Goal: Task Accomplishment & Management: Complete application form

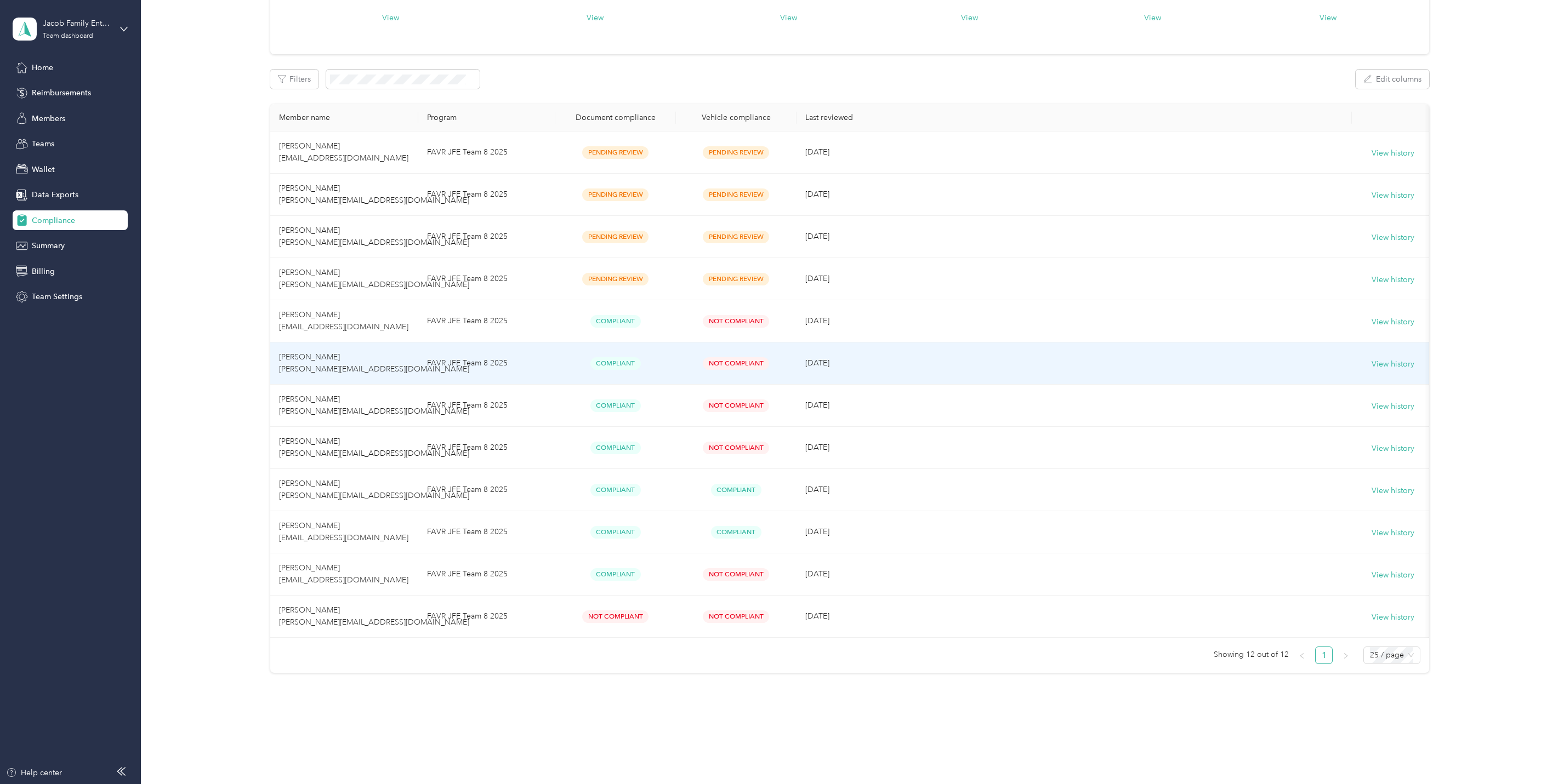
scroll to position [117, 0]
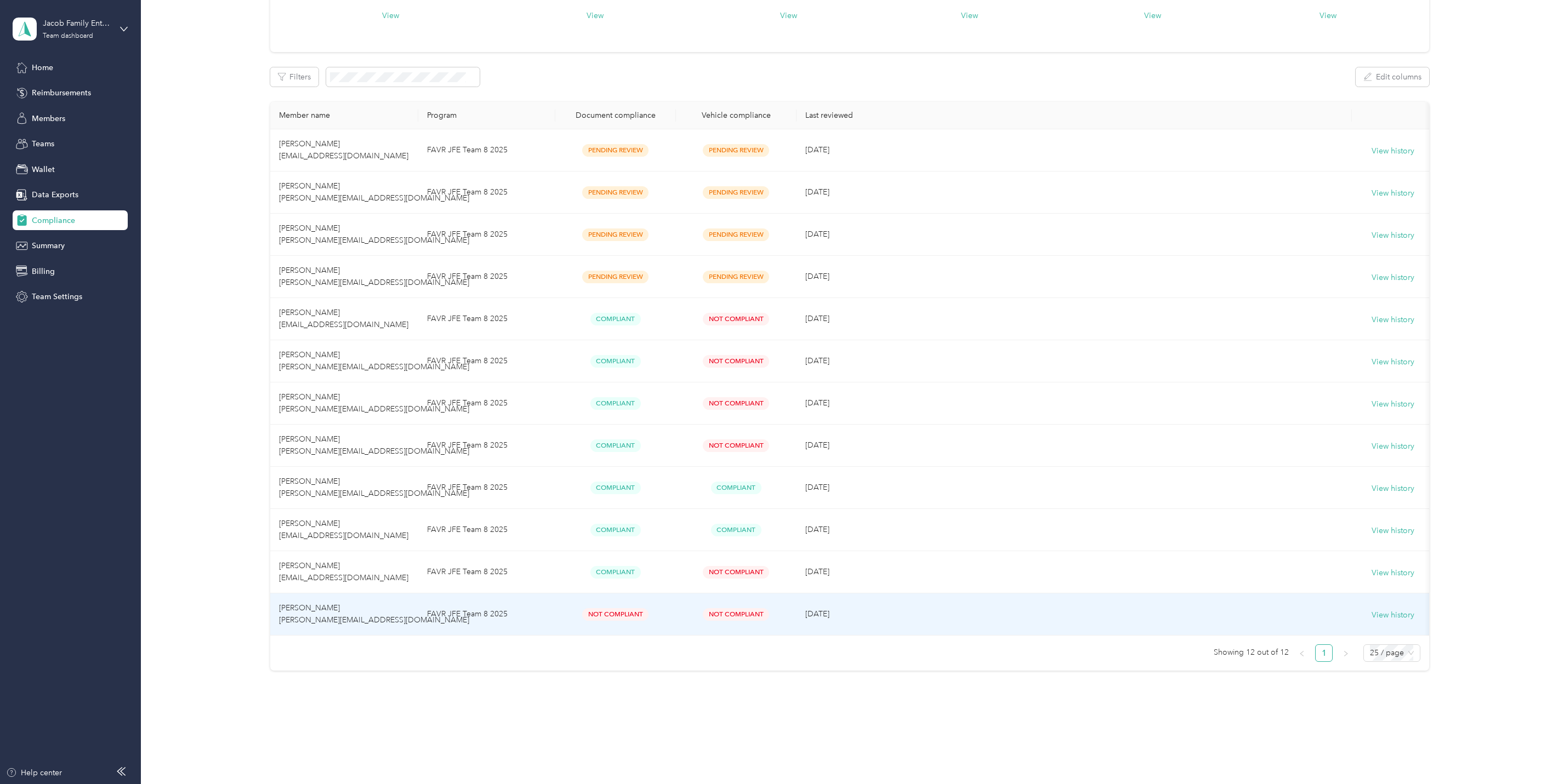
click at [617, 605] on td "Not Compliant" at bounding box center [615, 614] width 120 height 42
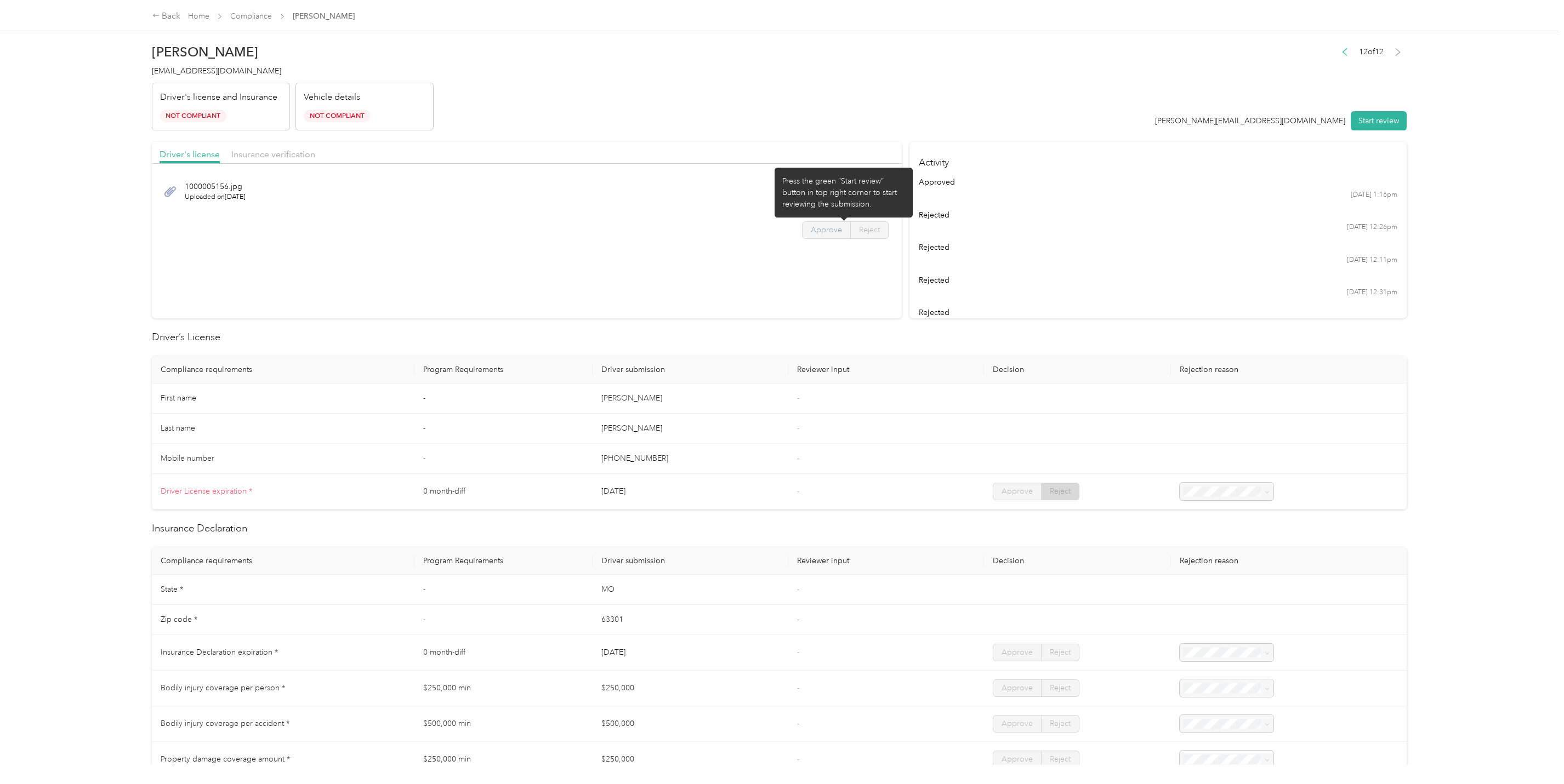
click at [820, 232] on span "Approve" at bounding box center [826, 229] width 31 height 9
click at [1364, 117] on button "Start review" at bounding box center [1379, 120] width 56 height 19
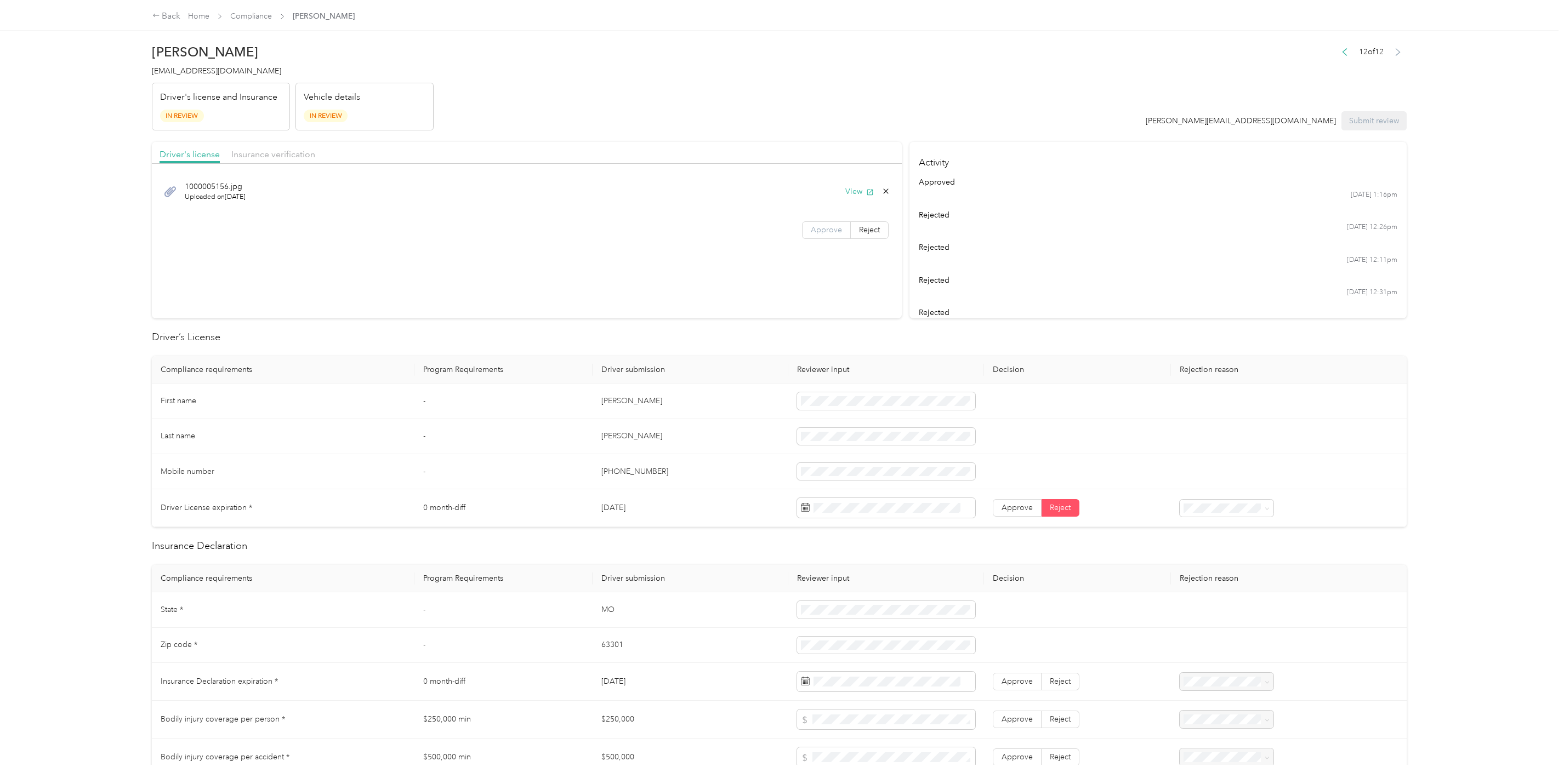
click at [824, 235] on label "Approve" at bounding box center [826, 230] width 49 height 17
click at [252, 154] on span "Insurance verification" at bounding box center [273, 154] width 84 height 11
click at [828, 227] on span "Approve" at bounding box center [826, 229] width 31 height 9
click at [848, 191] on button "View" at bounding box center [860, 192] width 29 height 12
click at [194, 152] on span "Driver's license" at bounding box center [189, 154] width 60 height 11
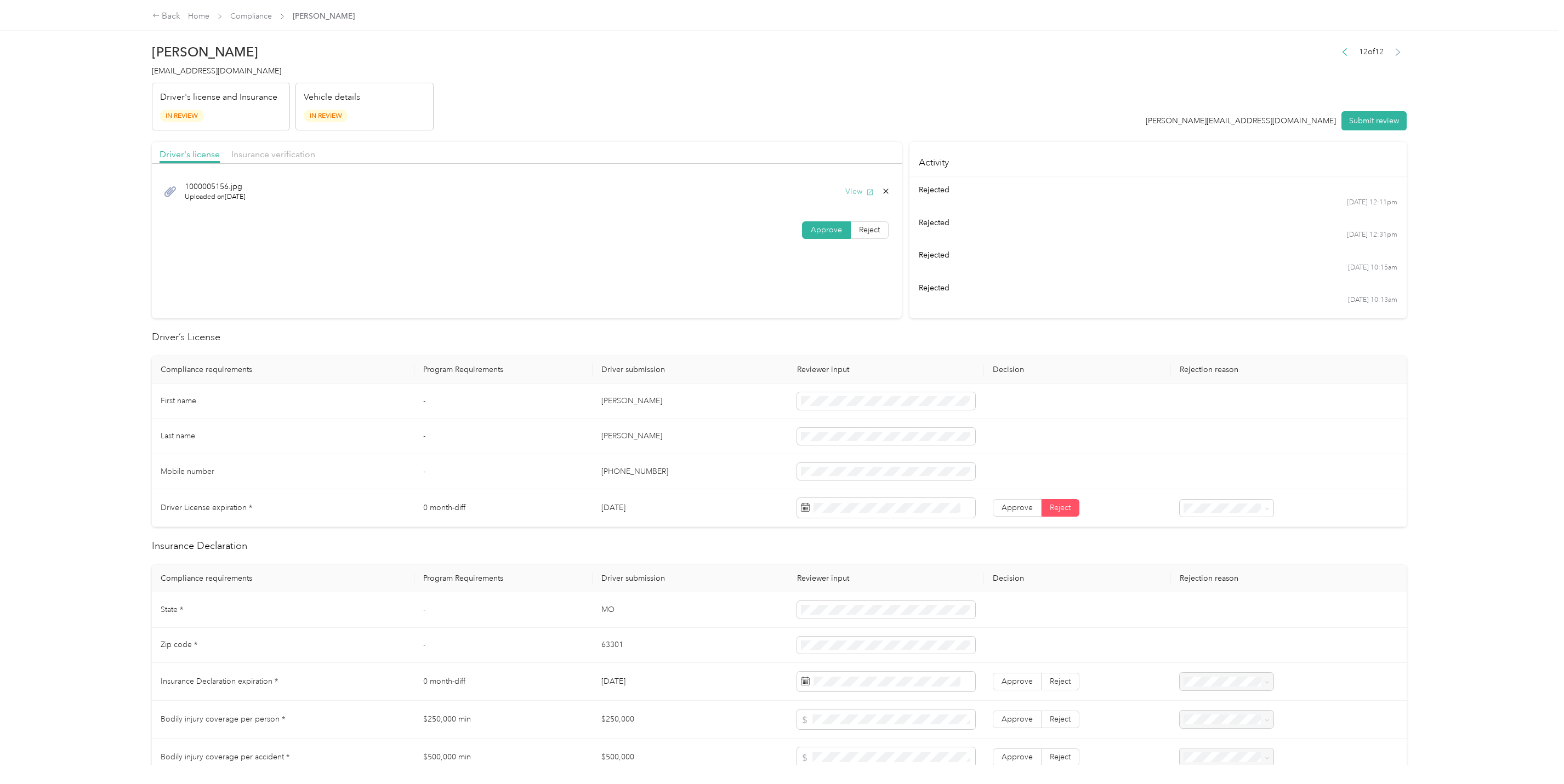
click at [853, 192] on button "View" at bounding box center [860, 192] width 29 height 12
click at [773, 493] on td "[DATE]" at bounding box center [691, 508] width 196 height 38
click at [721, 456] on td "[PHONE_NUMBER]" at bounding box center [691, 472] width 196 height 35
click at [1025, 505] on span "Approve" at bounding box center [1017, 507] width 31 height 9
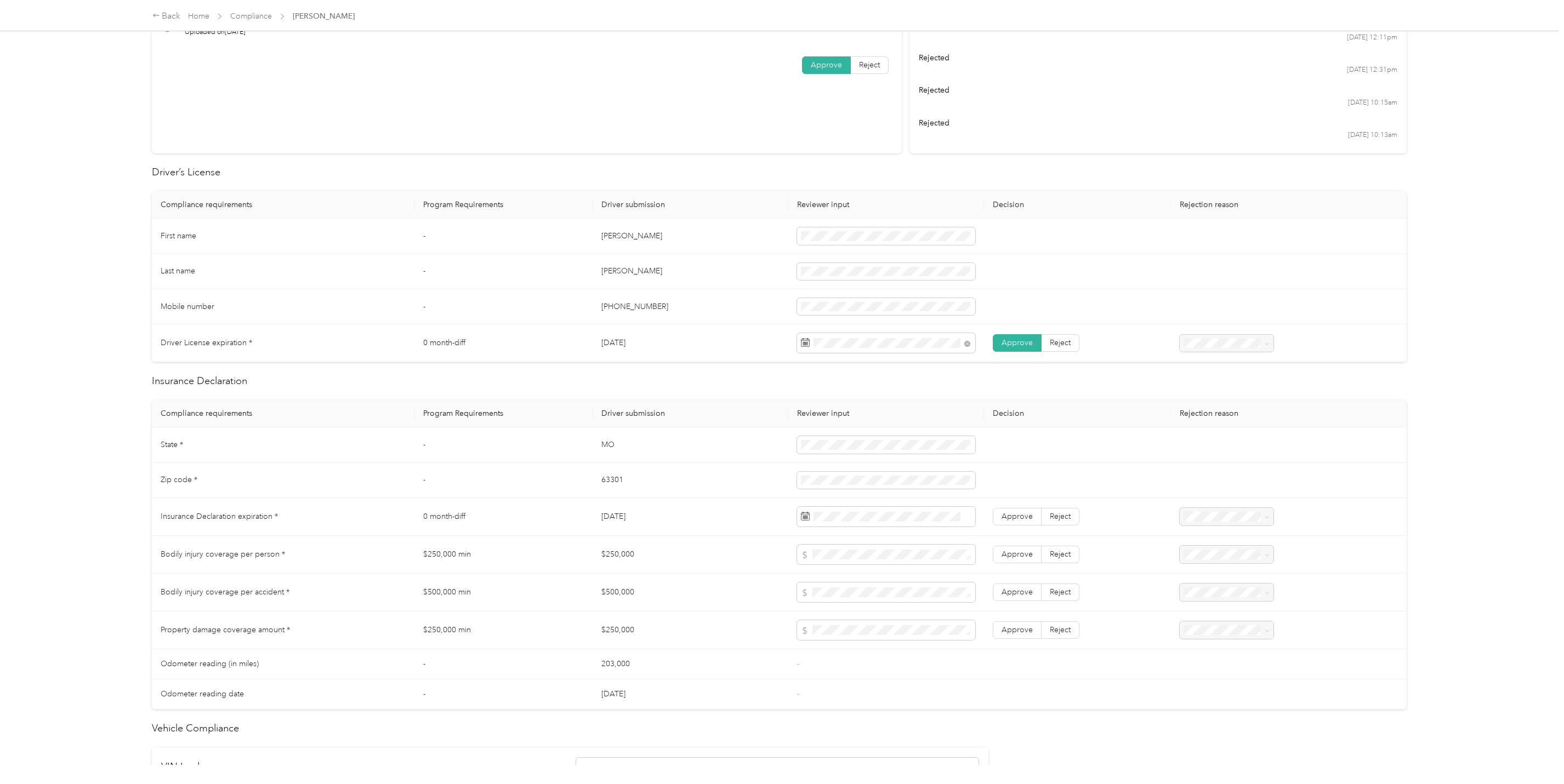
scroll to position [192, 0]
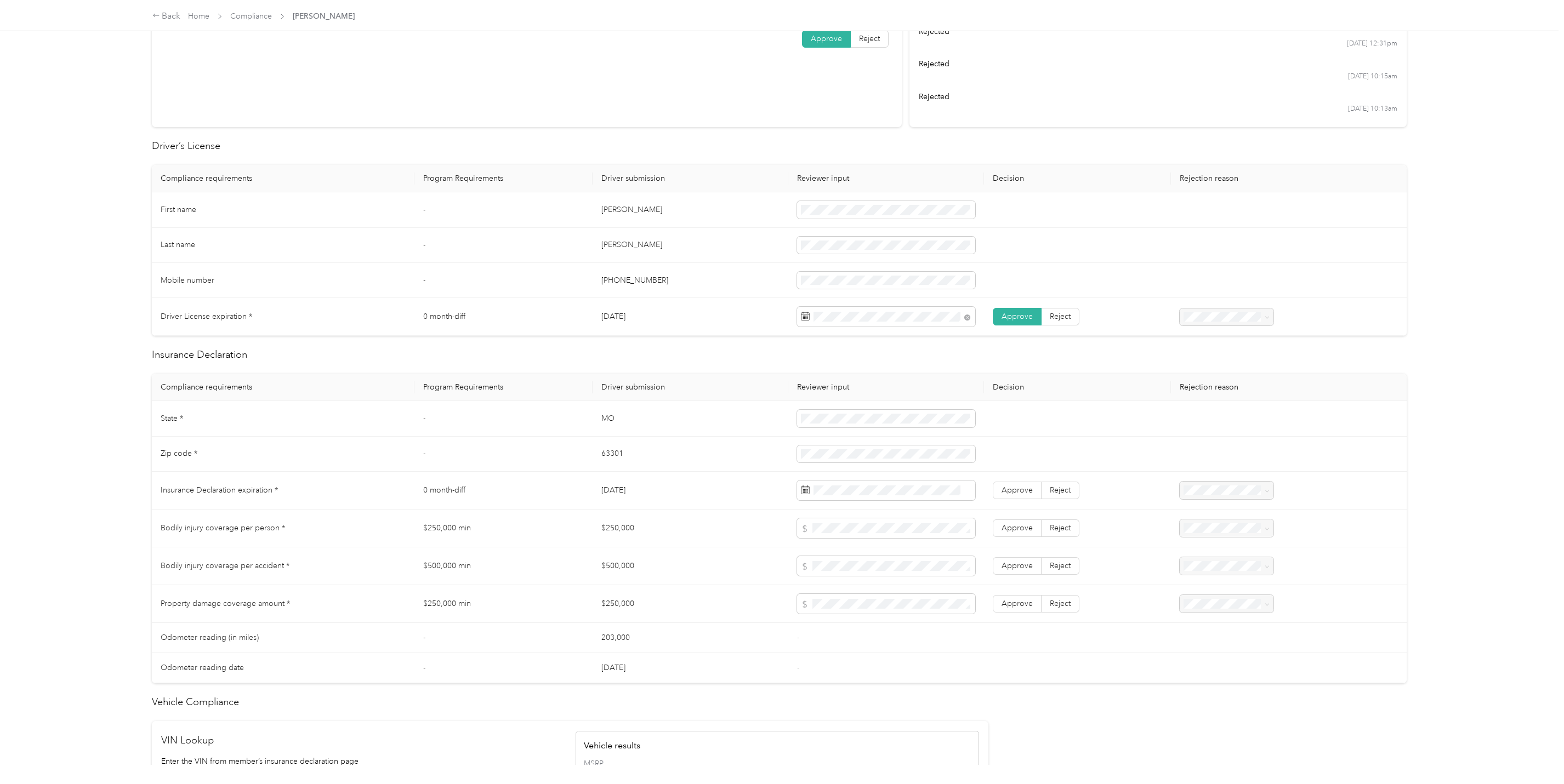
click at [819, 443] on td at bounding box center [886, 454] width 196 height 35
drag, startPoint x: 825, startPoint y: 412, endPoint x: 747, endPoint y: 414, distance: 78.0
click at [747, 414] on tr "State * - [US_STATE]" at bounding box center [779, 418] width 1255 height 35
click at [850, 425] on span at bounding box center [886, 418] width 178 height 17
click at [834, 425] on span at bounding box center [886, 418] width 178 height 17
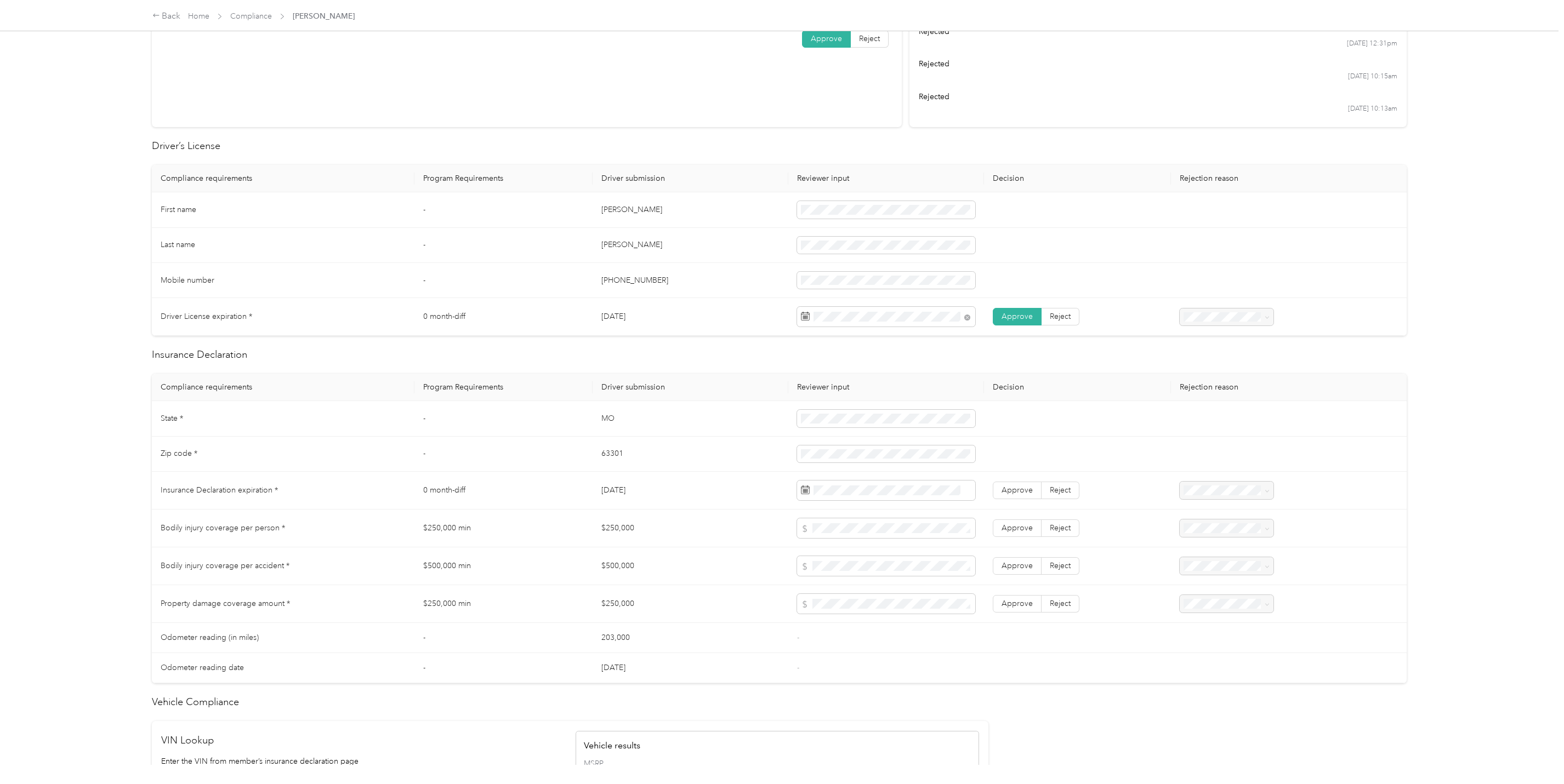
click at [829, 446] on td at bounding box center [886, 454] width 196 height 35
click at [753, 493] on td "[DATE]" at bounding box center [691, 490] width 196 height 38
click at [732, 467] on td "63301" at bounding box center [691, 454] width 196 height 35
click at [1017, 530] on span "Approve" at bounding box center [1017, 527] width 31 height 9
click at [1010, 568] on span "Approve" at bounding box center [1017, 565] width 31 height 9
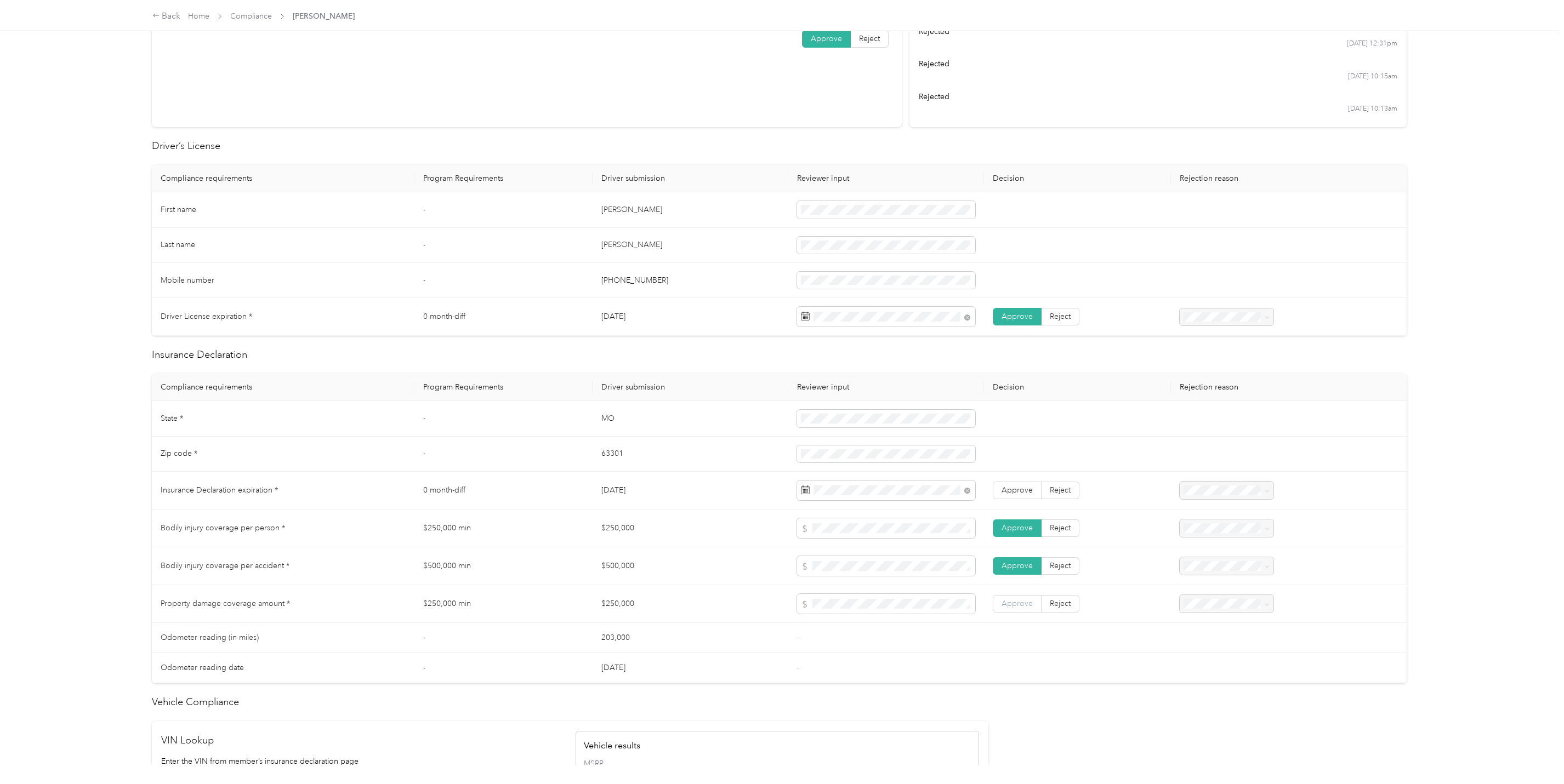
click at [1020, 605] on span "Approve" at bounding box center [1017, 603] width 31 height 9
click at [729, 623] on td "$250,000" at bounding box center [691, 604] width 196 height 38
click at [704, 589] on tr "Property damage coverage amount * $250,000 min $250,000 Approve Reject" at bounding box center [779, 604] width 1255 height 38
click at [990, 661] on td at bounding box center [1077, 668] width 187 height 30
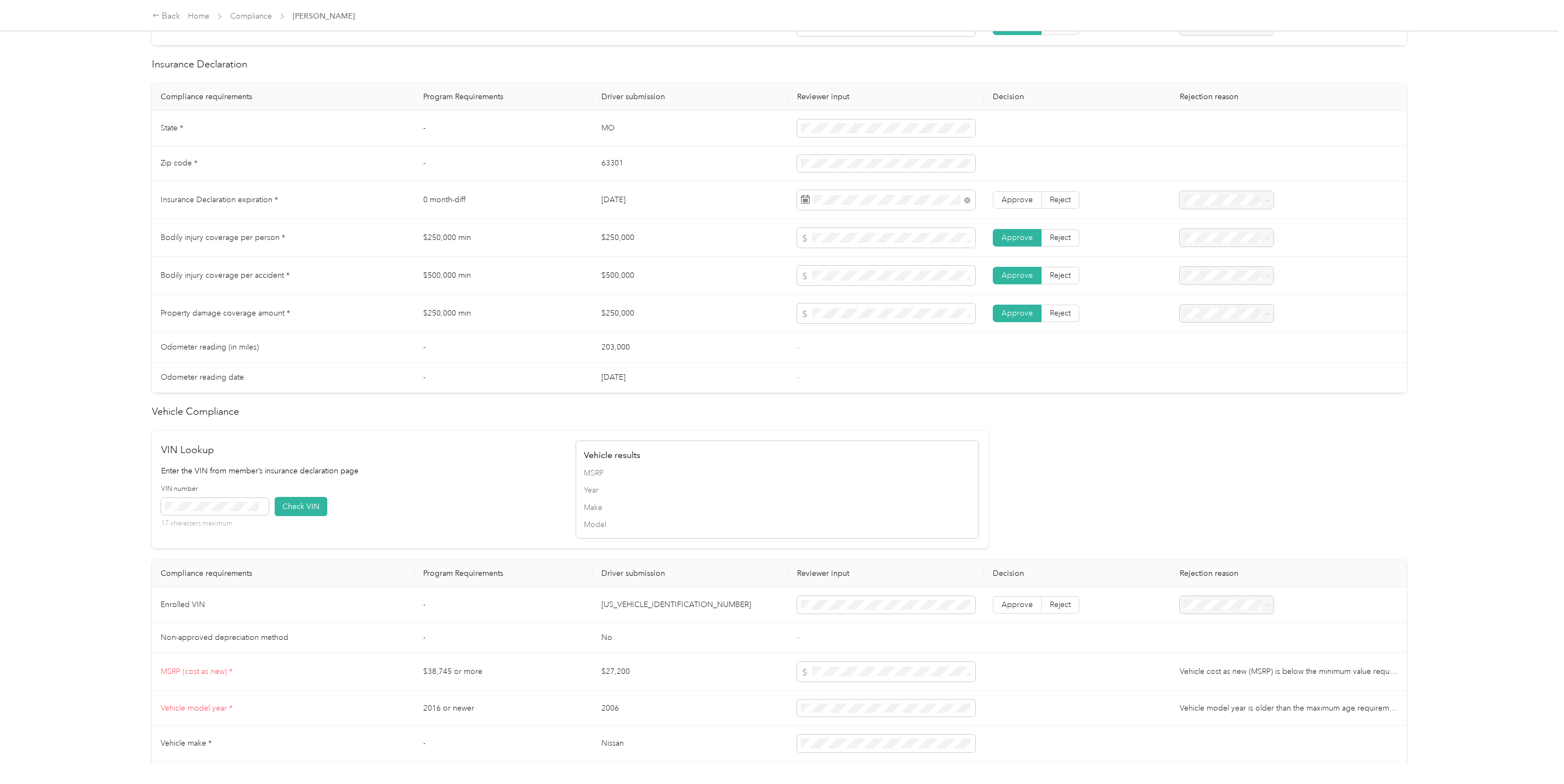
scroll to position [493, 0]
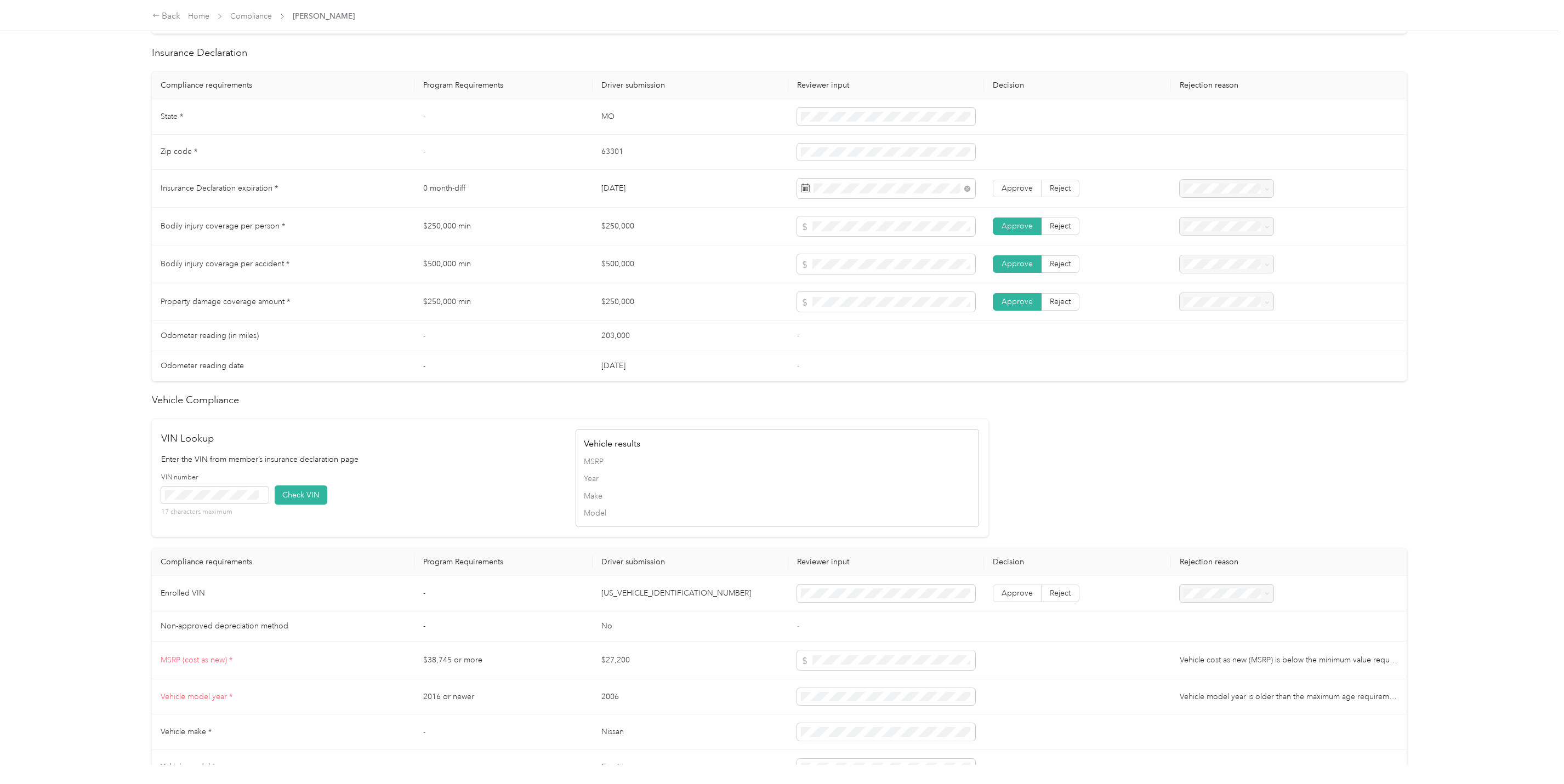
click at [440, 465] on p "Enter the VIN from member’s insurance declaration page" at bounding box center [363, 459] width 403 height 12
drag, startPoint x: 688, startPoint y: 602, endPoint x: 574, endPoint y: 597, distance: 114.1
click at [574, 597] on tr "Enrolled VIN - [US_VEHICLE_IDENTIFICATION_NUMBER] Approve Reject" at bounding box center [779, 593] width 1255 height 35
drag, startPoint x: 574, startPoint y: 597, endPoint x: 613, endPoint y: 595, distance: 39.1
copy tr "[US_VEHICLE_IDENTIFICATION_NUMBER]"
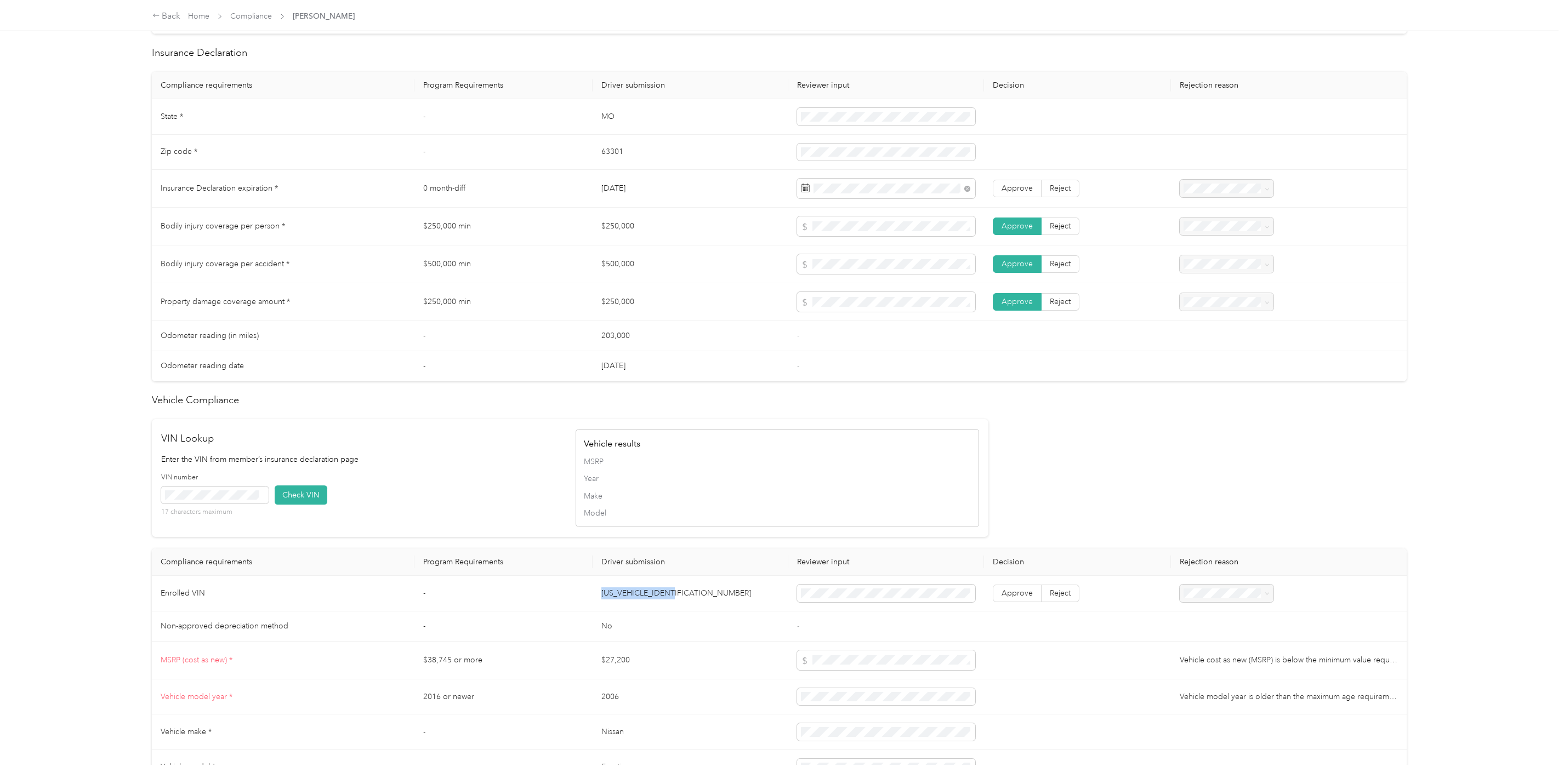
copy tr "[US_VEHICLE_IDENTIFICATION_NUMBER]"
click at [290, 493] on button "Check VIN" at bounding box center [301, 495] width 53 height 19
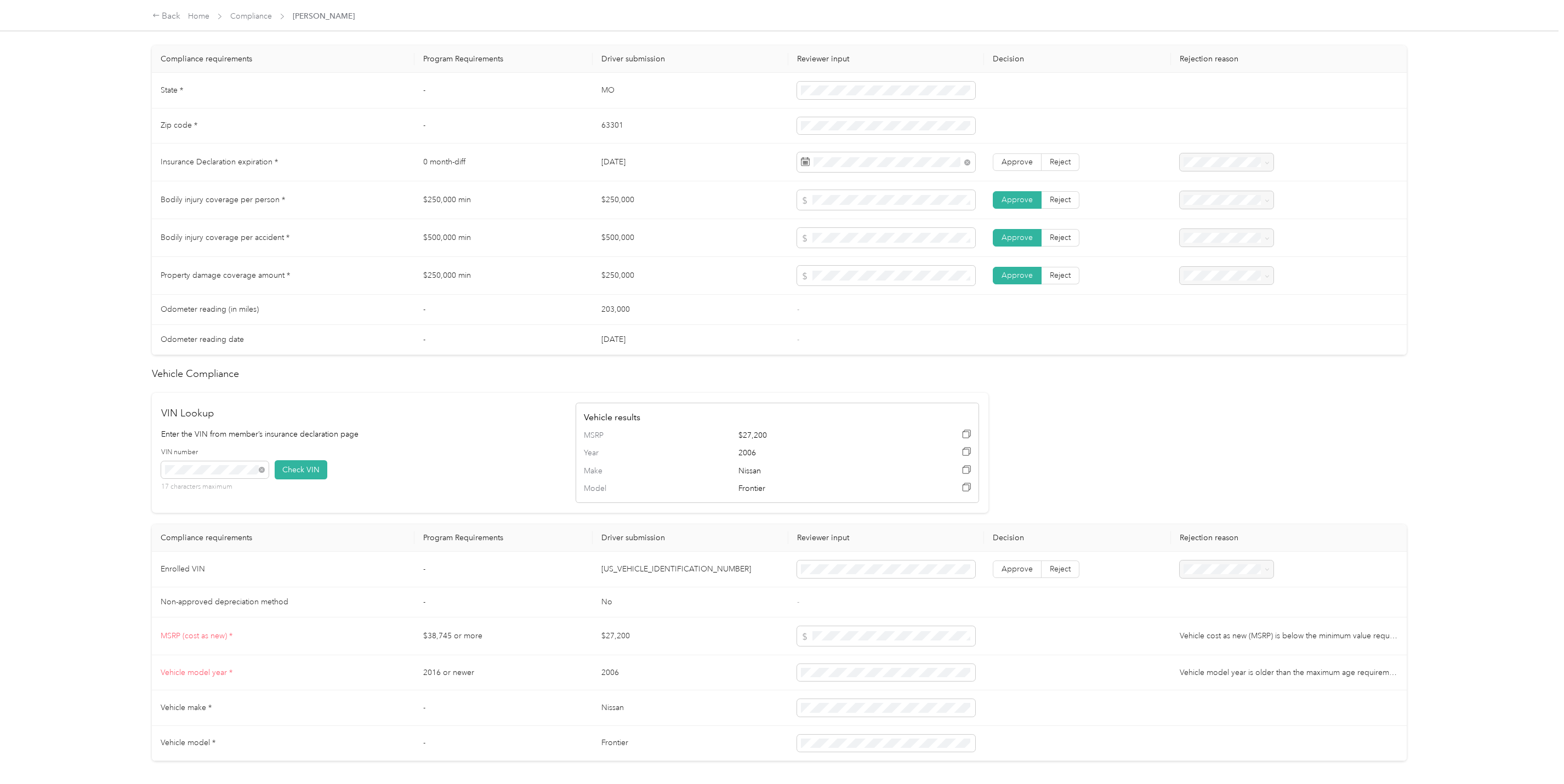
scroll to position [614, 0]
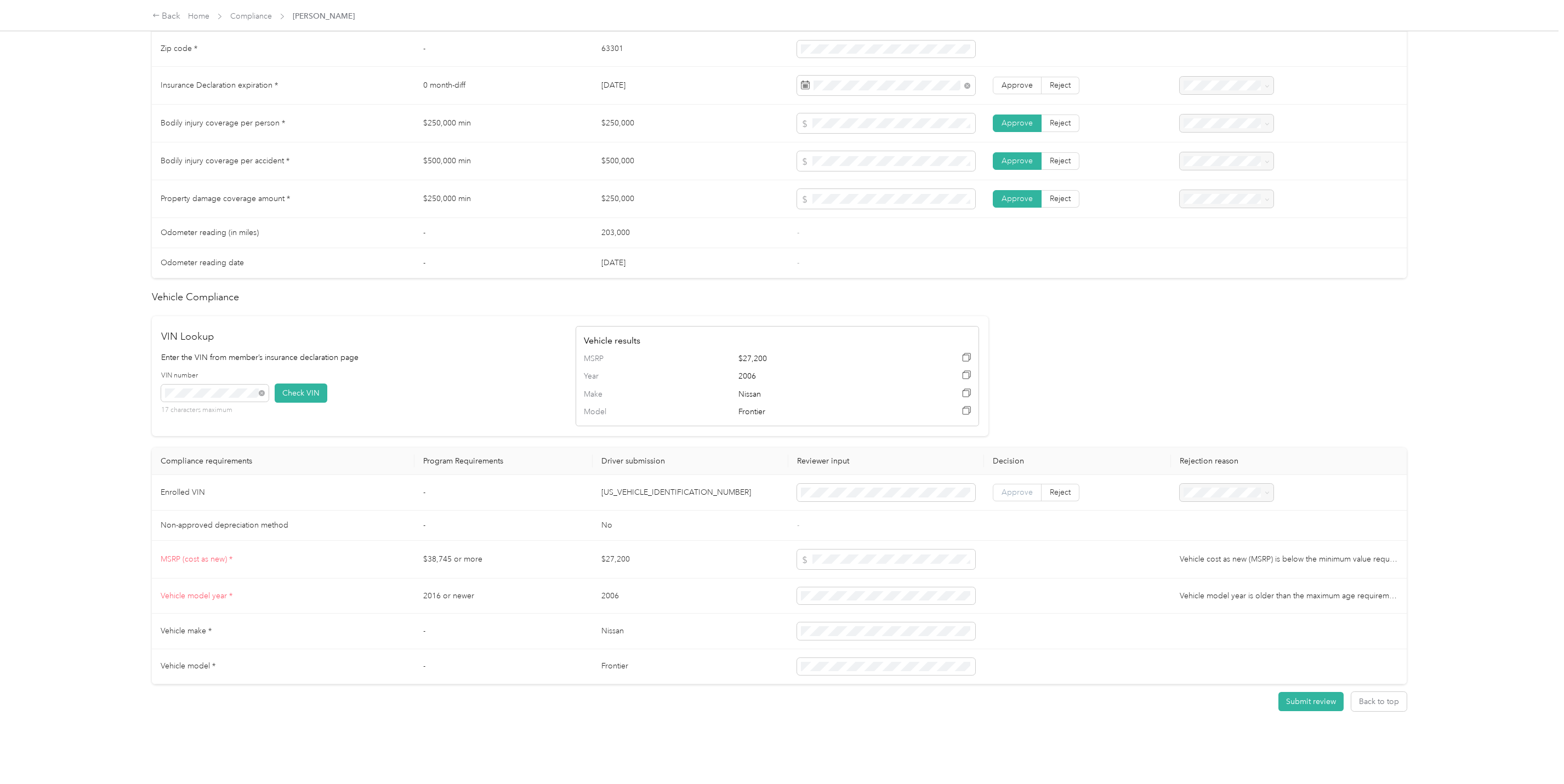
click at [1009, 484] on label "Approve" at bounding box center [1017, 493] width 49 height 17
click at [1293, 692] on button "Submit review" at bounding box center [1310, 701] width 65 height 19
click at [1018, 81] on span "Approve" at bounding box center [1018, 85] width 31 height 9
click at [1292, 692] on button "Submit review" at bounding box center [1310, 701] width 65 height 19
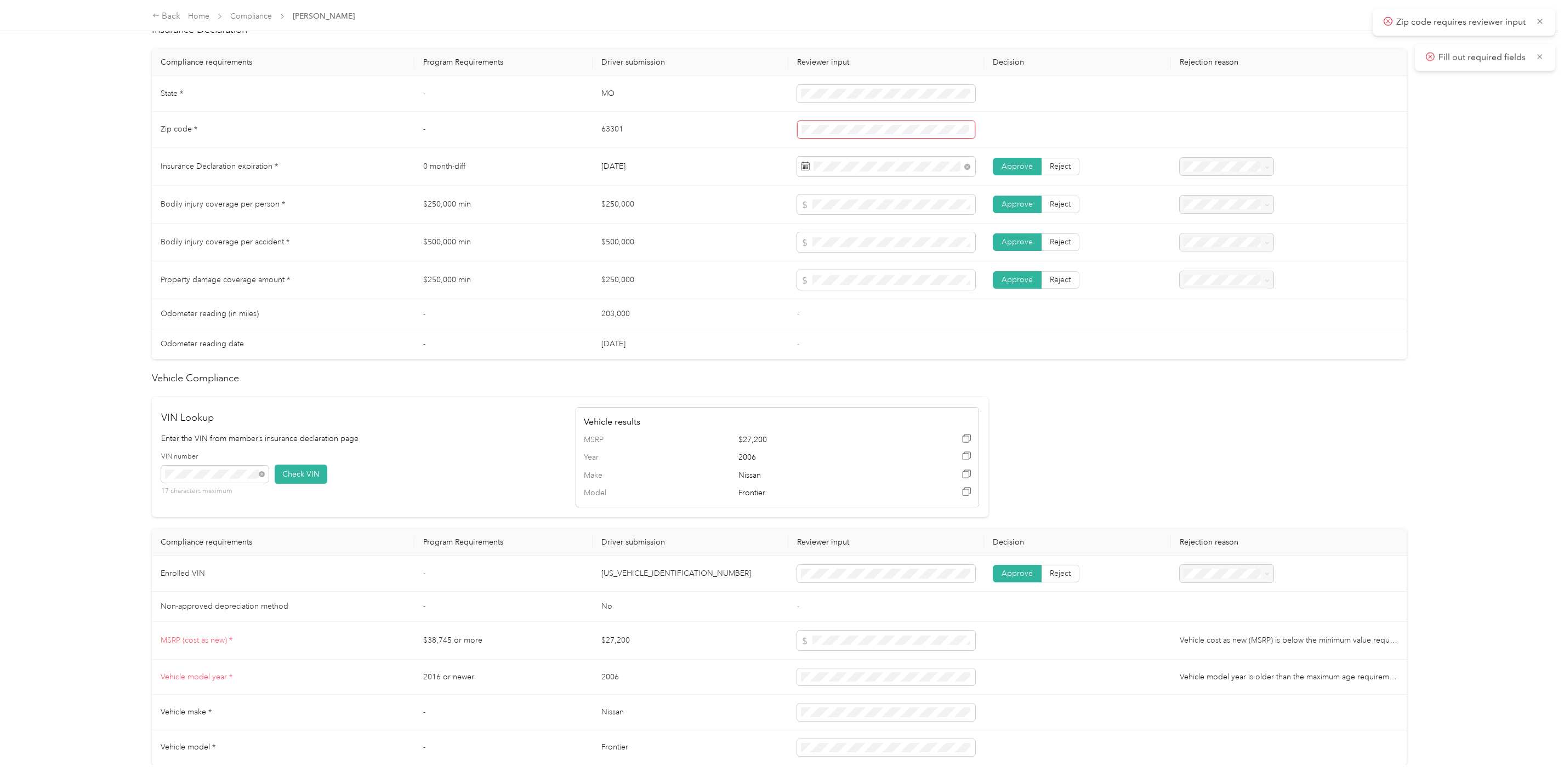
scroll to position [504, 0]
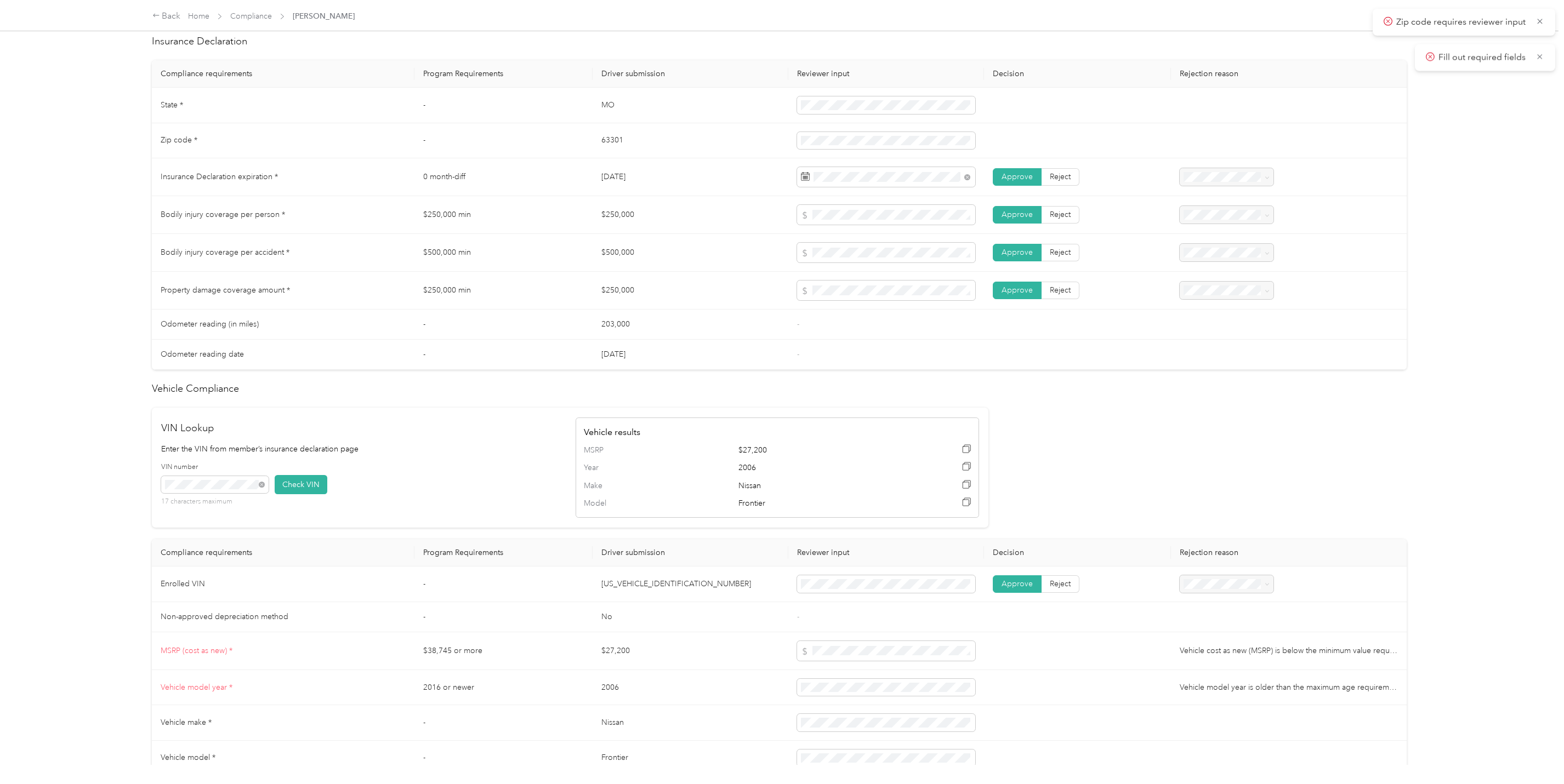
click at [1048, 146] on td at bounding box center [1077, 141] width 187 height 35
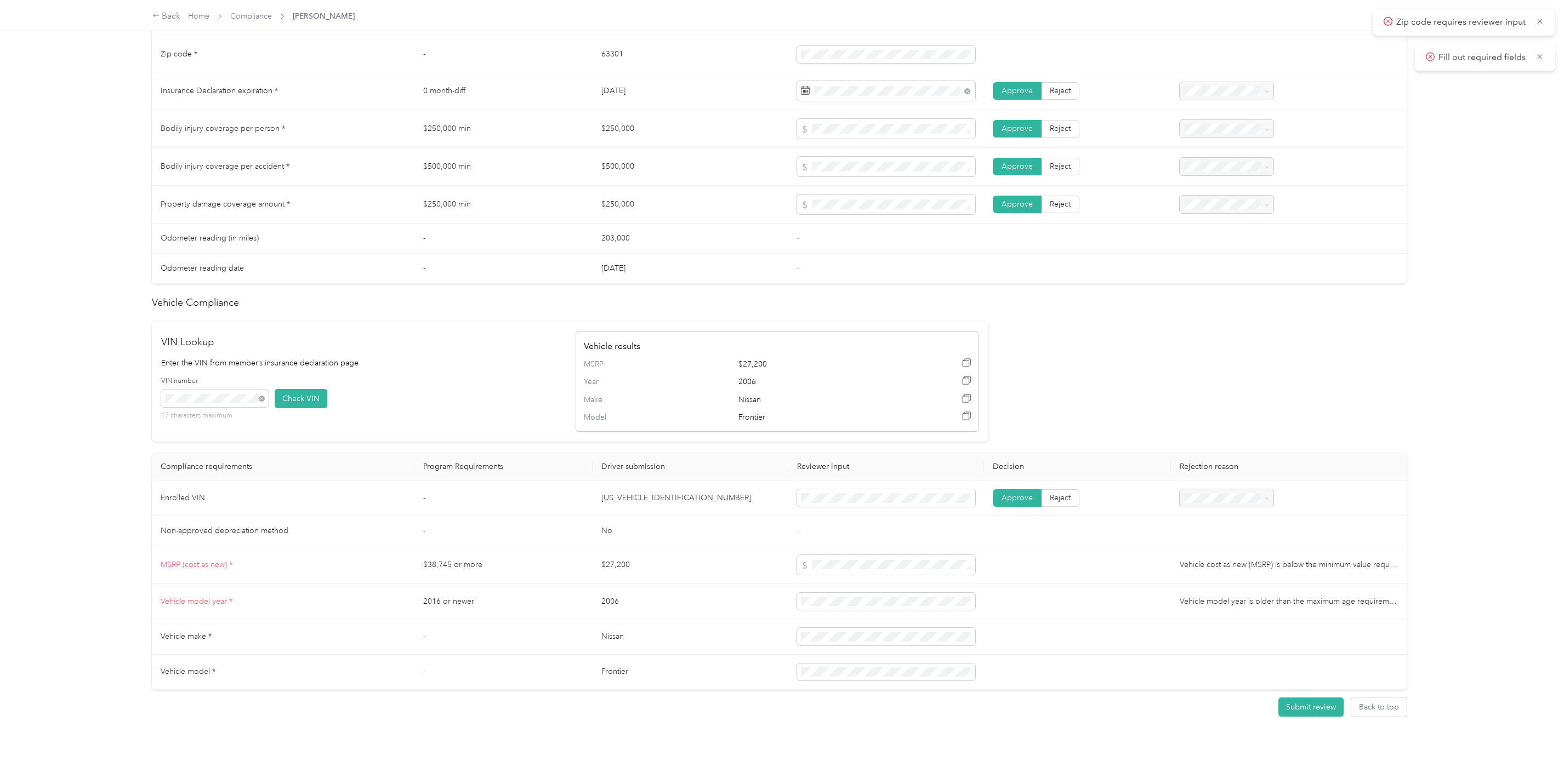
scroll to position [614, 0]
click at [1308, 692] on button "Submit review" at bounding box center [1310, 701] width 65 height 19
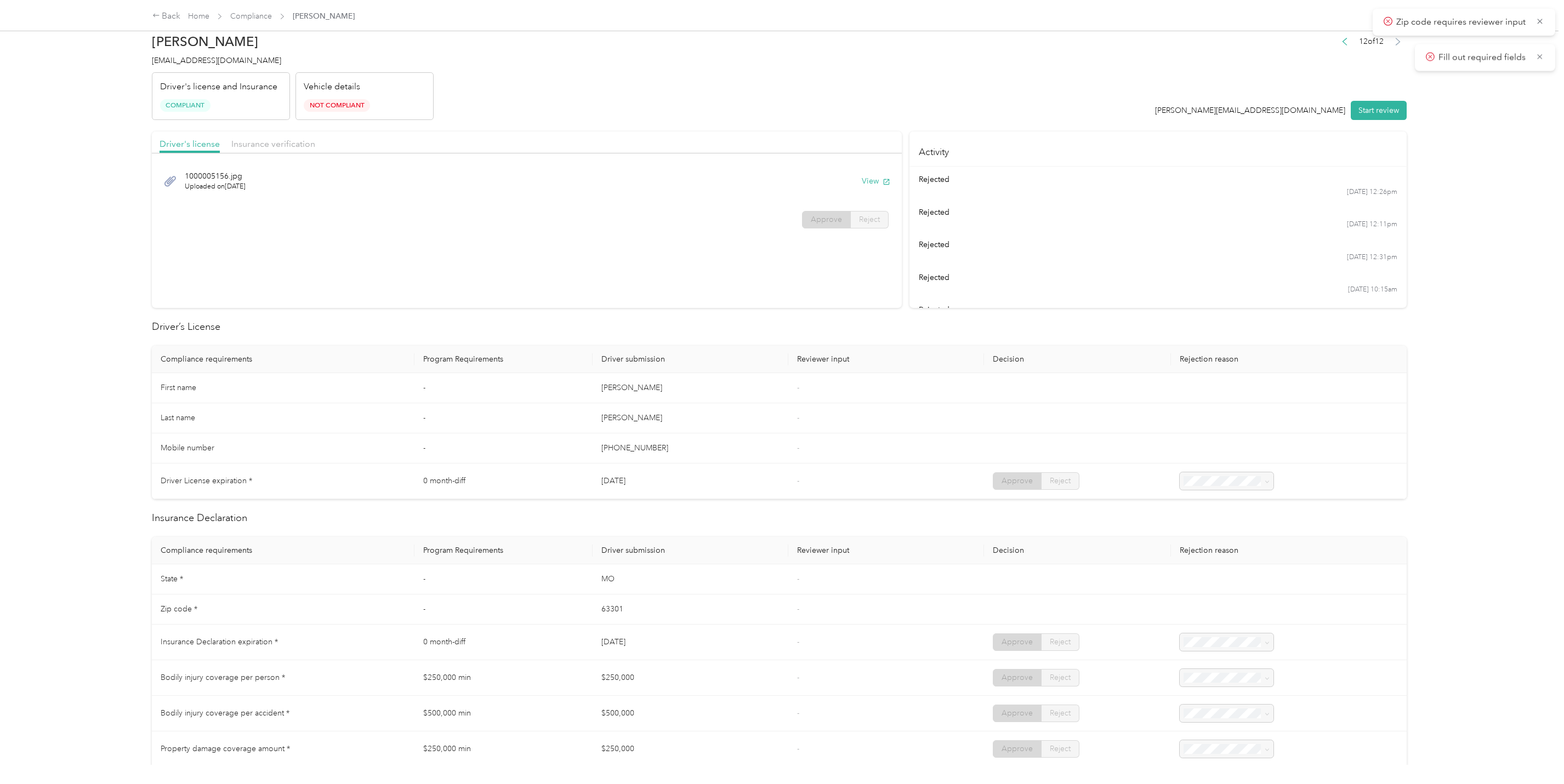
scroll to position [0, 0]
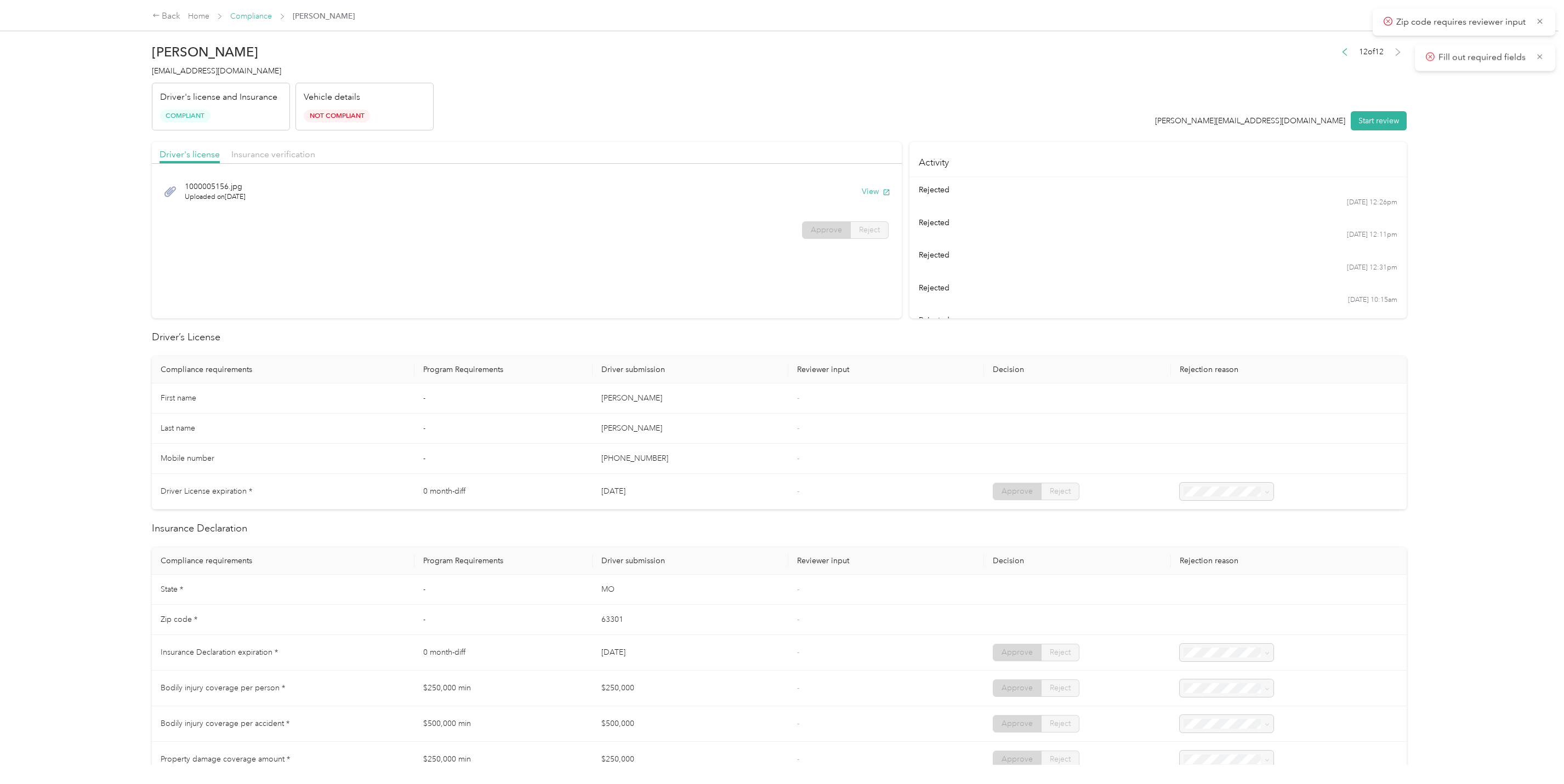
click at [270, 18] on link "Compliance" at bounding box center [251, 16] width 42 height 9
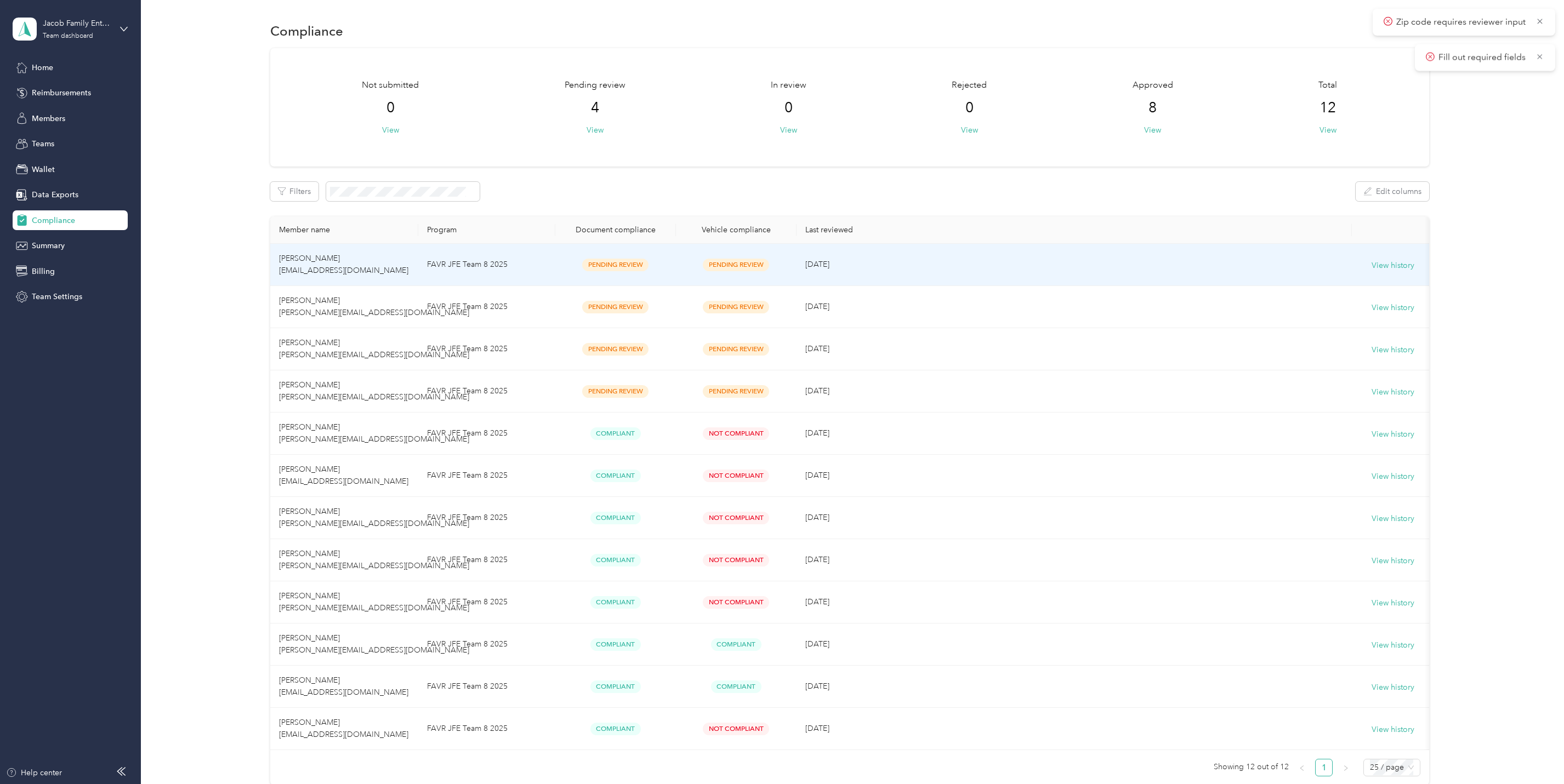
click at [288, 257] on span "[PERSON_NAME] [EMAIL_ADDRESS][DOMAIN_NAME]" at bounding box center [344, 264] width 130 height 21
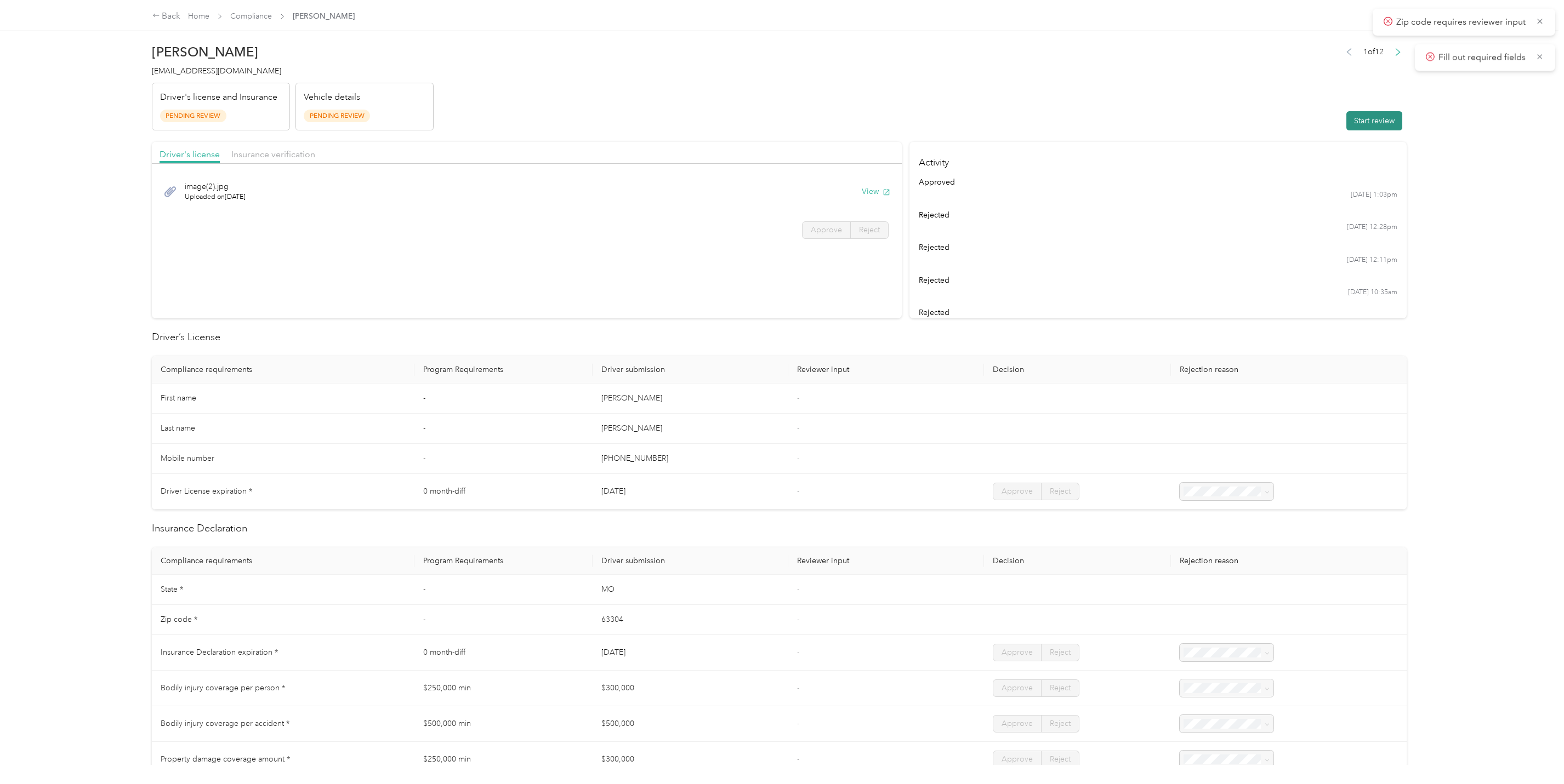
click at [1367, 120] on button "Start review" at bounding box center [1374, 120] width 56 height 19
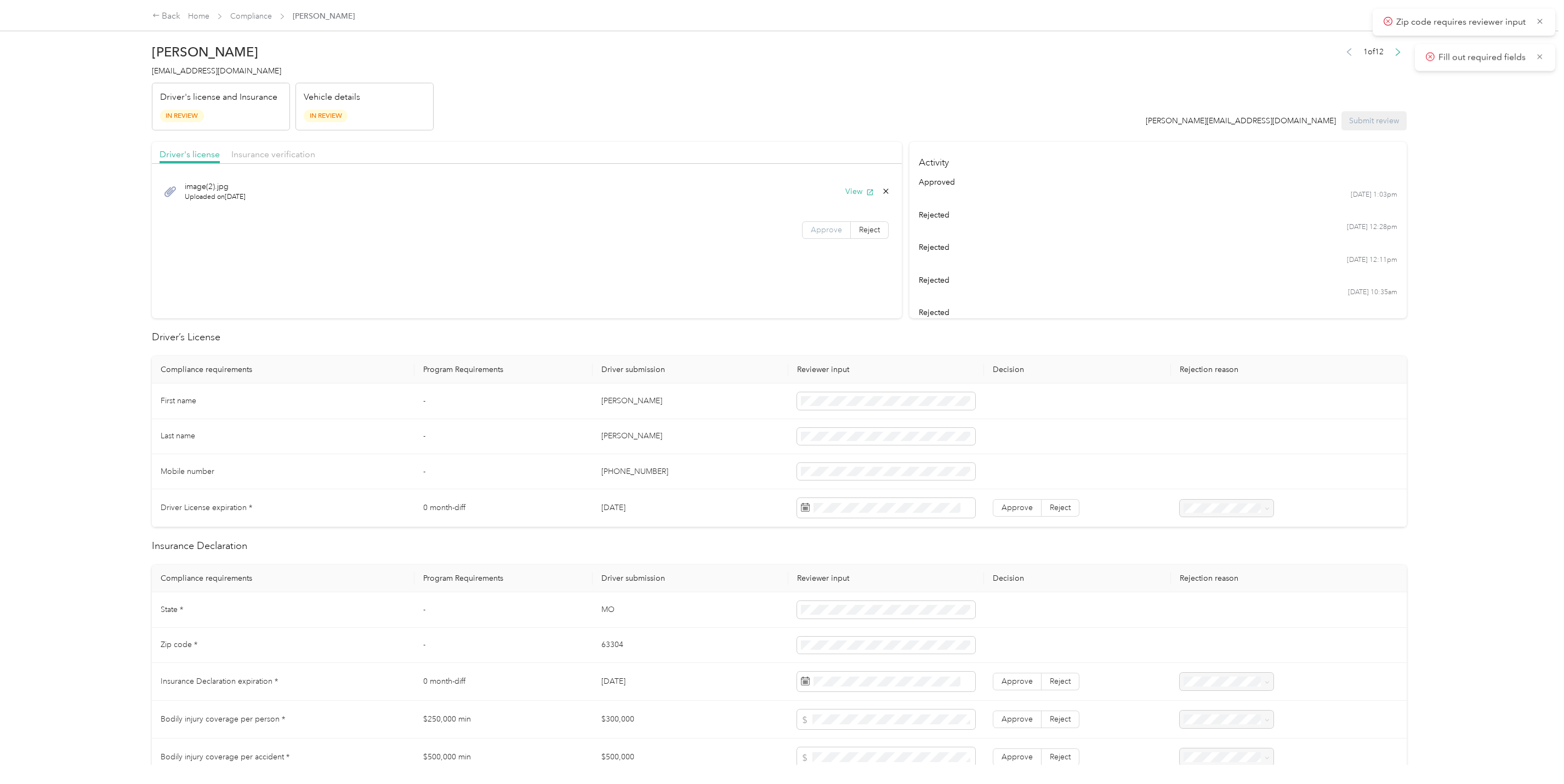
click at [824, 229] on span "Approve" at bounding box center [826, 229] width 31 height 9
click at [857, 540] on span at bounding box center [840, 545] width 85 height 17
click at [724, 452] on td "[PERSON_NAME]" at bounding box center [691, 436] width 196 height 35
click at [815, 604] on span at bounding box center [886, 609] width 178 height 17
click at [1022, 625] on td at bounding box center [1077, 610] width 187 height 35
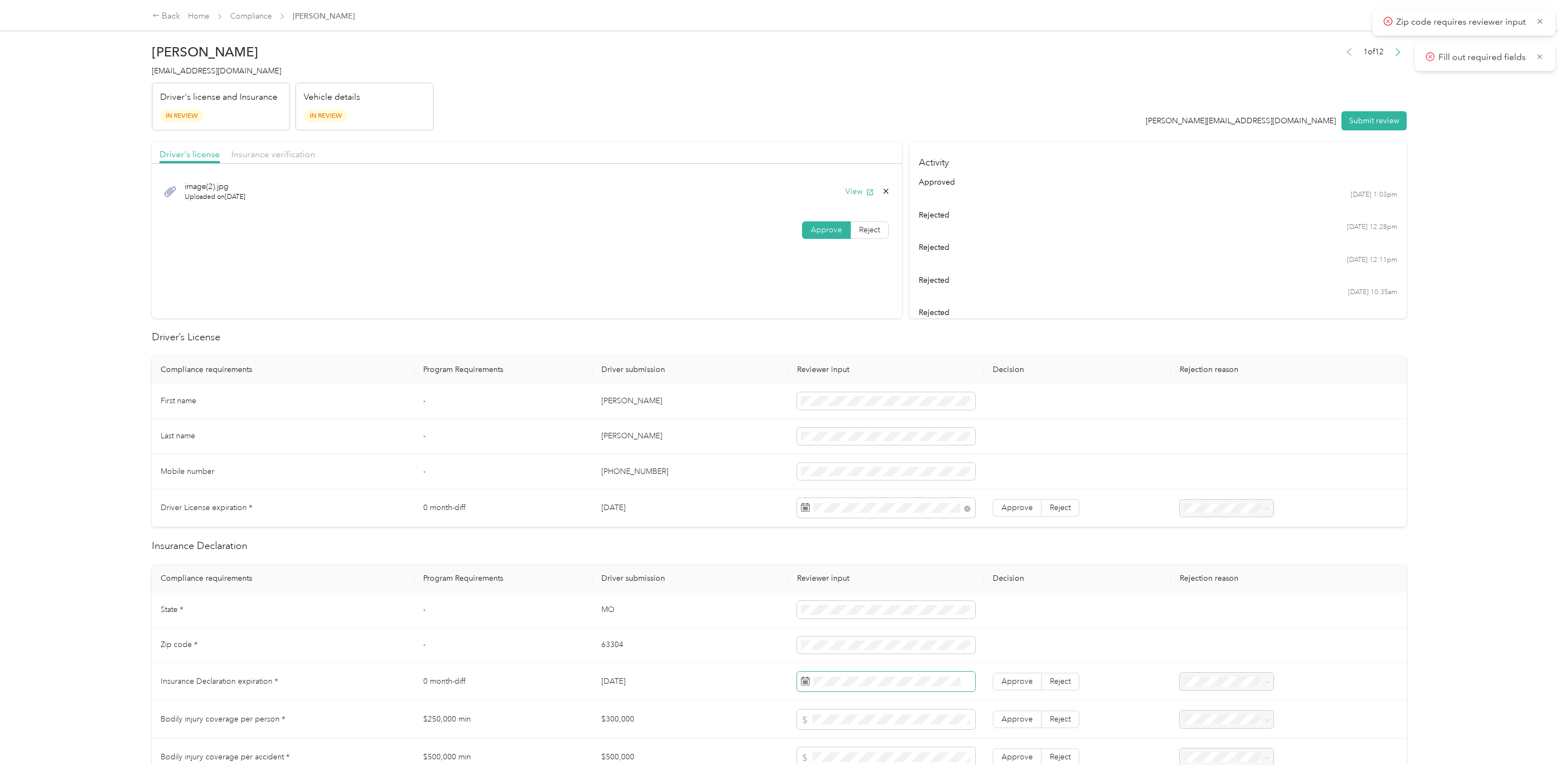
click at [853, 682] on span at bounding box center [886, 682] width 178 height 20
click at [778, 498] on td "[DATE]" at bounding box center [691, 508] width 196 height 38
click at [1008, 686] on span "Approve" at bounding box center [1017, 681] width 31 height 9
click at [272, 149] on span "Insurance verification" at bounding box center [273, 154] width 84 height 11
click at [848, 192] on button "View" at bounding box center [860, 192] width 29 height 12
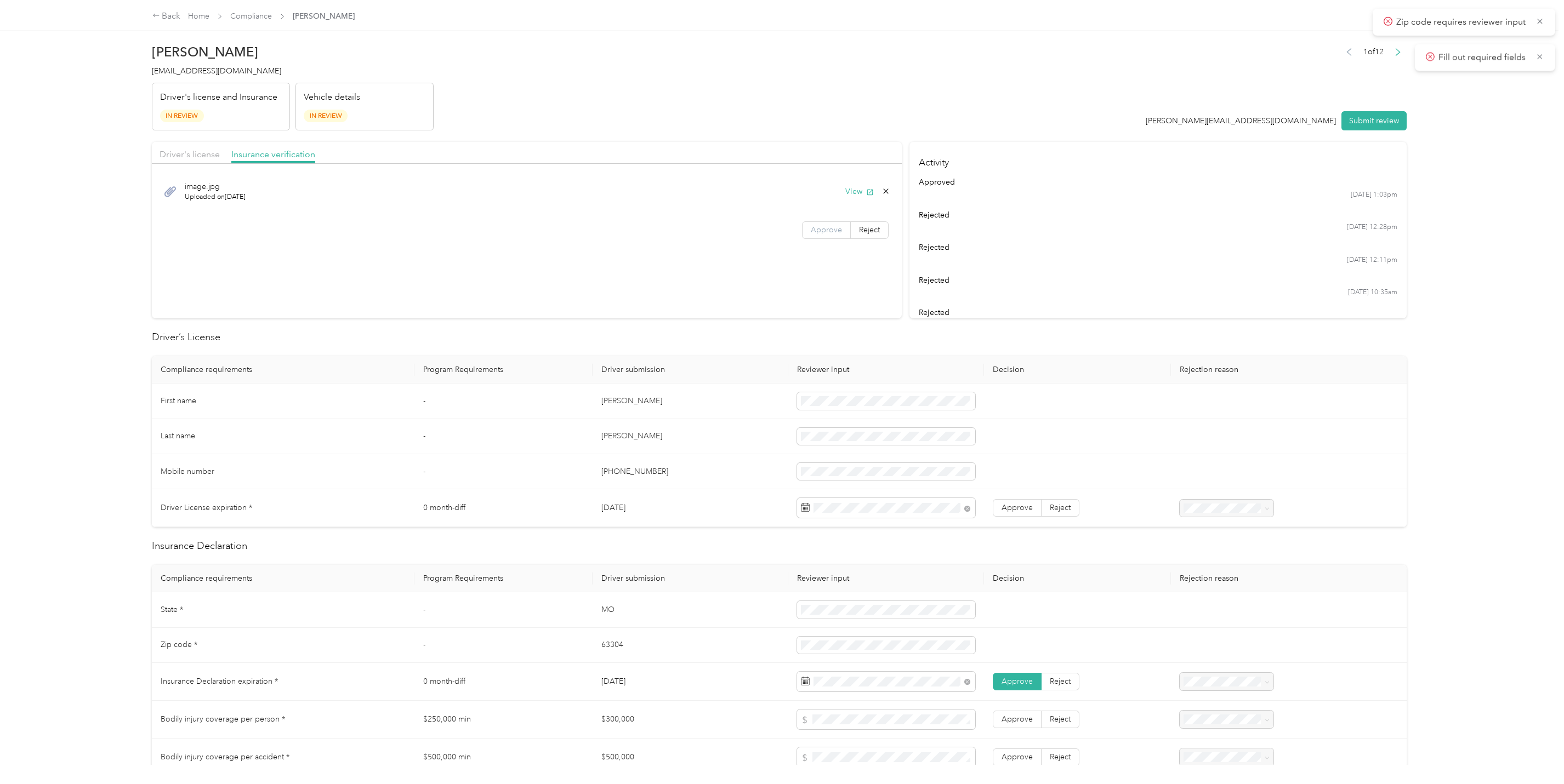
click at [831, 230] on span "Approve" at bounding box center [826, 229] width 31 height 9
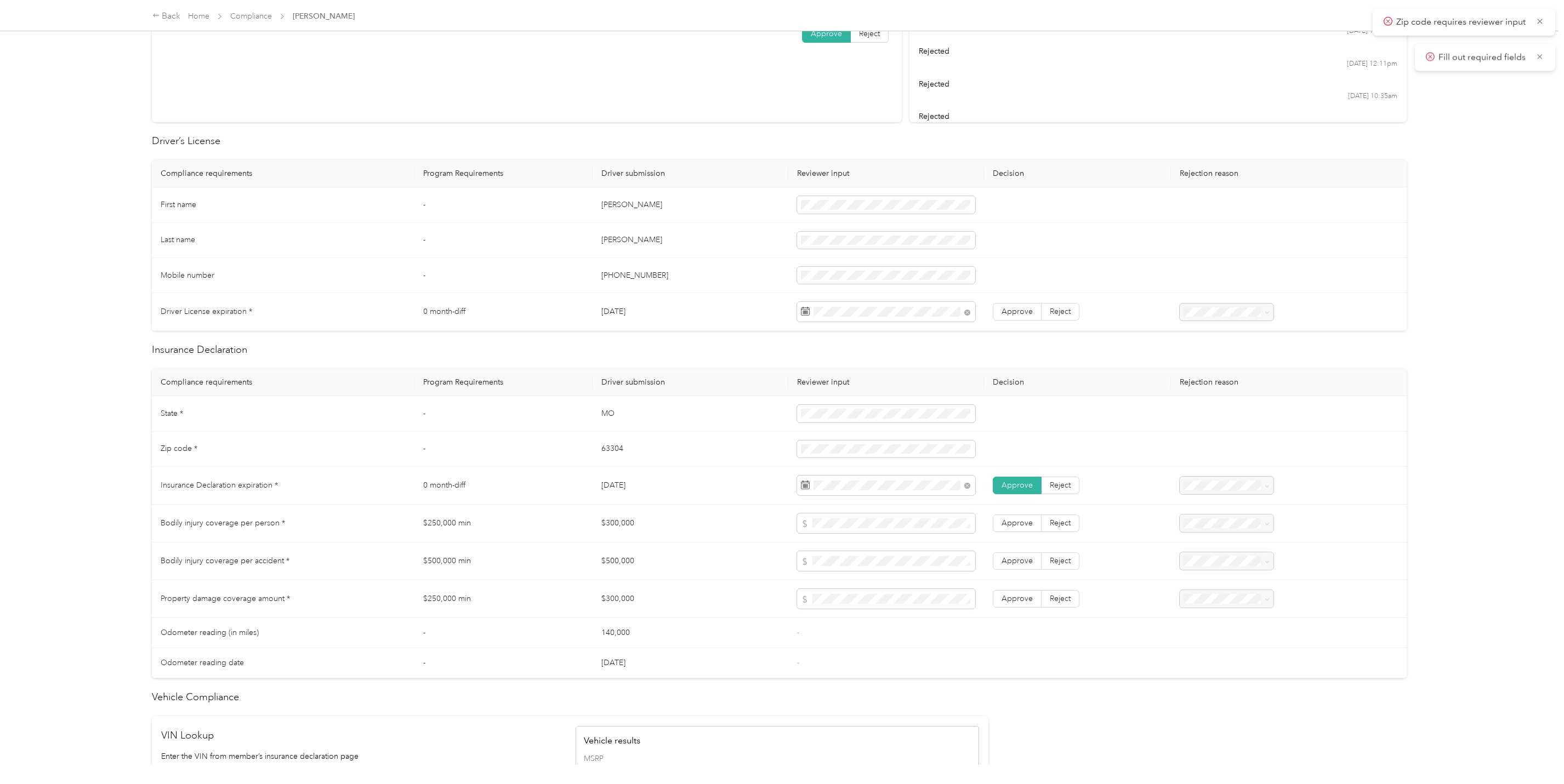
scroll to position [219, 0]
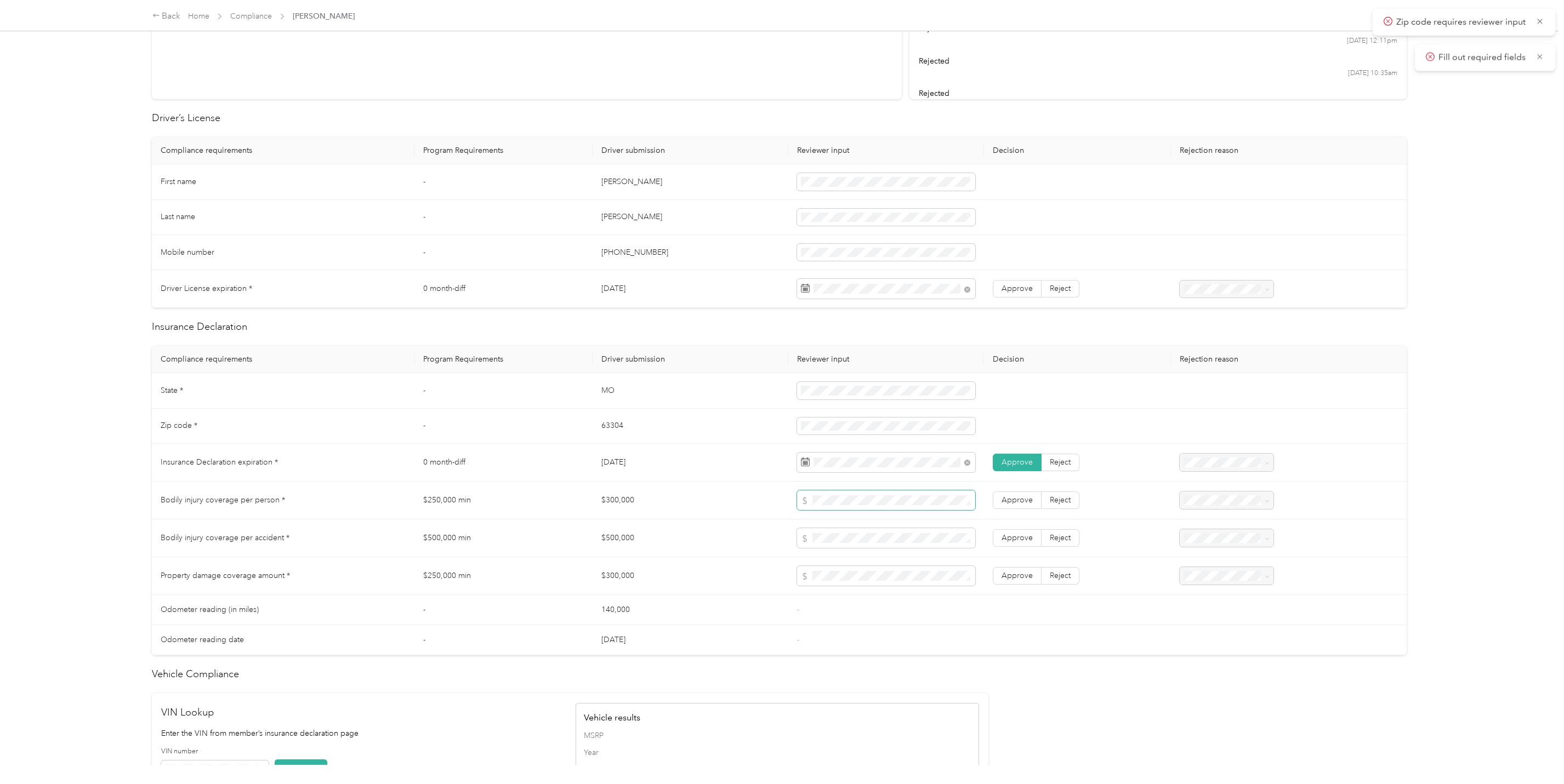
click at [883, 498] on span at bounding box center [886, 500] width 178 height 20
click at [858, 532] on span at bounding box center [886, 538] width 178 height 20
click at [853, 537] on span at bounding box center [886, 538] width 178 height 20
click at [1010, 580] on span "Approve" at bounding box center [1017, 575] width 31 height 9
click at [1021, 537] on span "Approve" at bounding box center [1017, 537] width 31 height 9
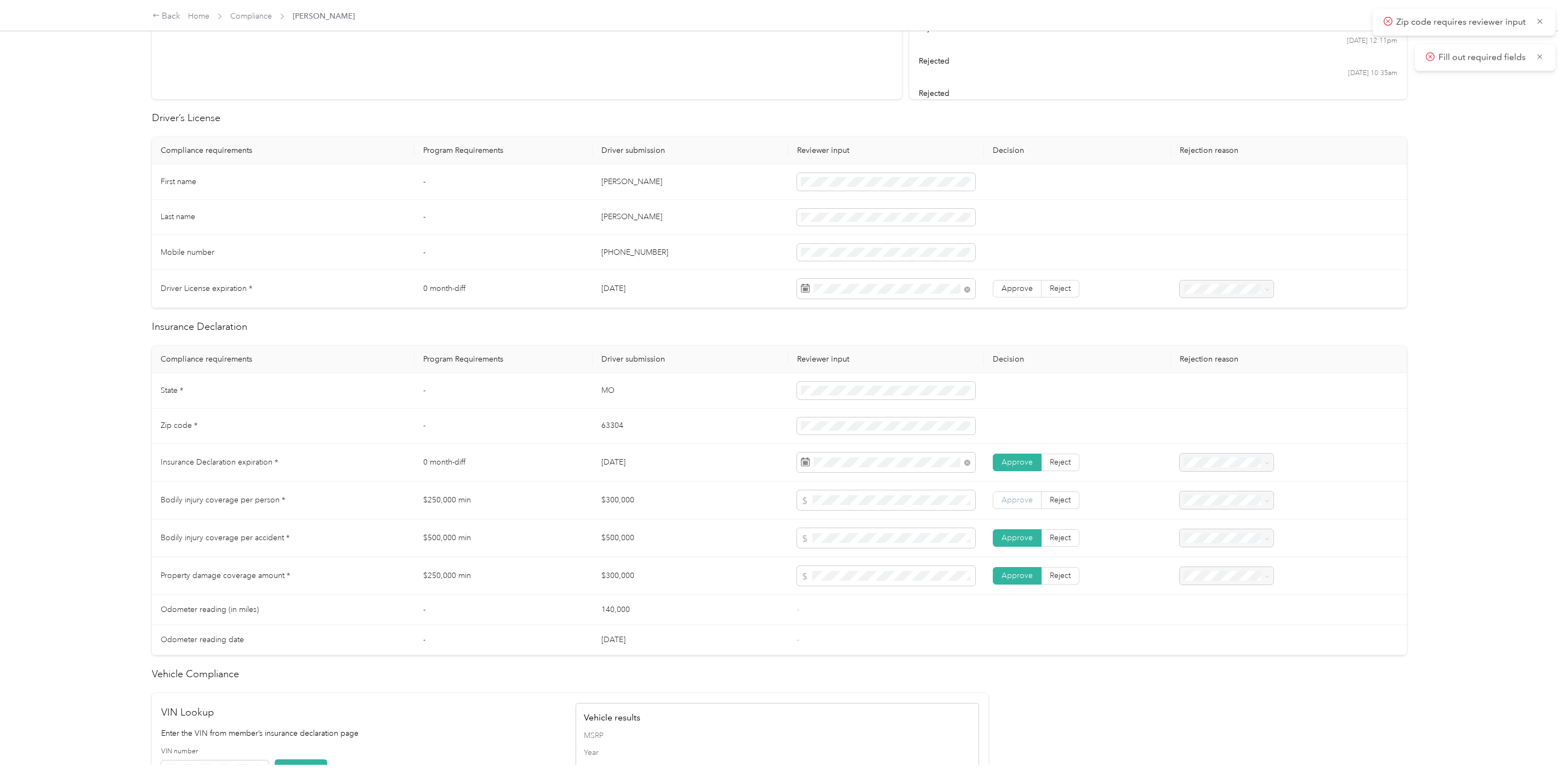
click at [1013, 503] on span "Approve" at bounding box center [1017, 500] width 31 height 9
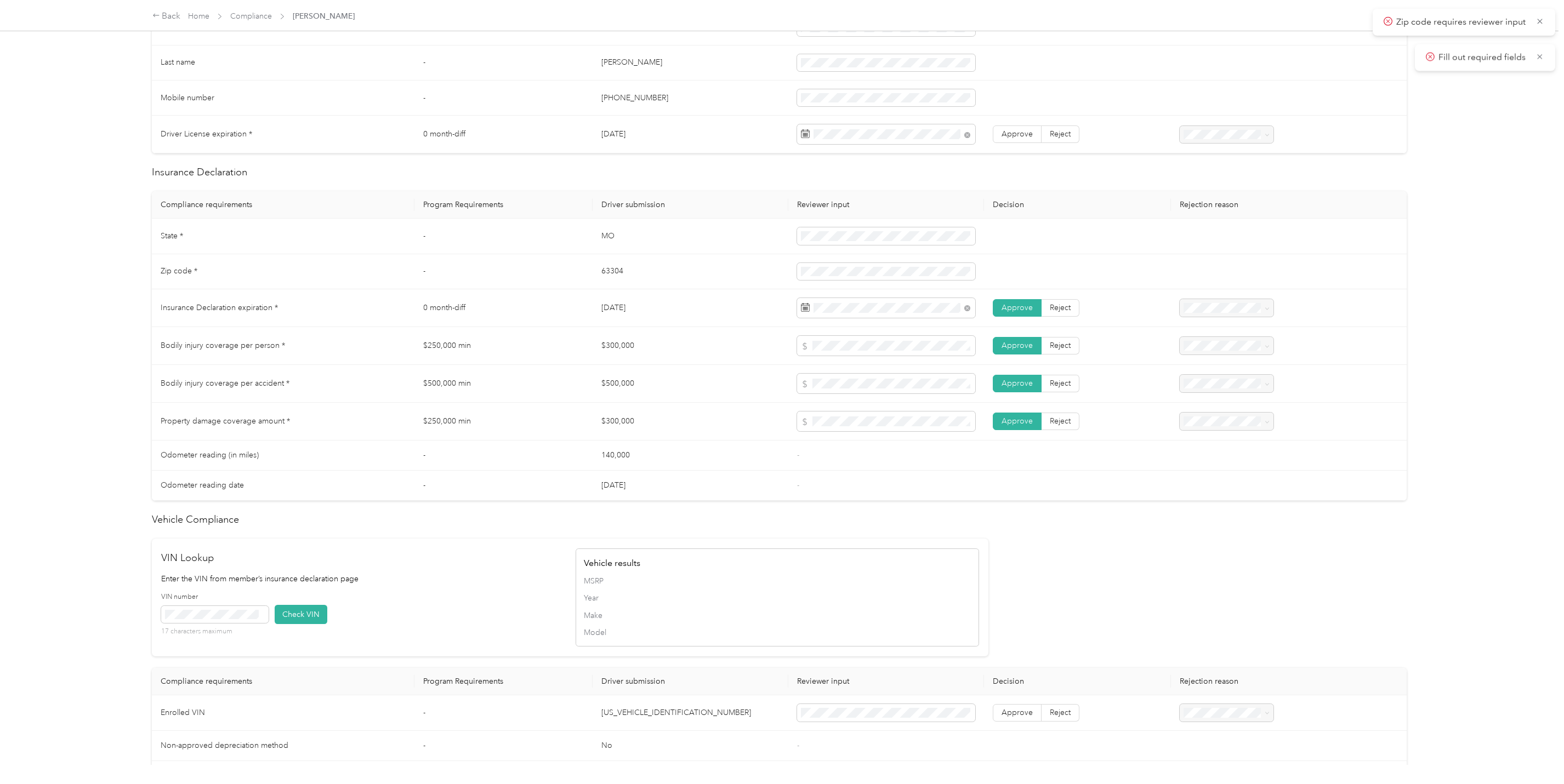
scroll to position [465, 0]
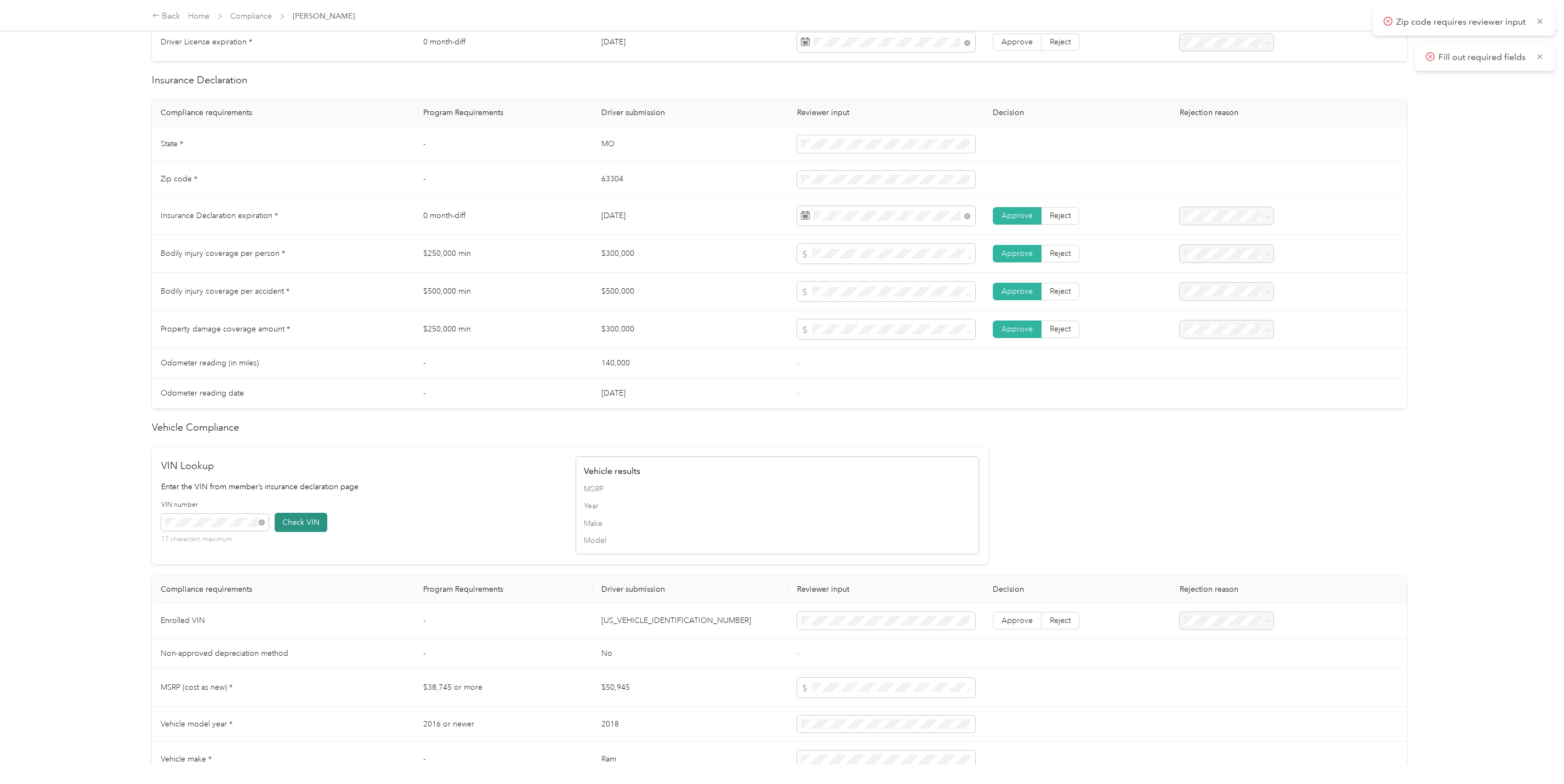
click at [296, 520] on button "Check VIN" at bounding box center [301, 522] width 53 height 19
click at [1015, 627] on span "Approve" at bounding box center [1017, 622] width 31 height 9
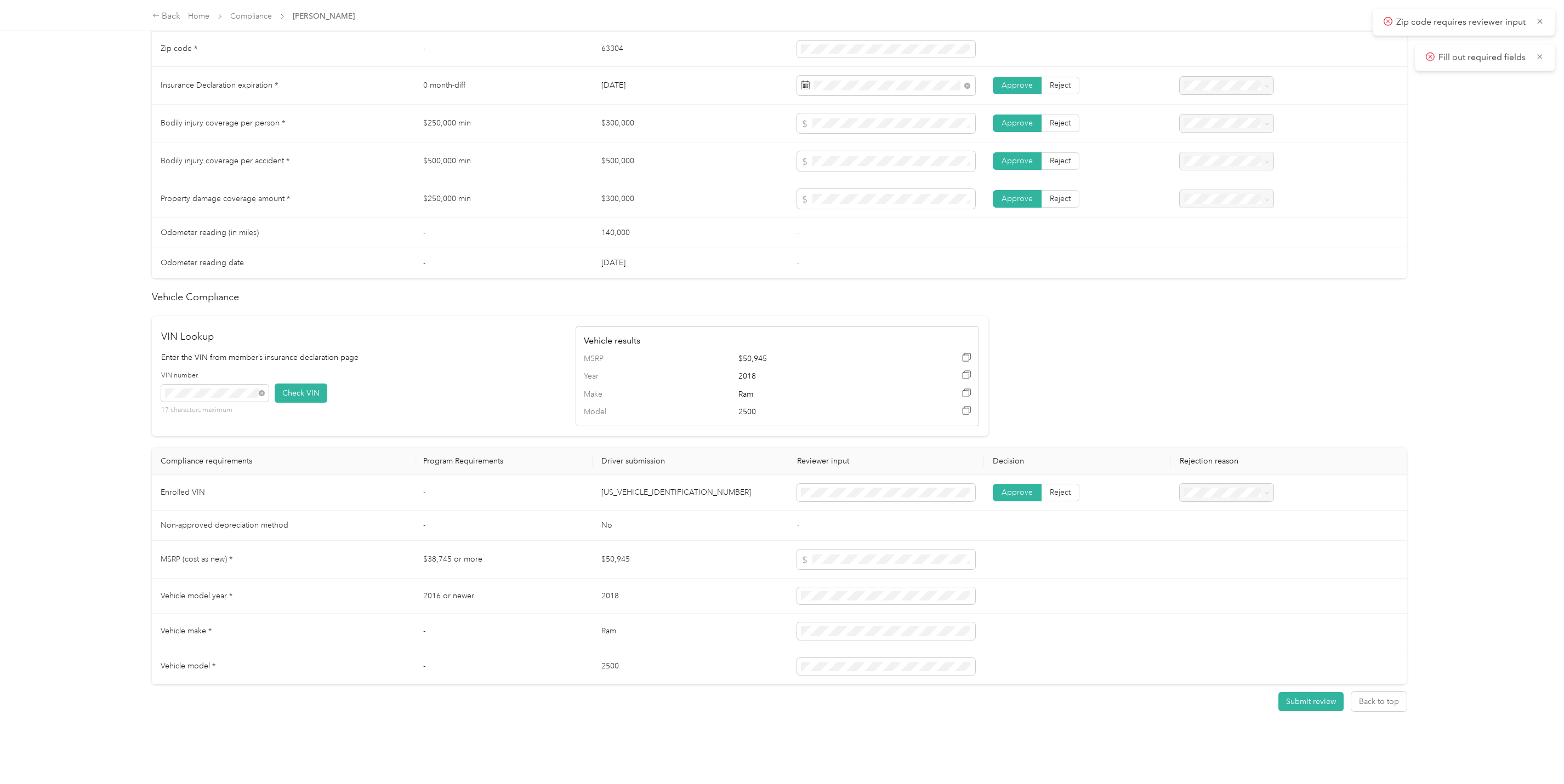
scroll to position [614, 0]
click at [1302, 692] on button "Submit review" at bounding box center [1310, 701] width 65 height 19
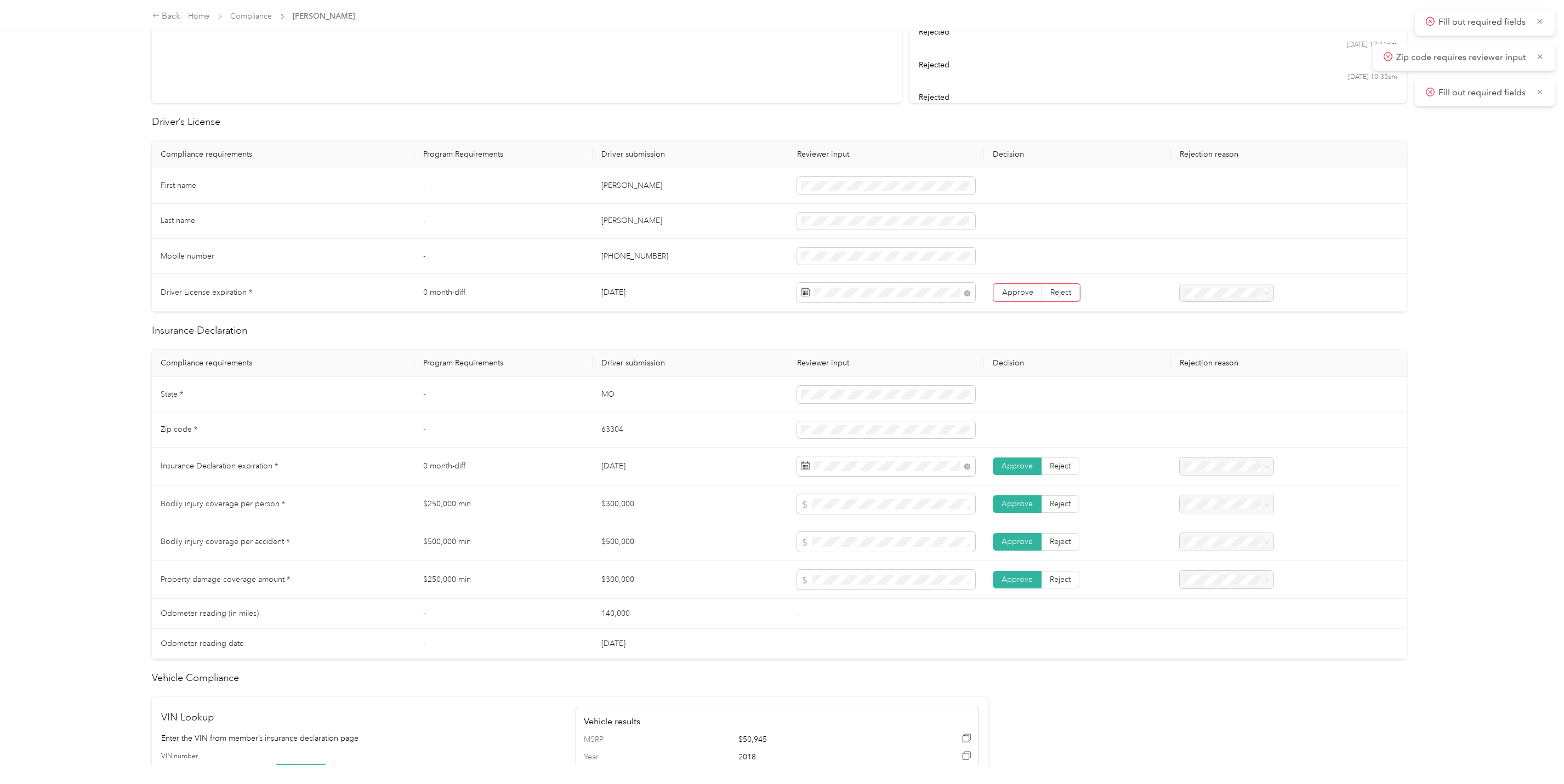
scroll to position [176, 0]
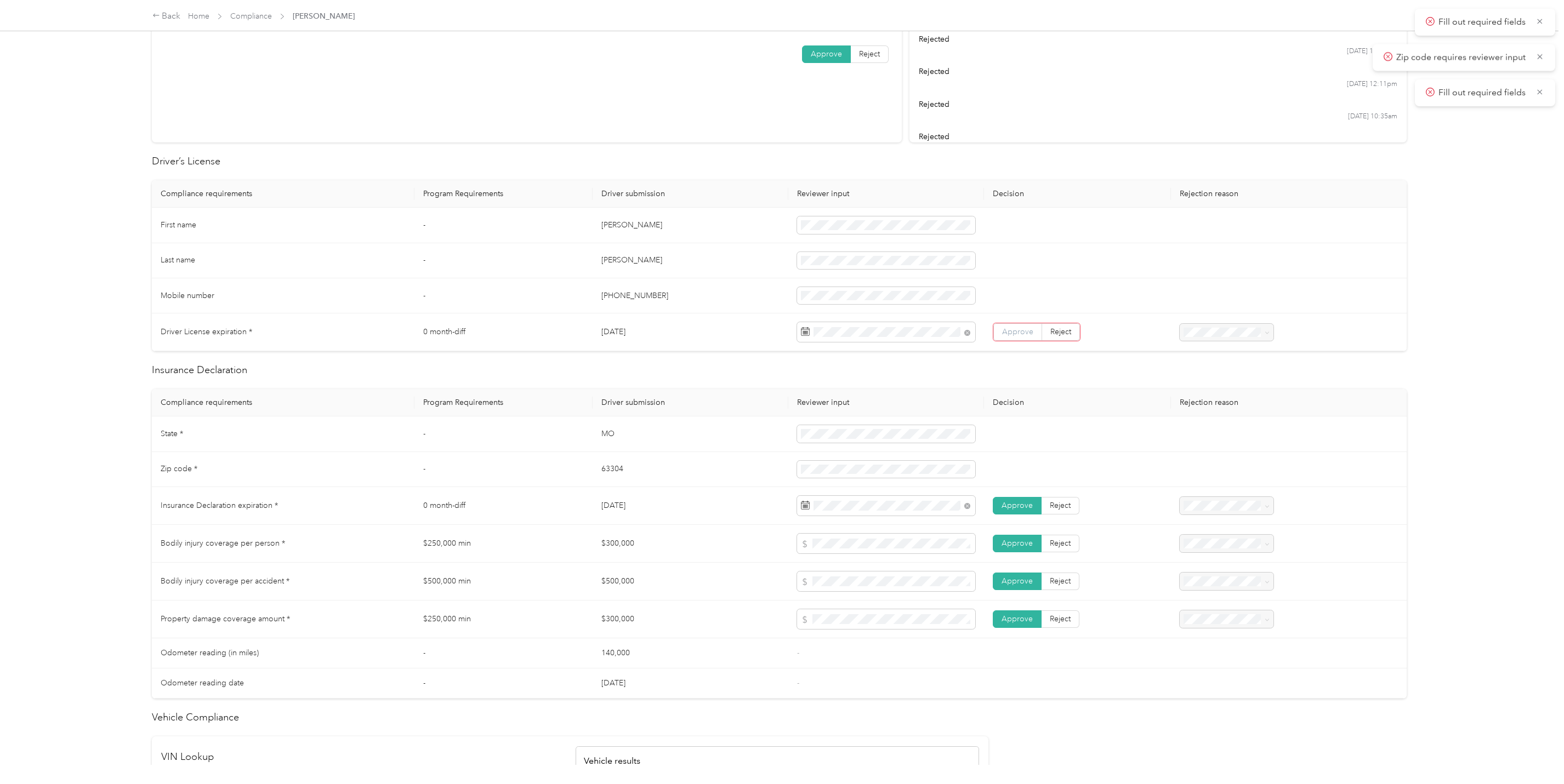
click at [1013, 331] on span "Approve" at bounding box center [1018, 332] width 31 height 9
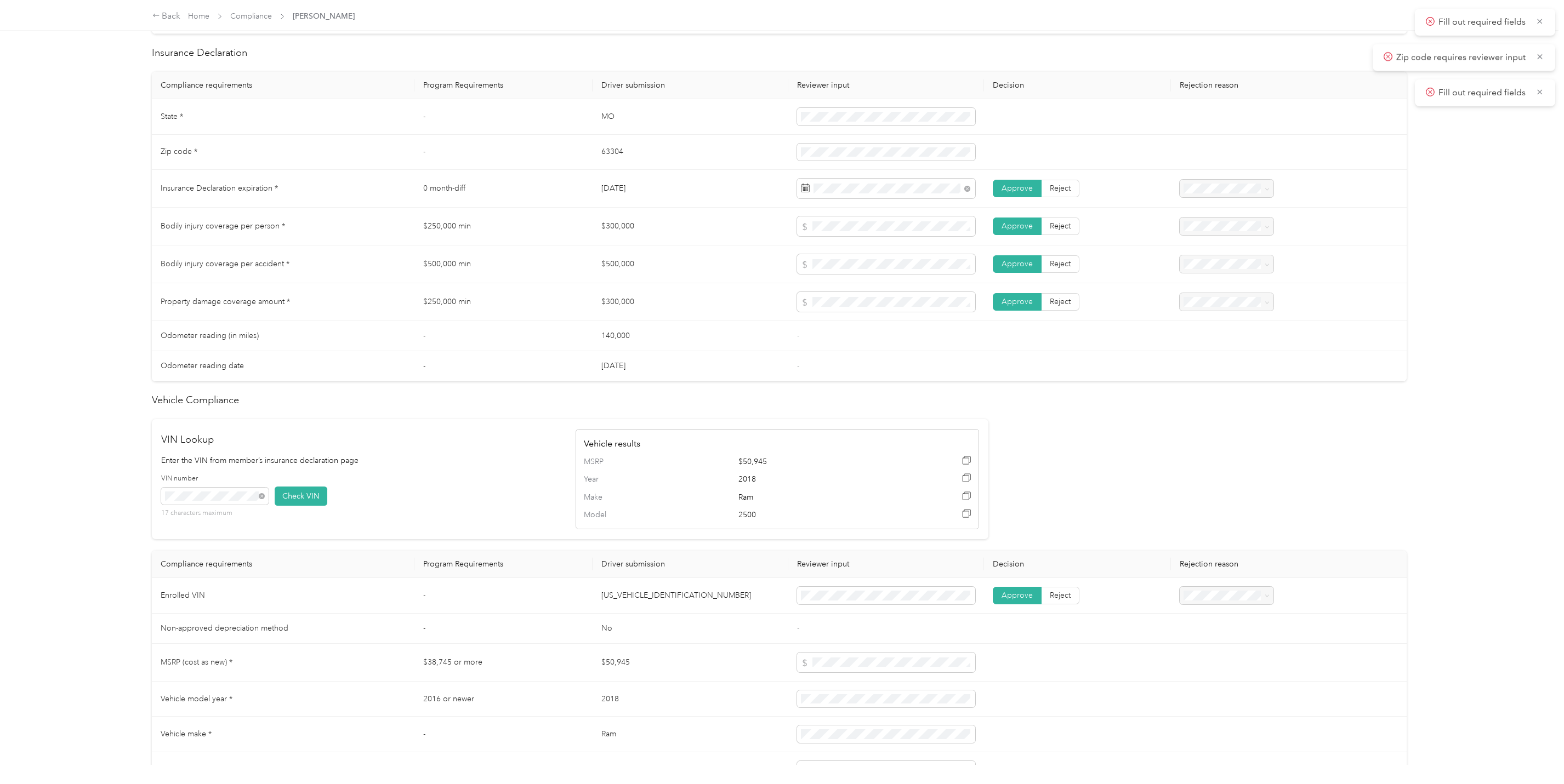
scroll to position [614, 0]
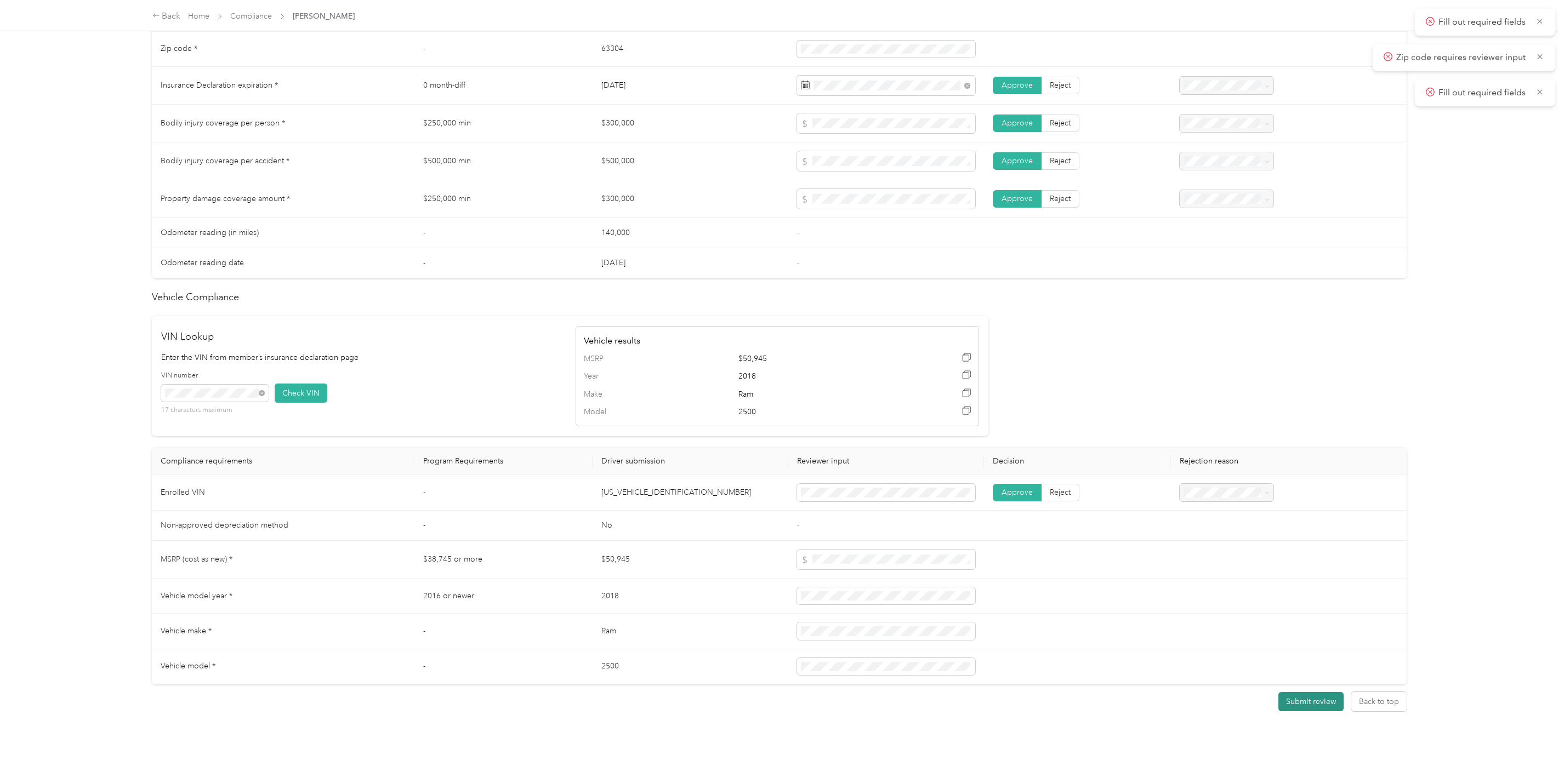
click at [1287, 692] on button "Submit review" at bounding box center [1310, 701] width 65 height 19
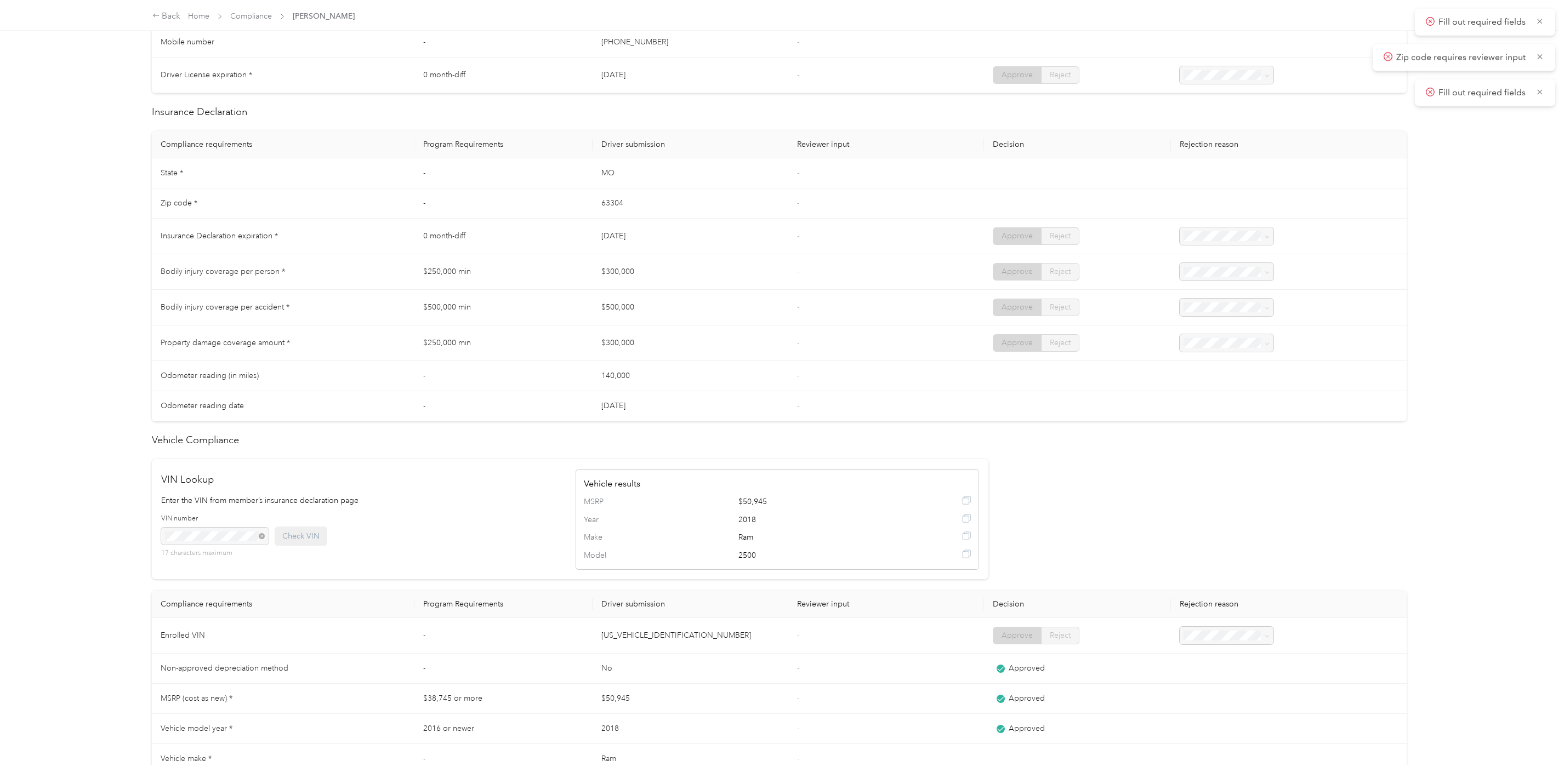
scroll to position [390, 0]
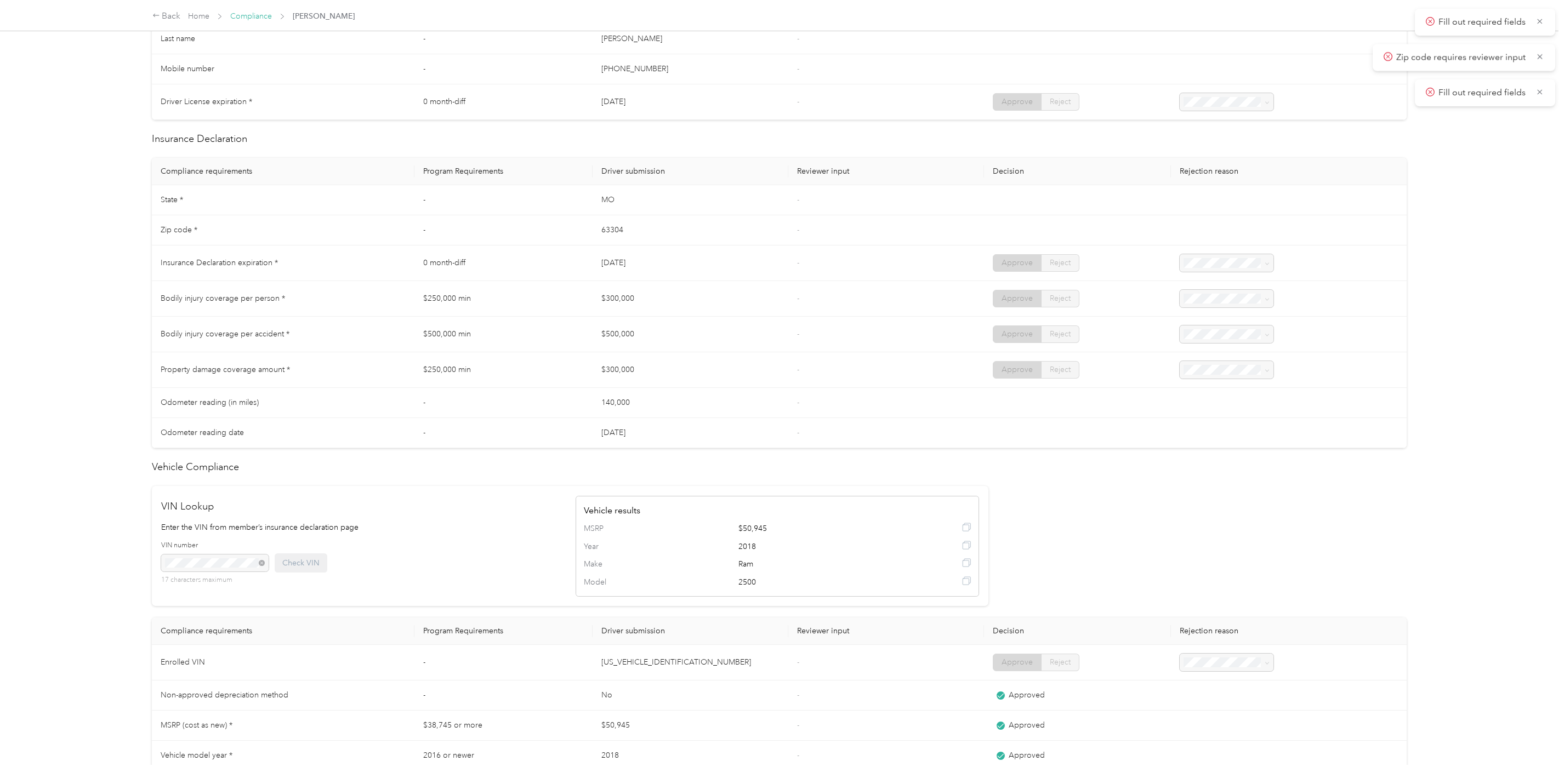
click at [260, 19] on link "Compliance" at bounding box center [251, 16] width 42 height 9
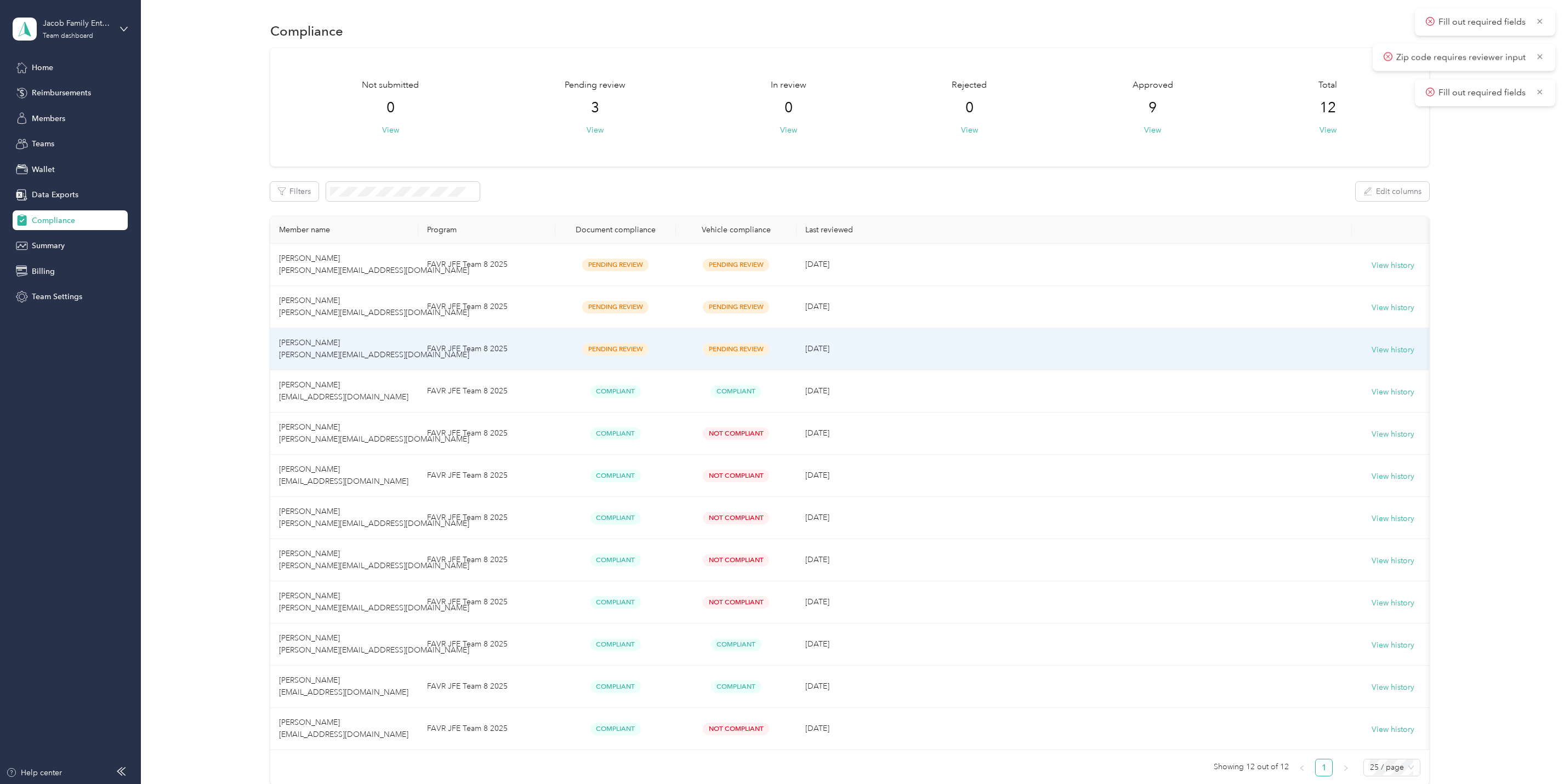
click at [298, 333] on td "[PERSON_NAME] [PERSON_NAME][EMAIL_ADDRESS][DOMAIN_NAME]" at bounding box center [344, 350] width 148 height 42
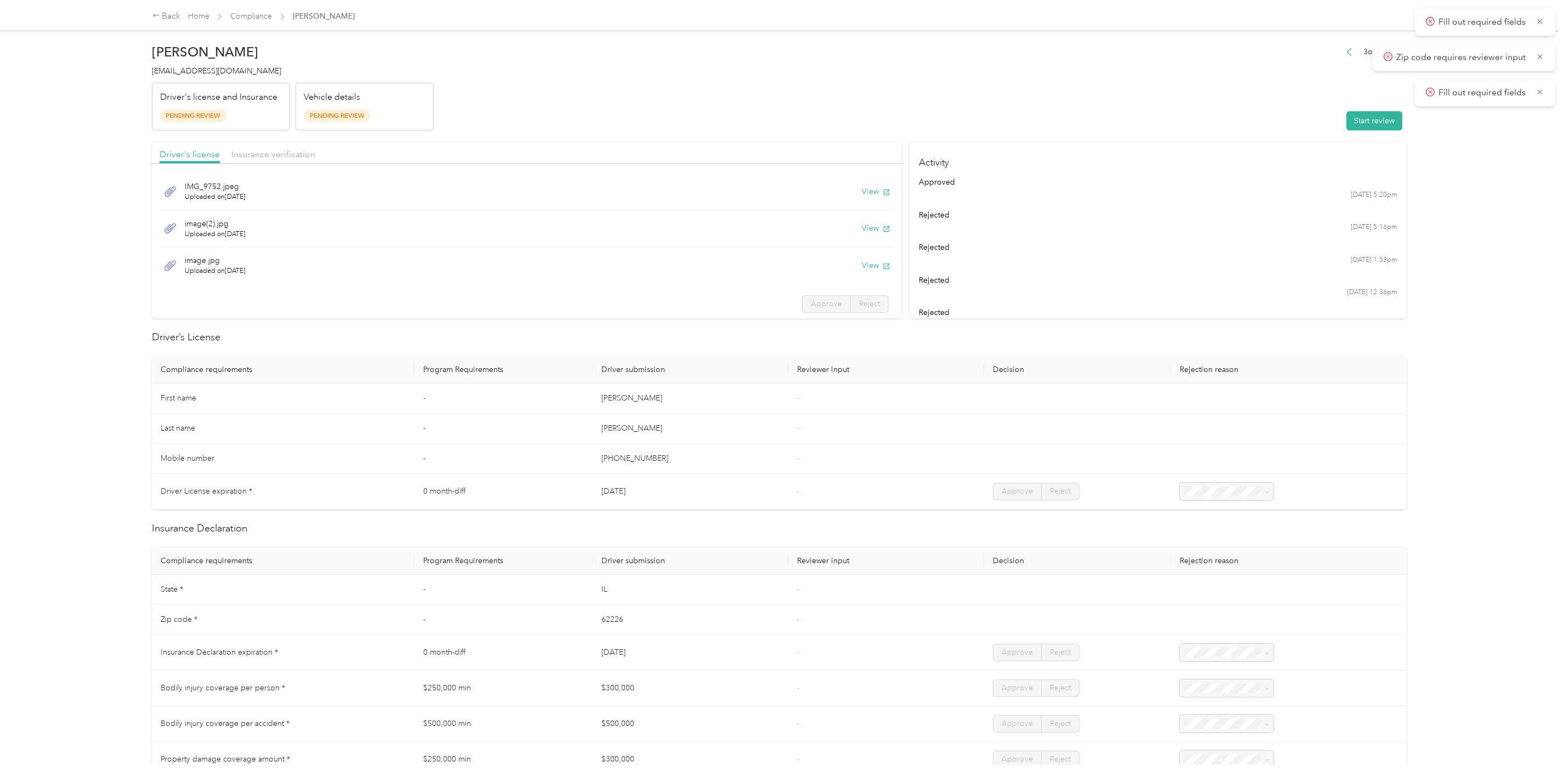
click at [1372, 117] on button "Start review" at bounding box center [1374, 120] width 56 height 19
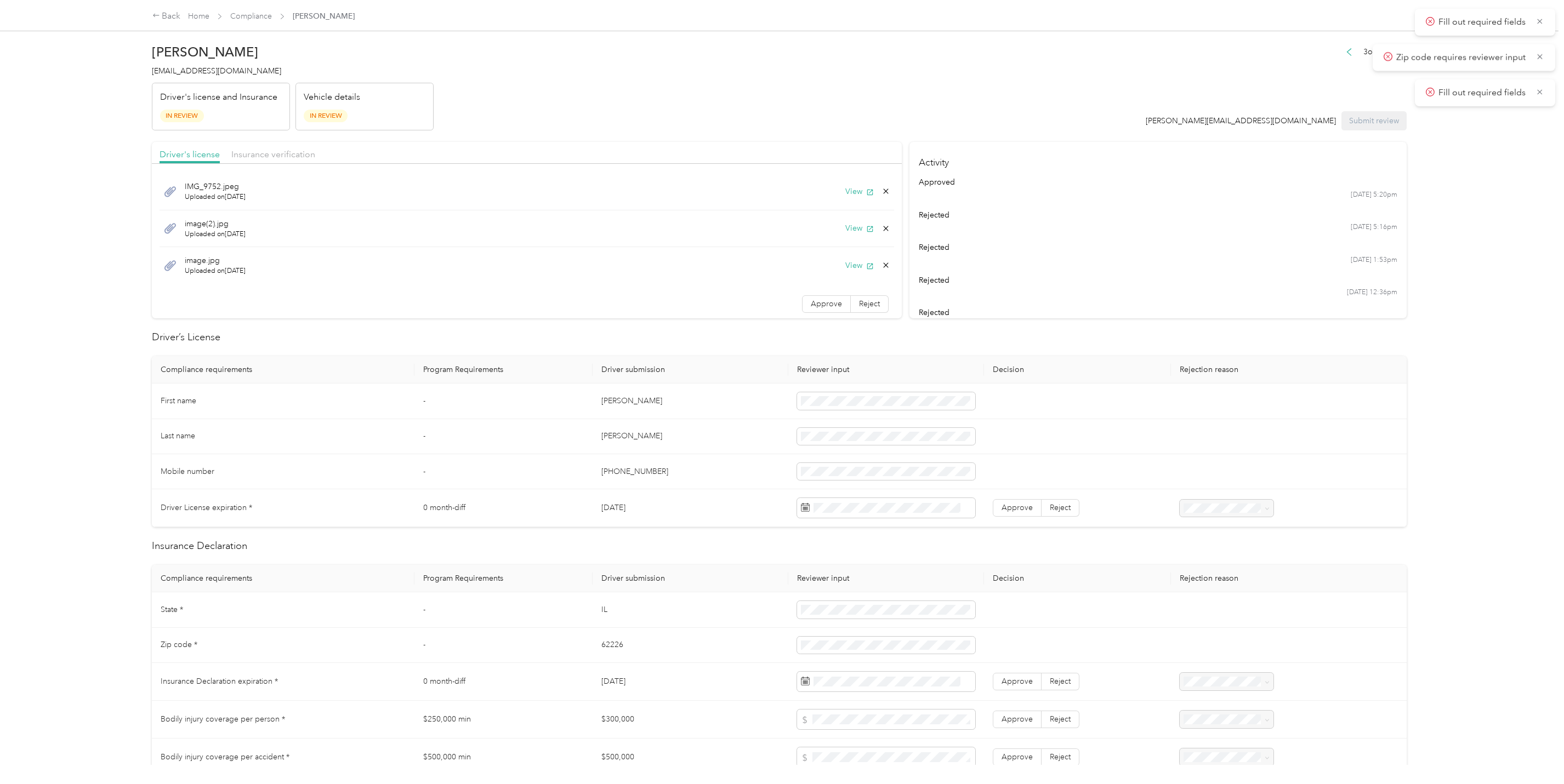
click at [265, 146] on div "Driver's license Insurance verification" at bounding box center [527, 152] width 750 height 22
click at [267, 148] on div "Insurance verification" at bounding box center [273, 155] width 84 height 14
click at [199, 145] on div "Driver's license Insurance verification" at bounding box center [527, 152] width 750 height 22
click at [195, 150] on span "Driver's license" at bounding box center [189, 154] width 60 height 11
click at [845, 196] on button "View" at bounding box center [860, 192] width 29 height 12
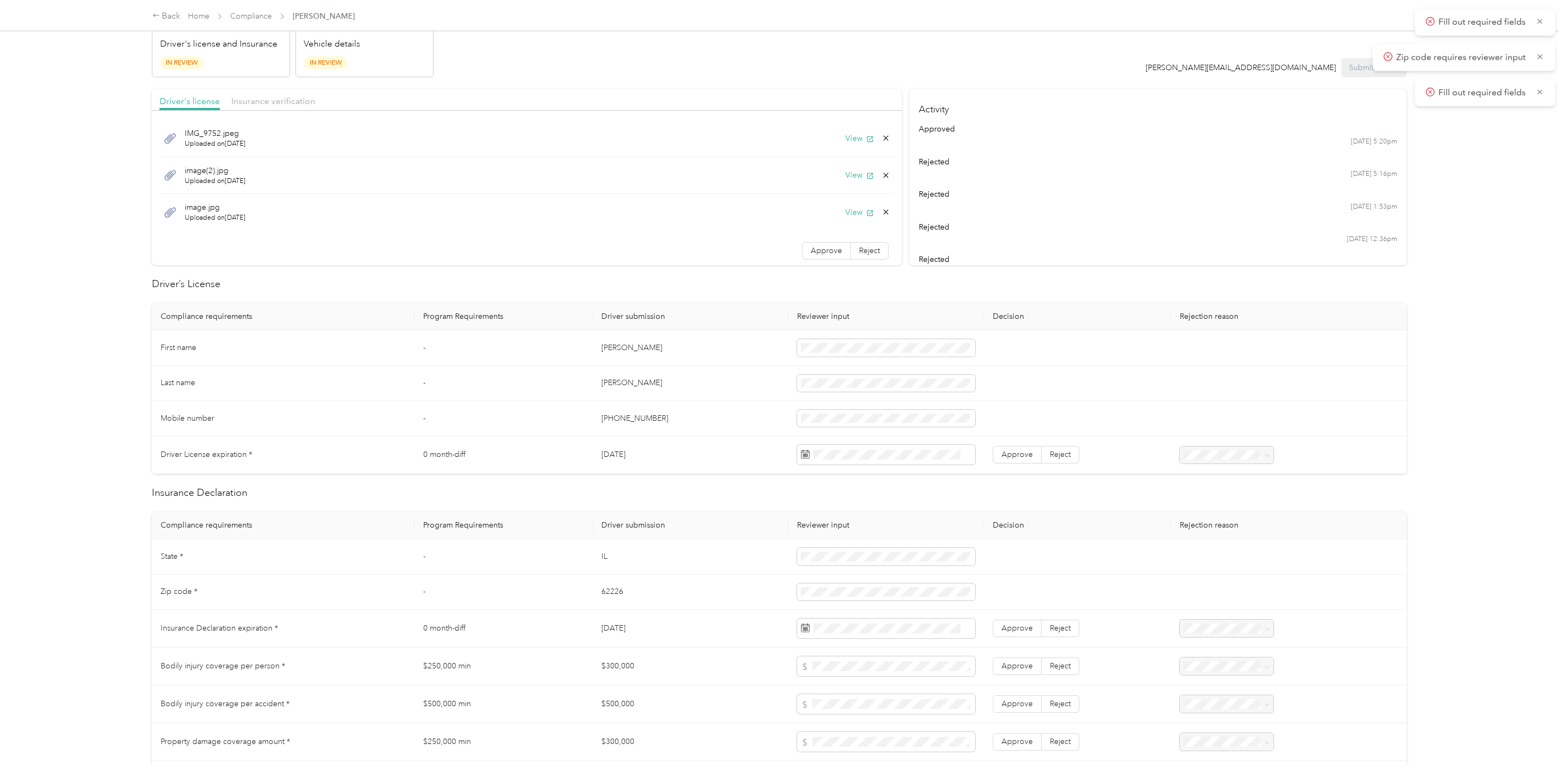
scroll to position [55, 0]
click at [1006, 628] on span "Approve" at bounding box center [1017, 626] width 31 height 9
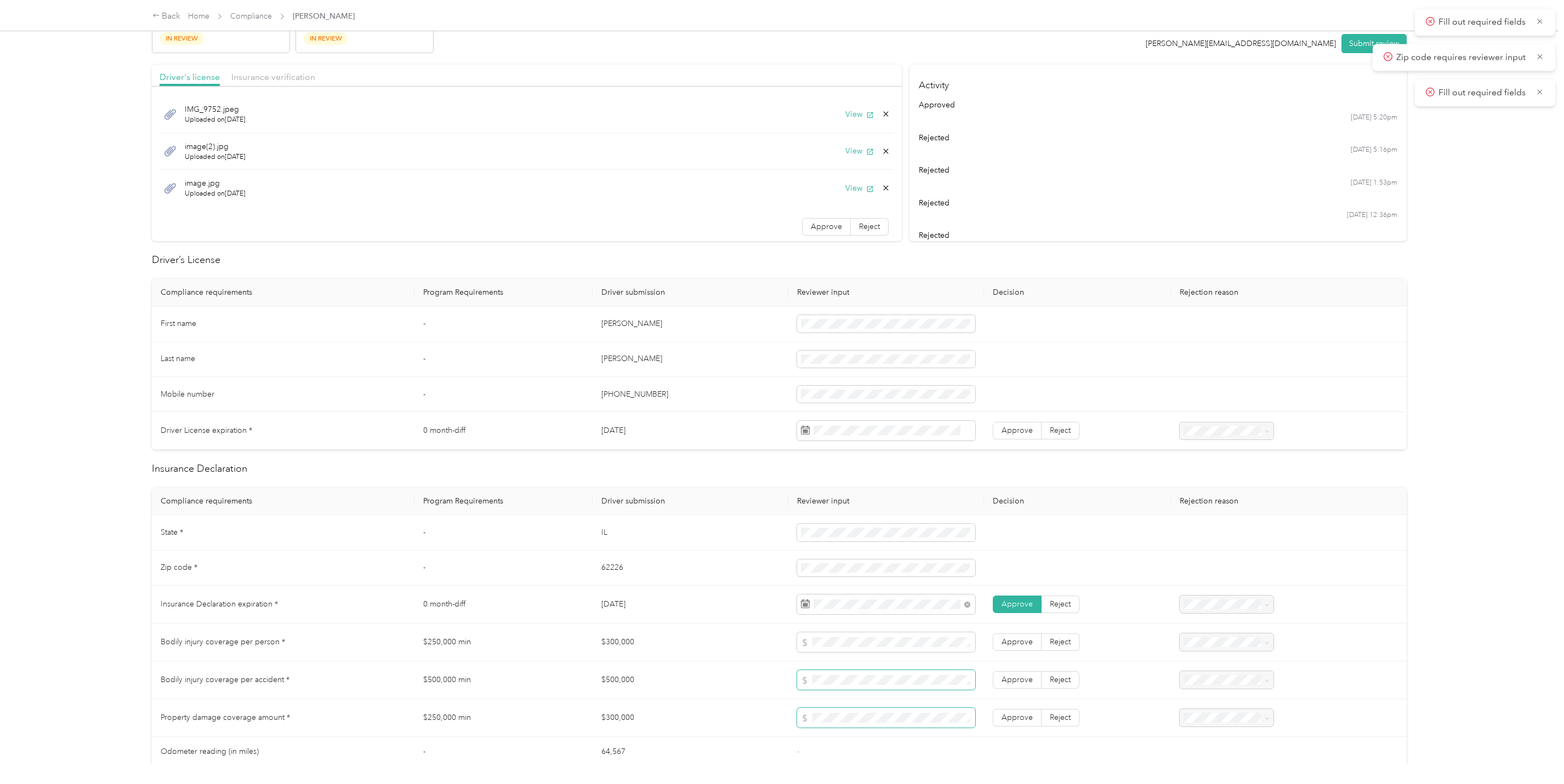
scroll to position [109, 0]
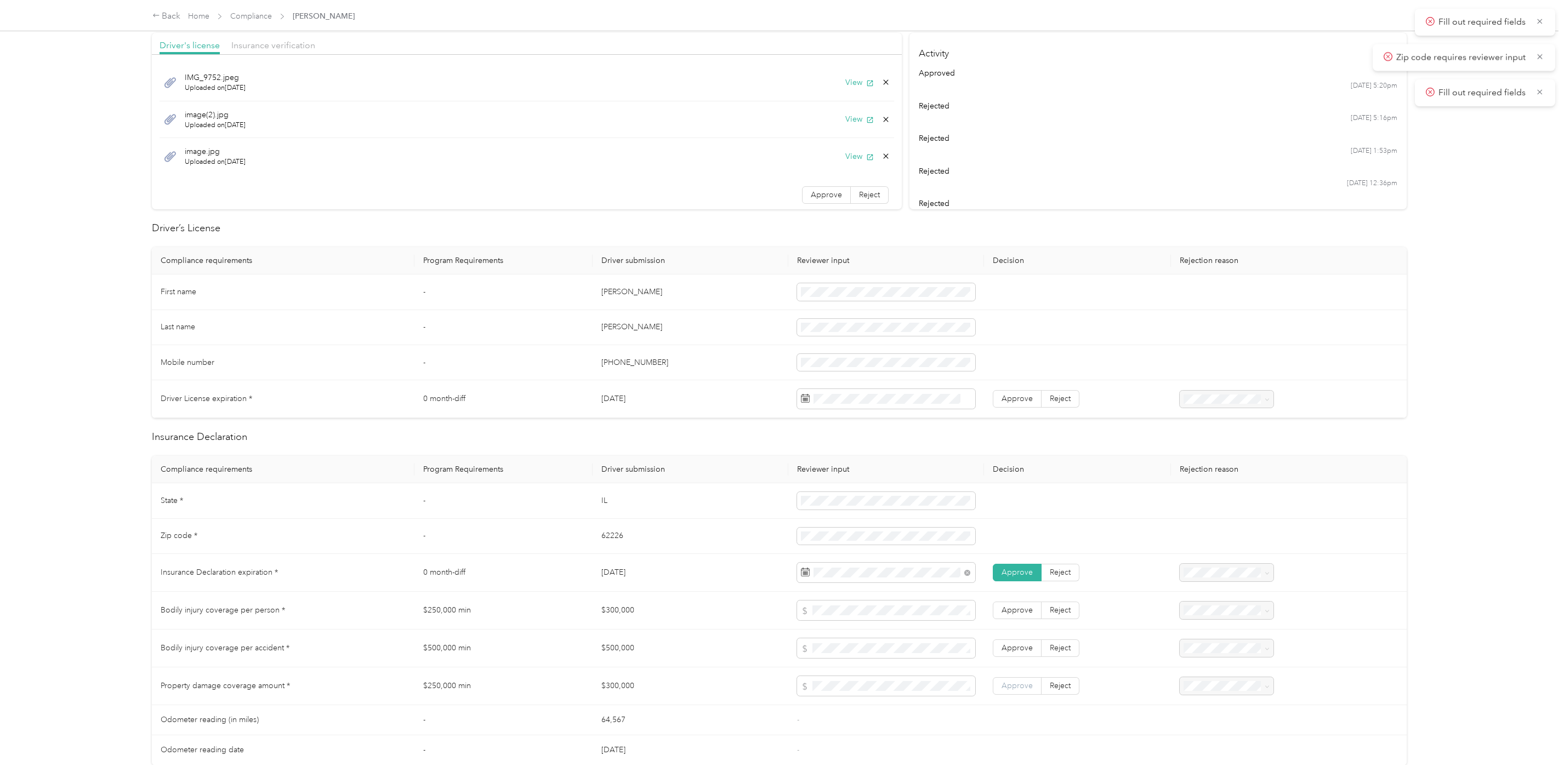
click at [1002, 689] on span "Approve" at bounding box center [1017, 685] width 31 height 9
click at [1010, 653] on label "Approve" at bounding box center [1017, 648] width 49 height 17
click at [1007, 619] on label "Approve" at bounding box center [1017, 610] width 49 height 17
click at [836, 429] on span at bounding box center [840, 436] width 85 height 17
click at [762, 441] on h2 "Insurance Declaration" at bounding box center [779, 437] width 1255 height 15
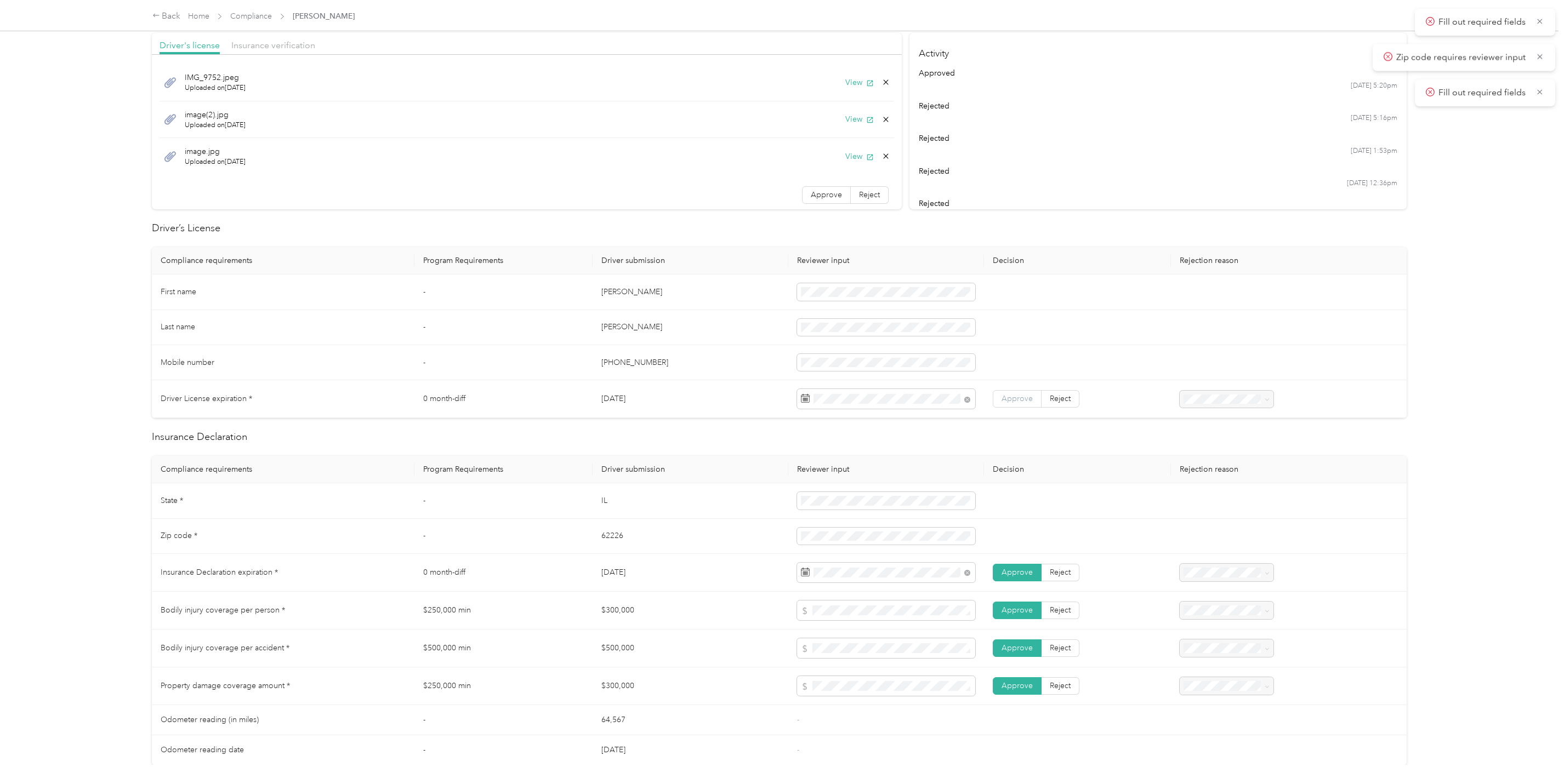
click at [1022, 395] on span "Approve" at bounding box center [1017, 399] width 31 height 9
click at [813, 192] on span "Approve" at bounding box center [826, 195] width 31 height 9
click at [278, 43] on span "Insurance verification" at bounding box center [273, 45] width 84 height 11
click at [831, 163] on label "Approve" at bounding box center [826, 157] width 49 height 17
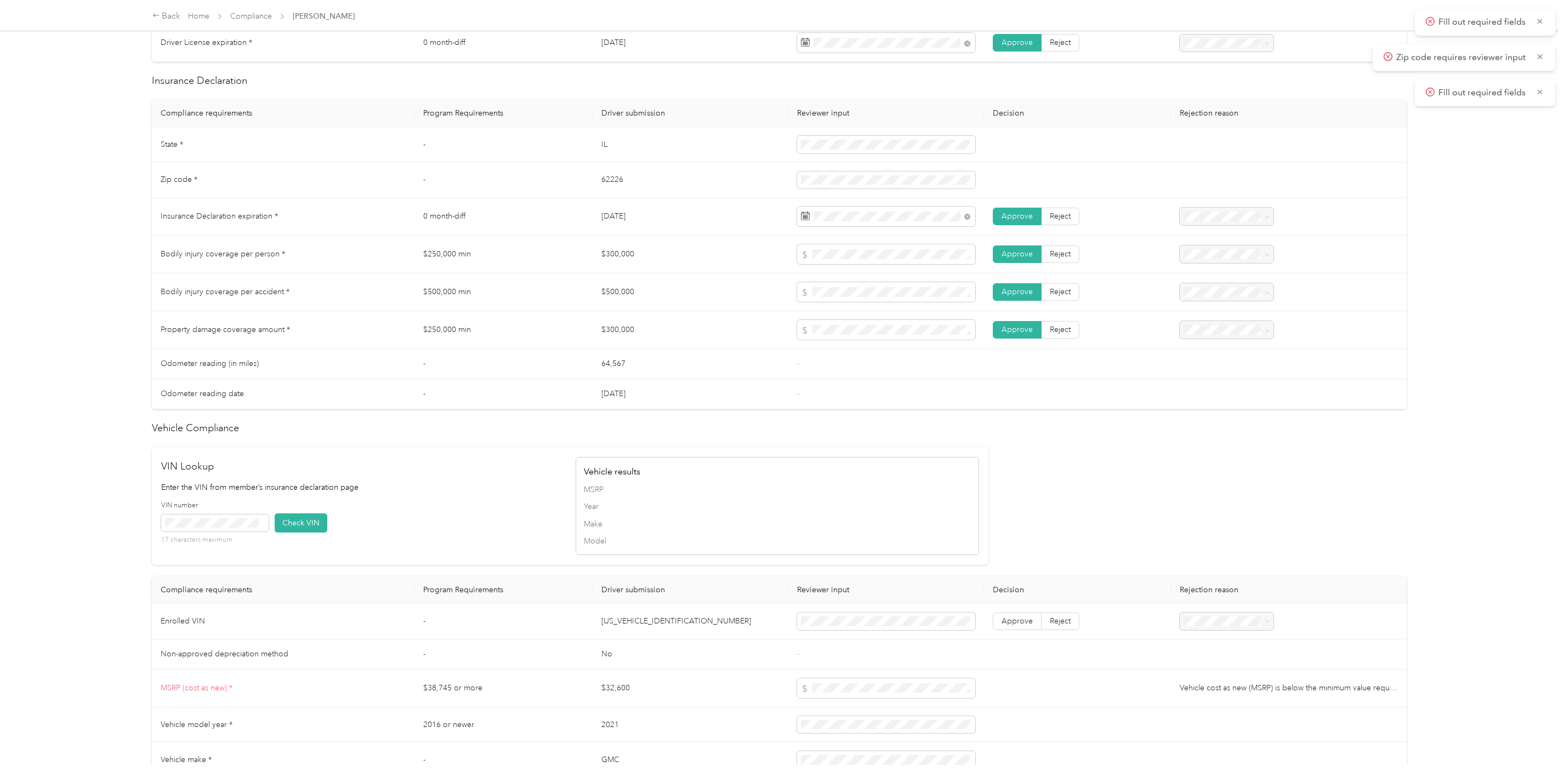
scroll to position [465, 0]
click at [314, 523] on button "Check VIN" at bounding box center [301, 522] width 53 height 19
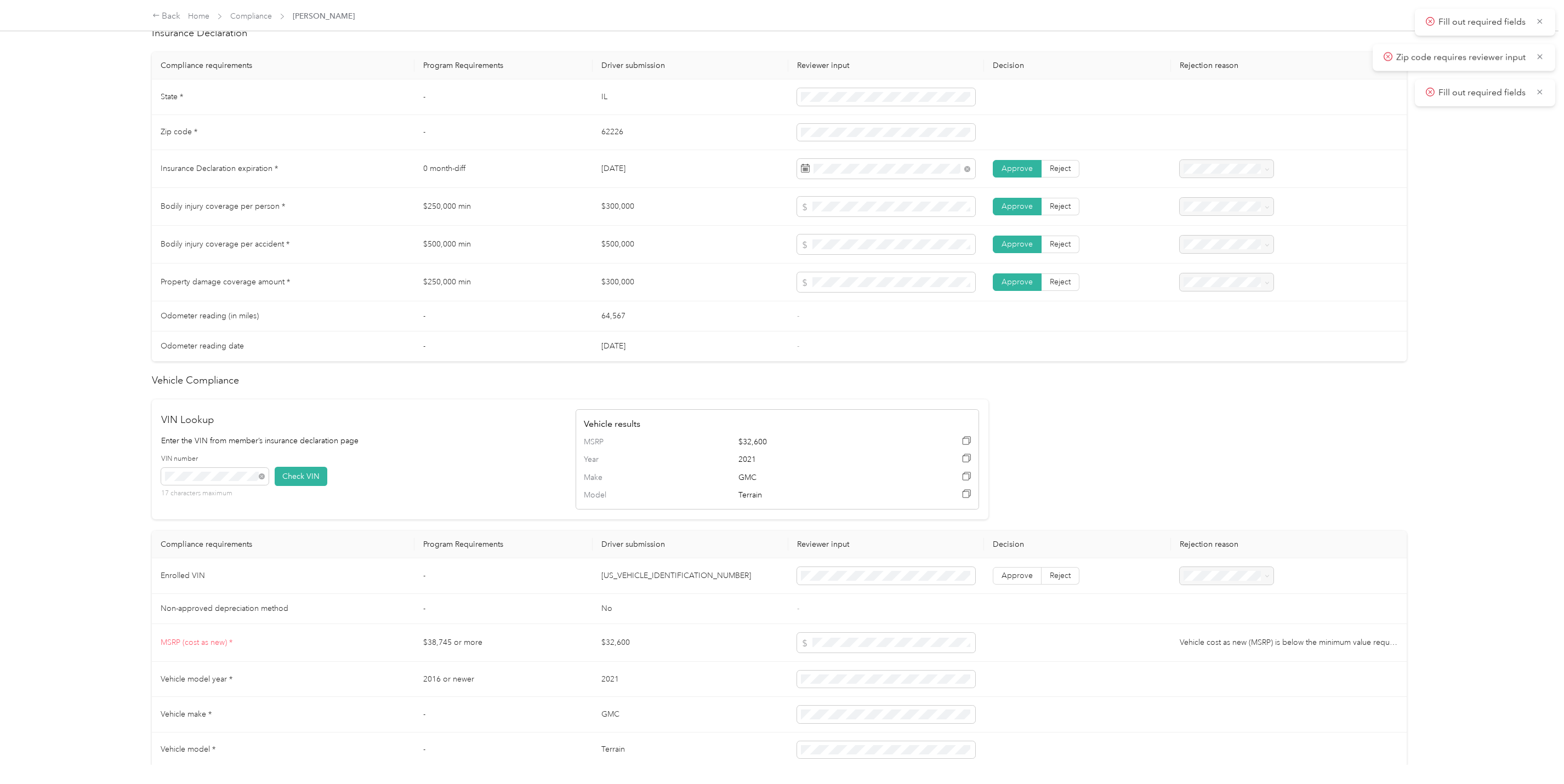
scroll to position [520, 0]
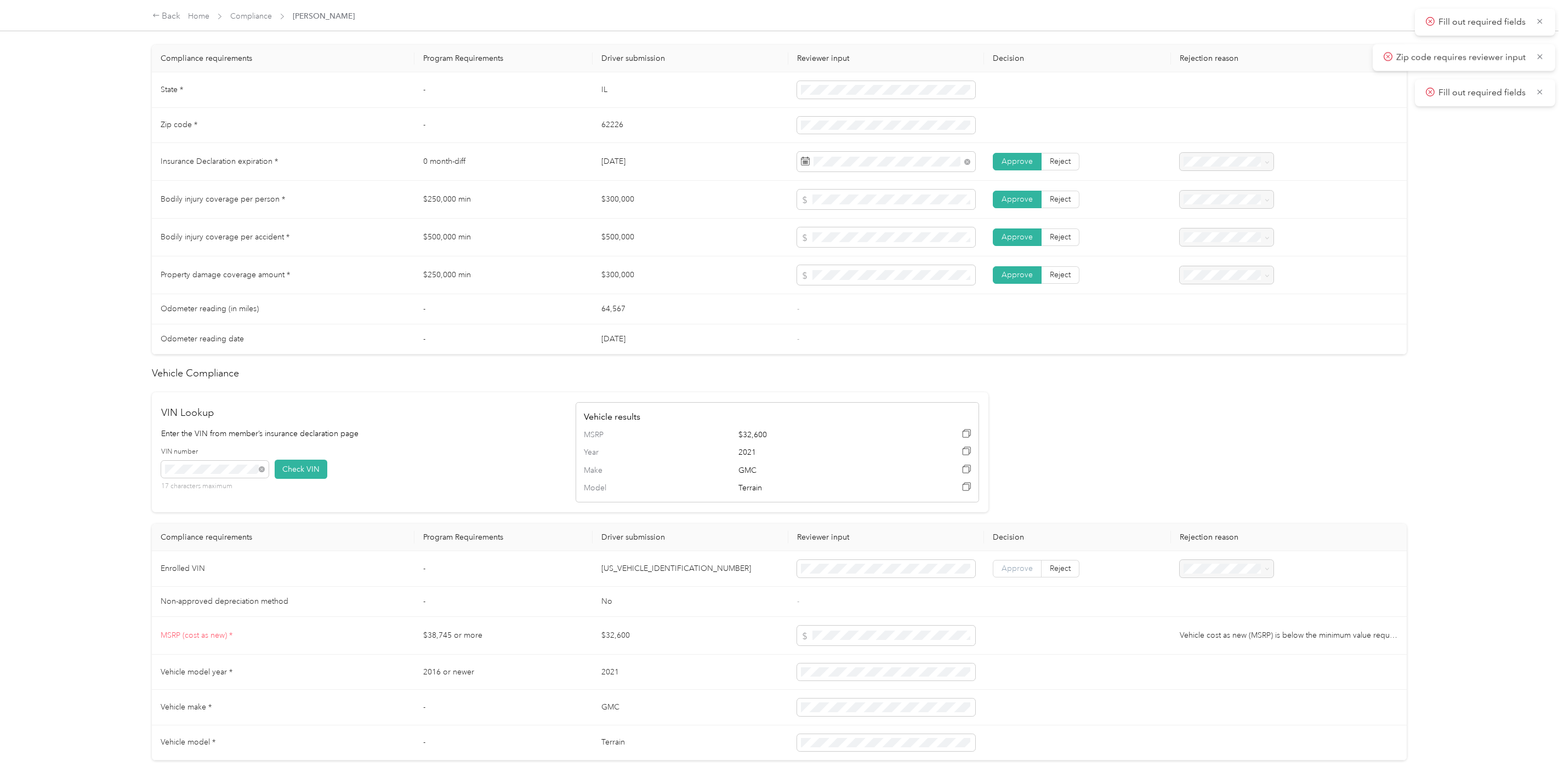
click at [1013, 573] on span "Approve" at bounding box center [1017, 568] width 31 height 9
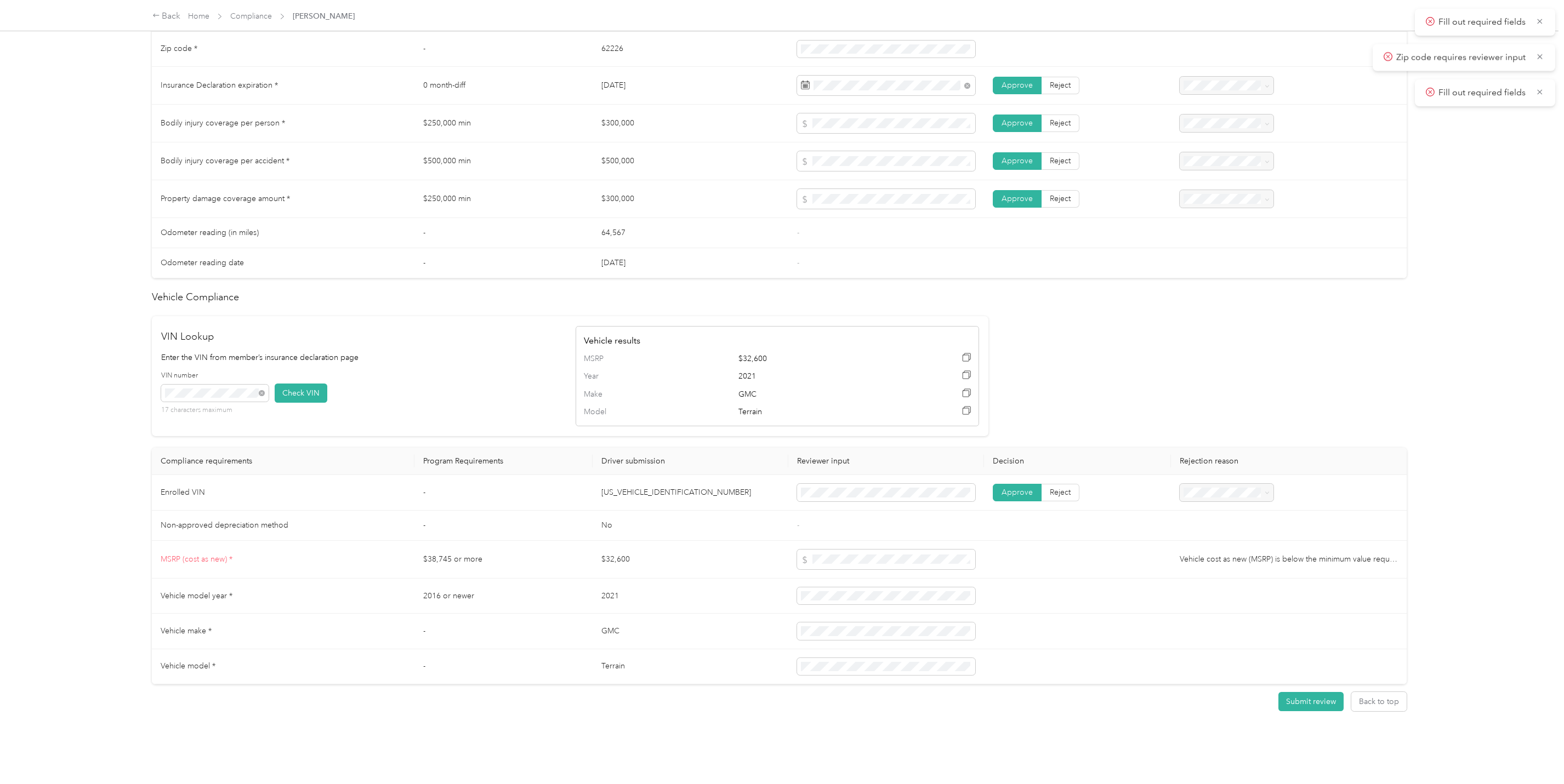
scroll to position [614, 0]
click at [1324, 692] on button "Submit review" at bounding box center [1310, 701] width 65 height 19
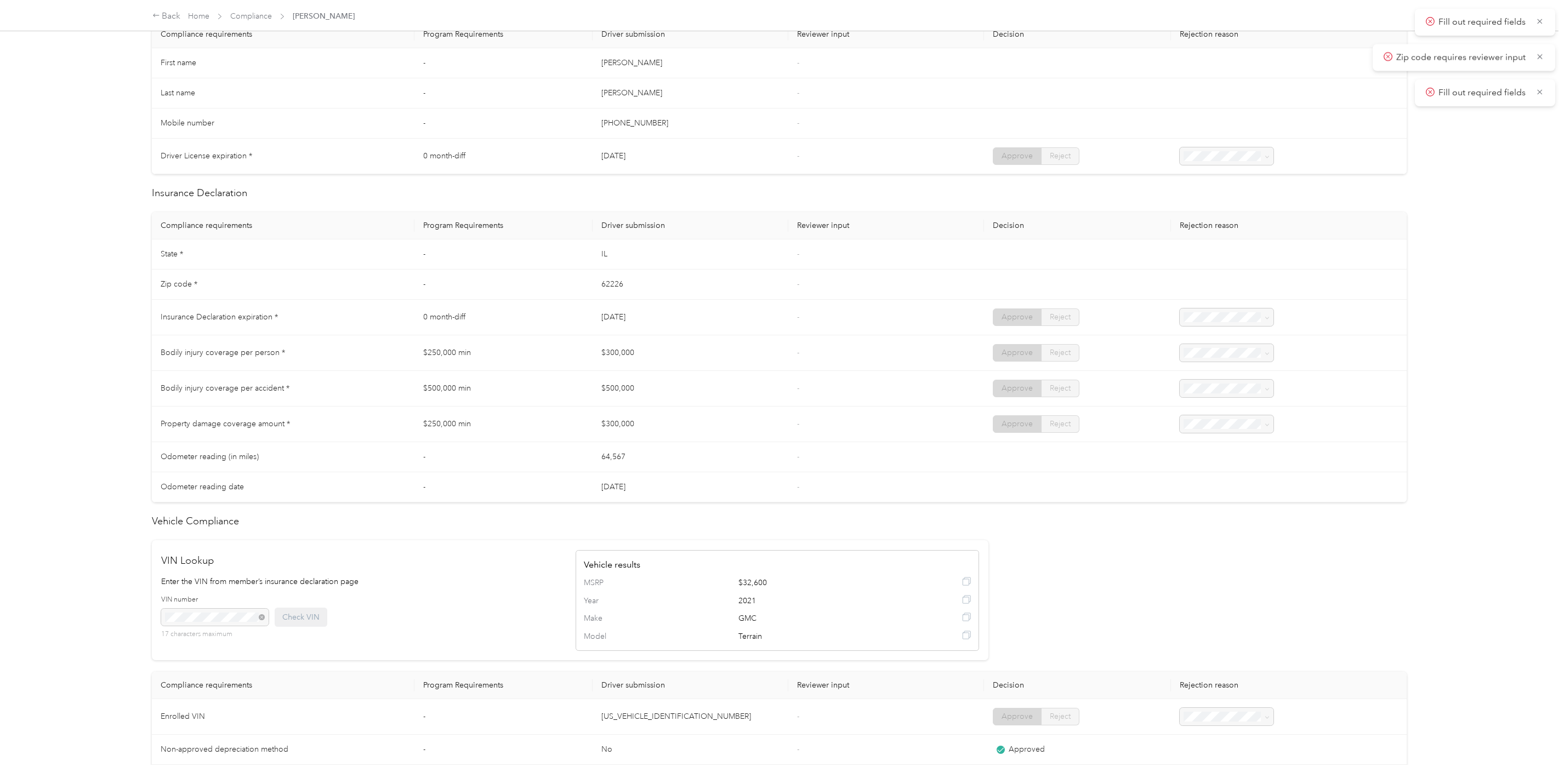
scroll to position [252, 0]
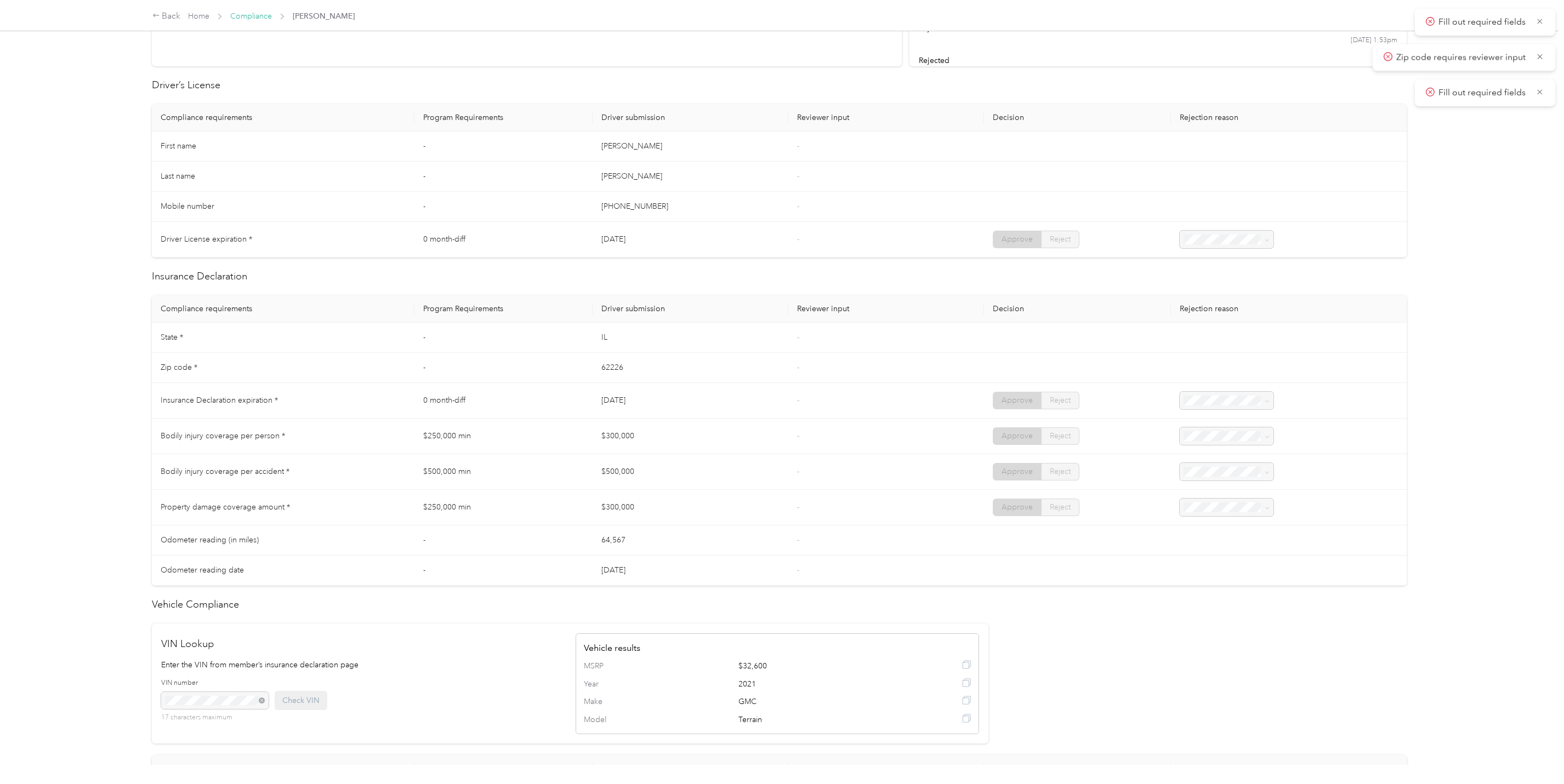
click at [239, 18] on link "Compliance" at bounding box center [251, 16] width 42 height 9
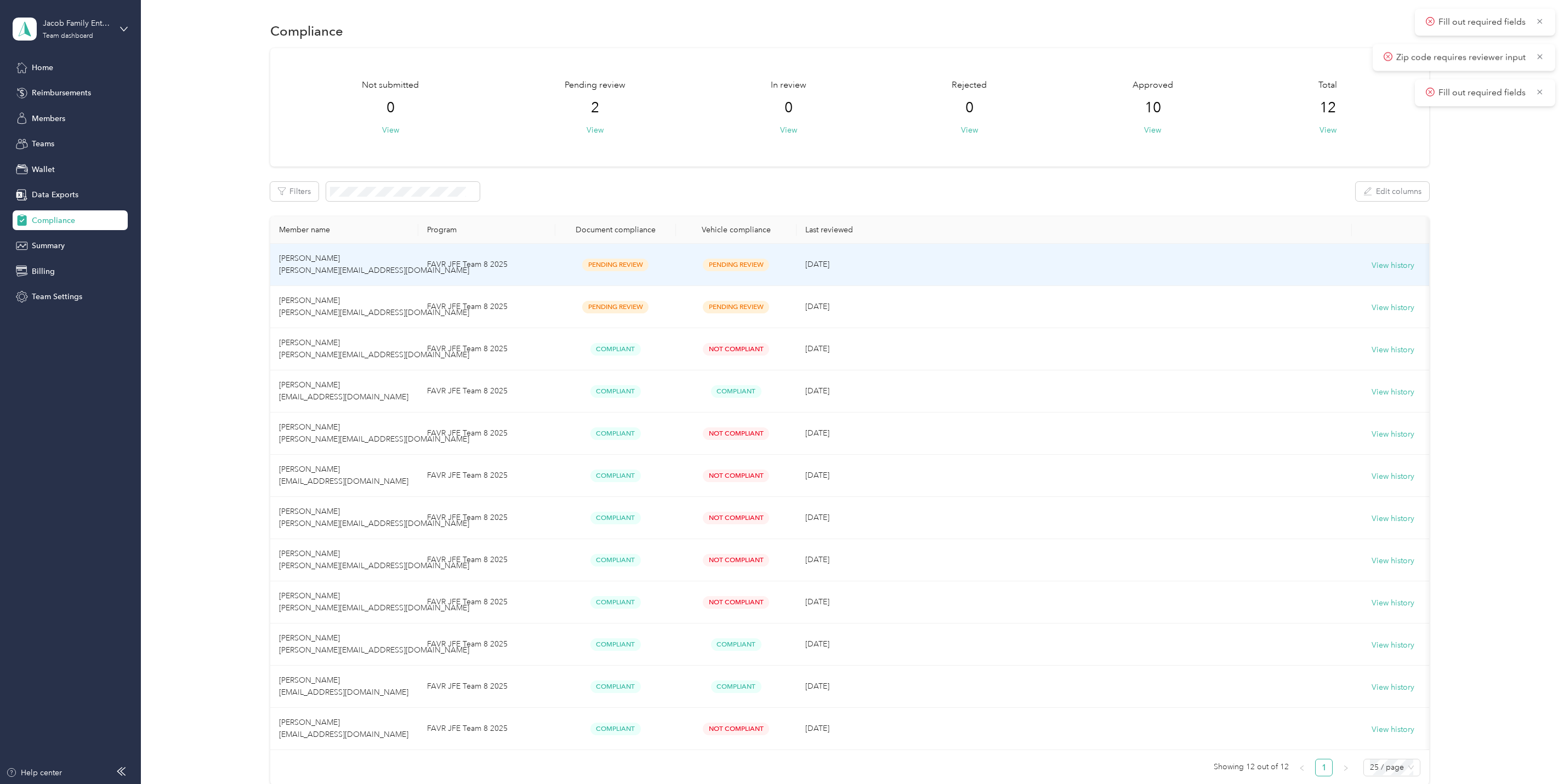
click at [324, 250] on td "[PERSON_NAME] [PERSON_NAME][EMAIL_ADDRESS][DOMAIN_NAME]" at bounding box center [344, 265] width 148 height 42
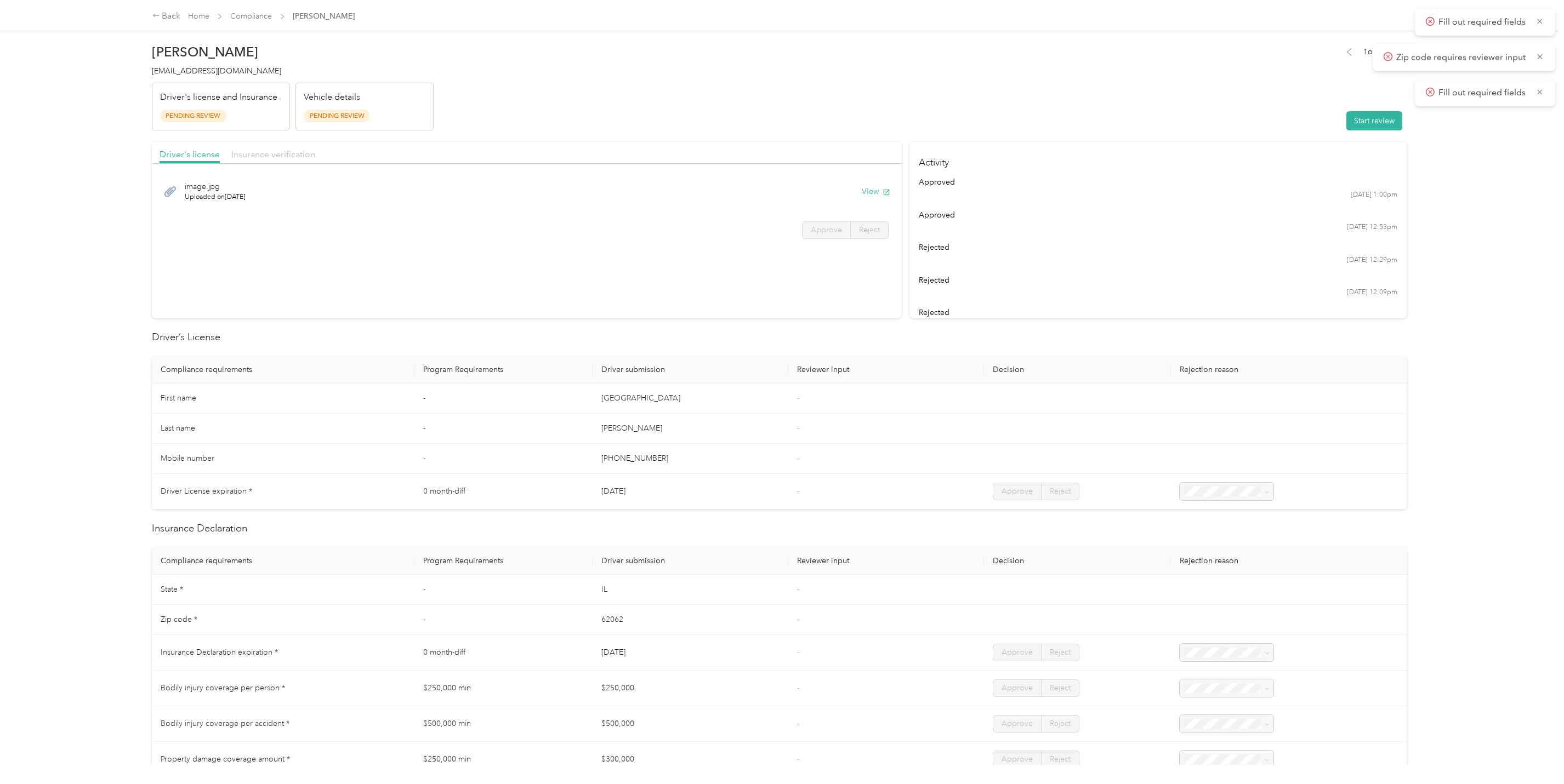
click at [260, 152] on span "Insurance verification" at bounding box center [273, 154] width 84 height 11
click at [180, 153] on span "Driver's license" at bounding box center [189, 154] width 60 height 11
click at [1375, 117] on button "Start review" at bounding box center [1374, 120] width 56 height 19
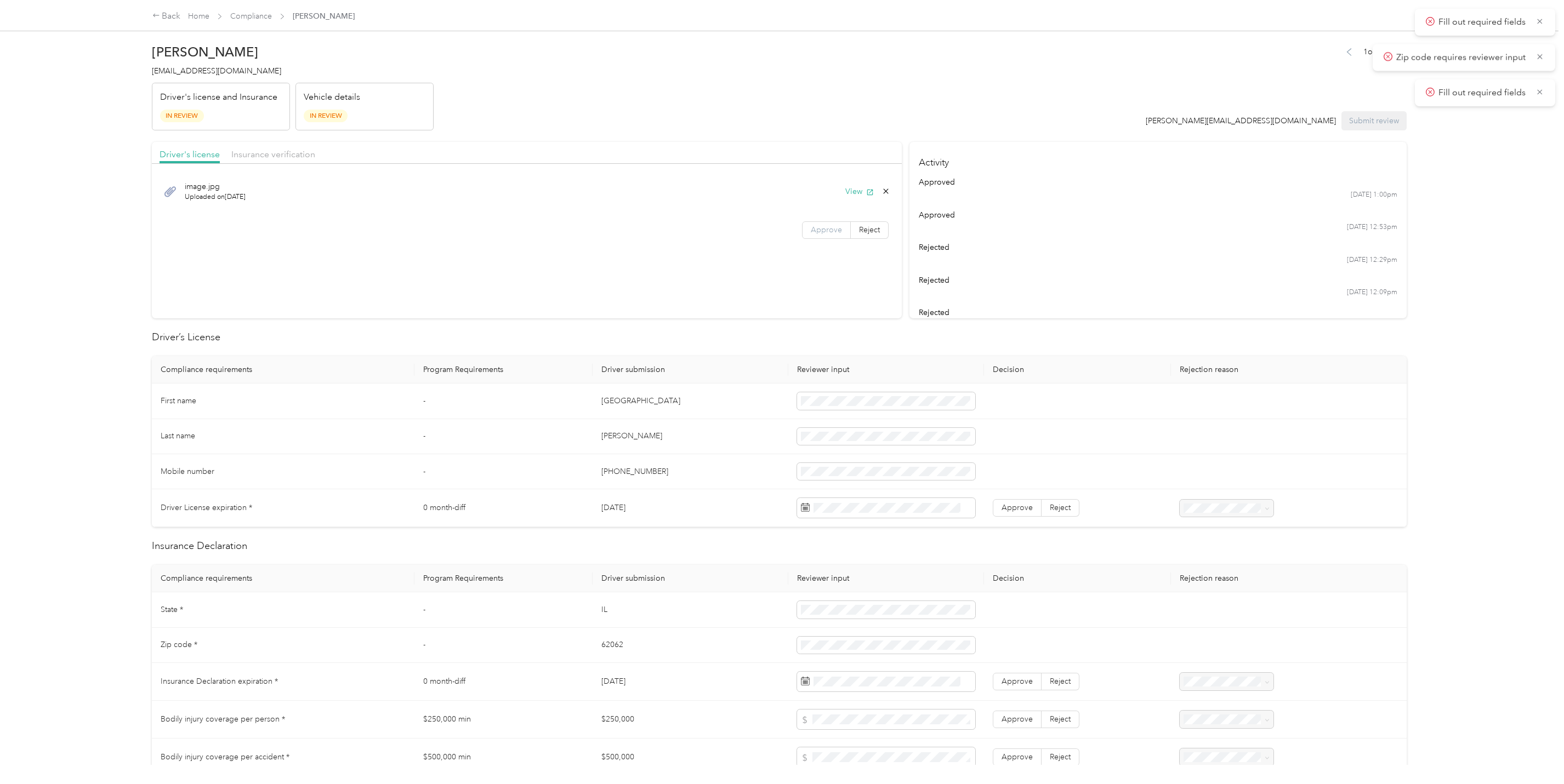
click at [820, 230] on span "Approve" at bounding box center [826, 229] width 31 height 9
click at [265, 150] on span "Insurance verification" at bounding box center [273, 154] width 84 height 11
click at [834, 266] on span "Approve" at bounding box center [826, 266] width 31 height 9
click at [848, 196] on button "View" at bounding box center [860, 192] width 29 height 12
click at [824, 517] on span at bounding box center [886, 508] width 178 height 20
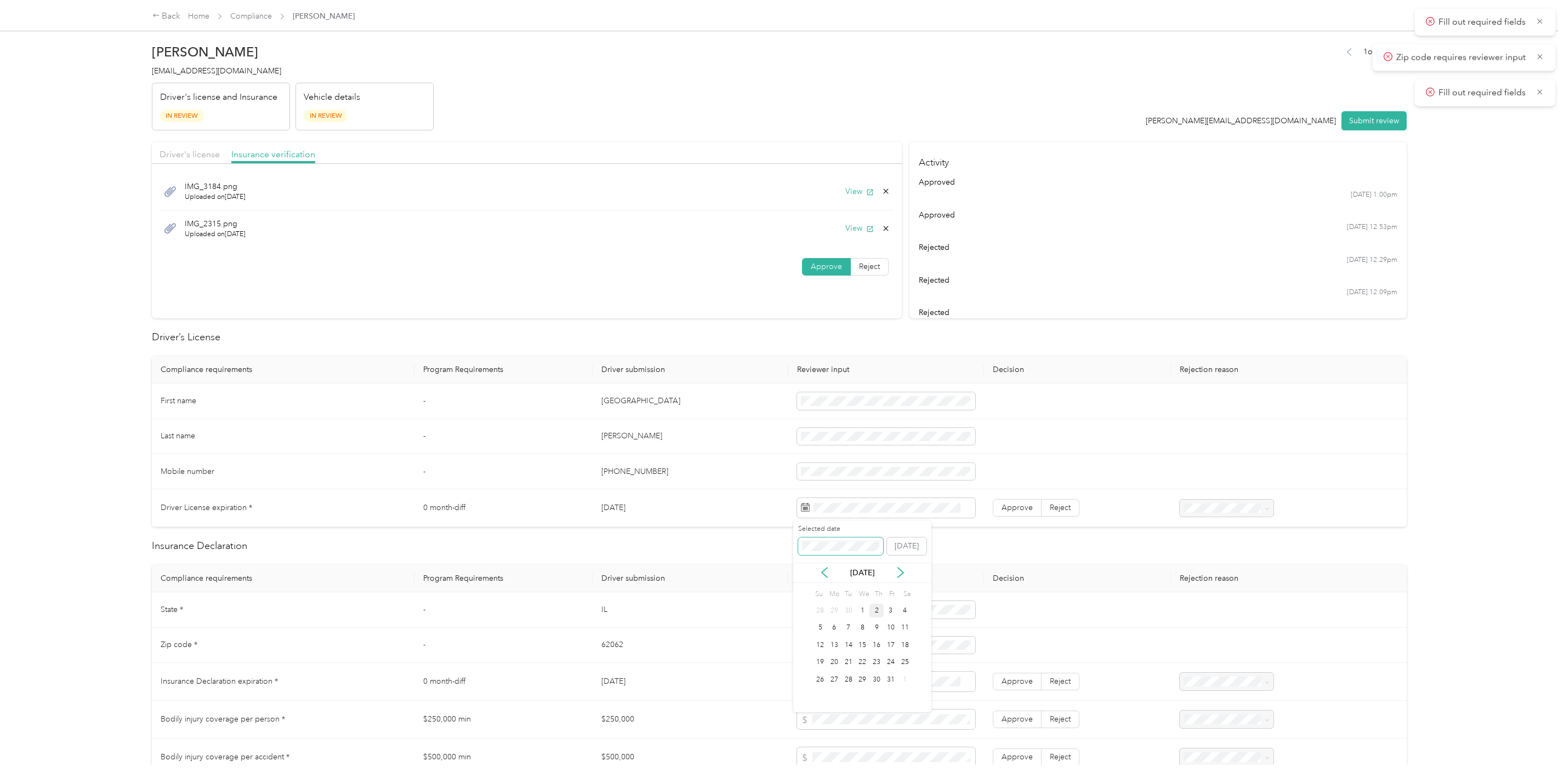
click at [812, 537] on span at bounding box center [840, 545] width 85 height 17
click at [1008, 552] on h2 "Insurance Declaration" at bounding box center [779, 546] width 1255 height 15
click at [1012, 501] on label "Approve" at bounding box center [1017, 508] width 49 height 17
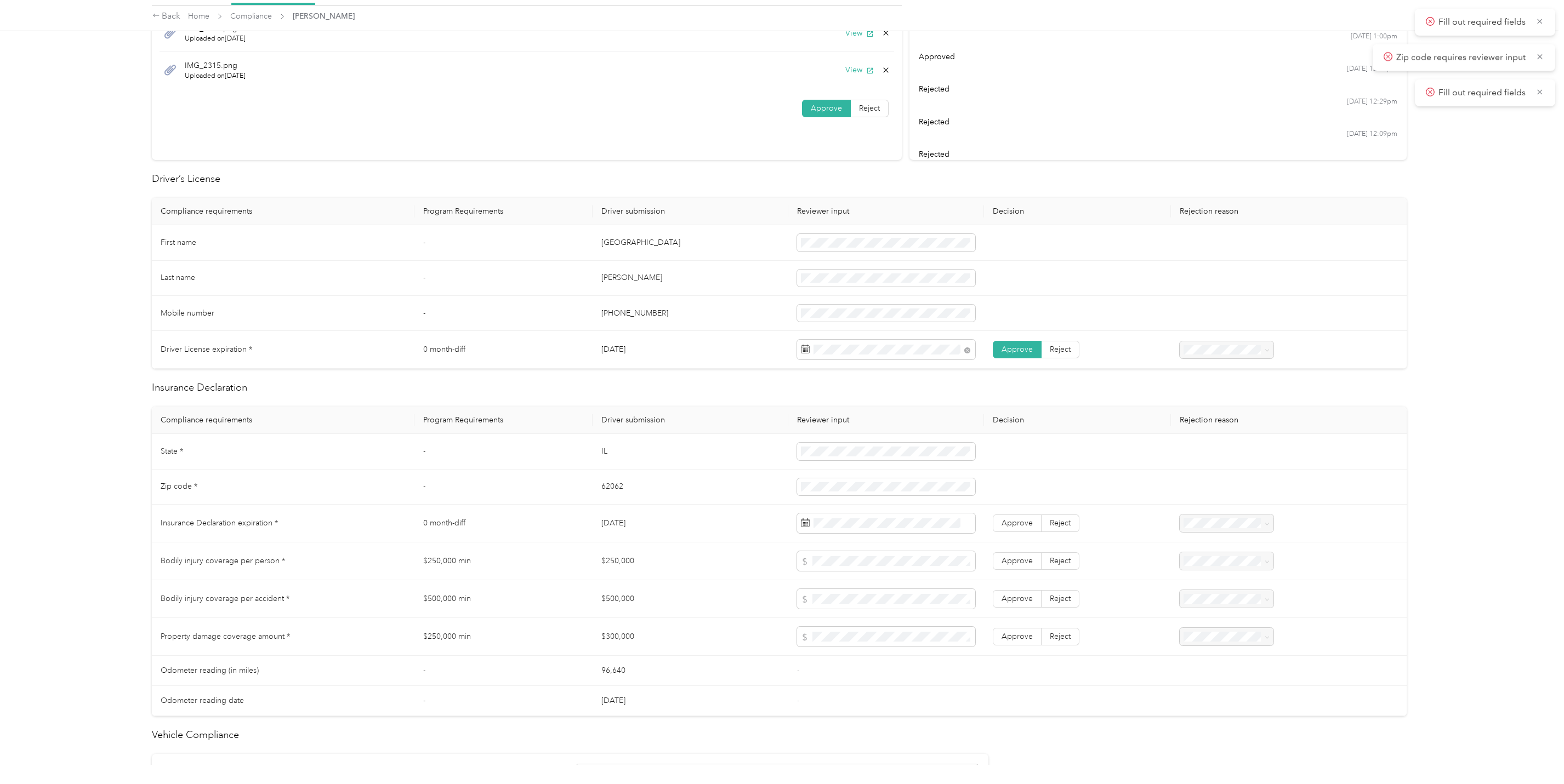
scroll to position [192, 0]
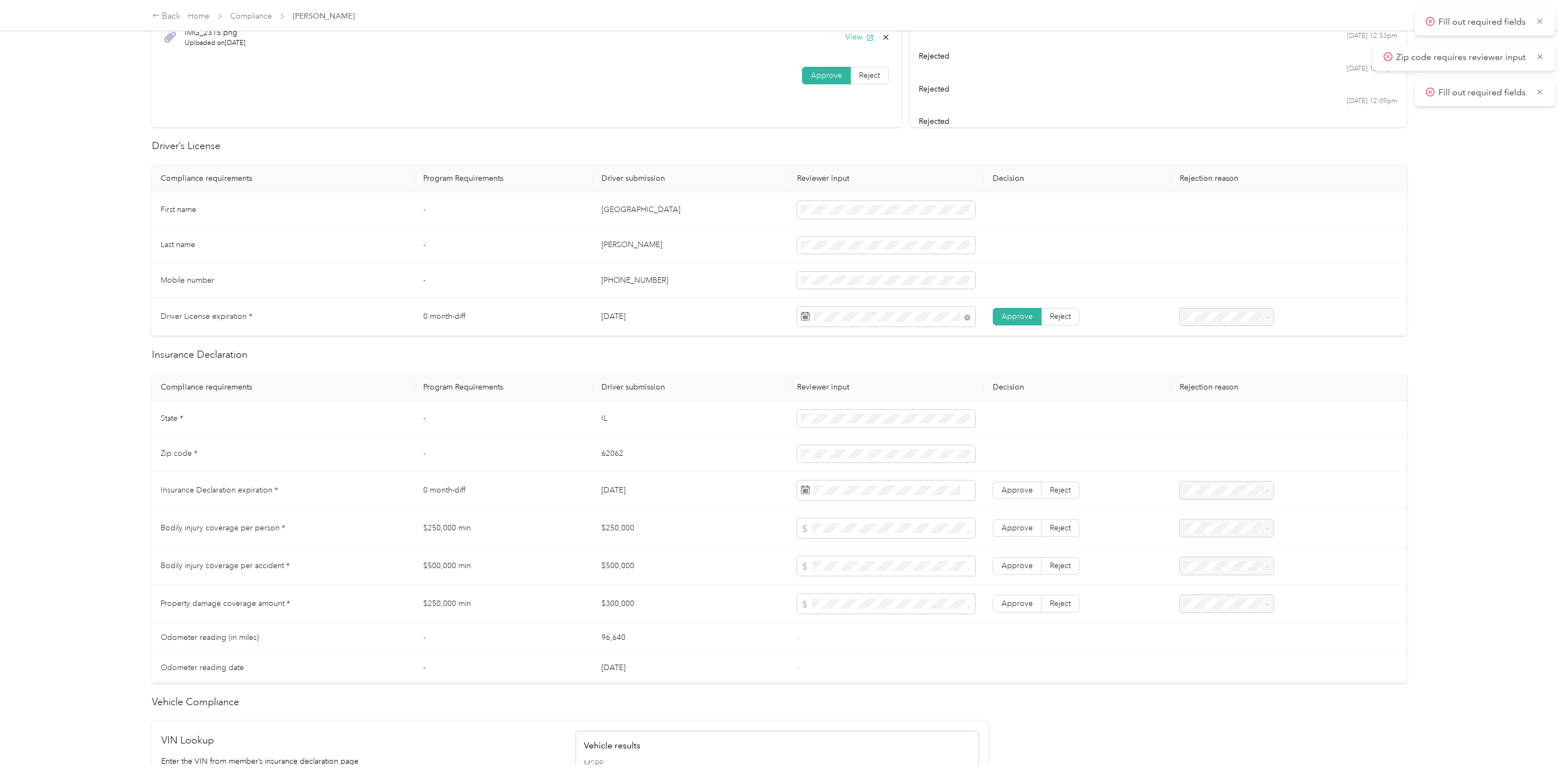
click at [716, 480] on td "[DATE]" at bounding box center [691, 490] width 196 height 38
click at [848, 522] on span at bounding box center [840, 529] width 85 height 17
click at [755, 467] on td "62062" at bounding box center [691, 454] width 196 height 35
click at [1011, 491] on span "Approve" at bounding box center [1017, 490] width 31 height 9
click at [758, 528] on tr "Bodily injury coverage per person * $250,000 min $250,000 Approve Reject" at bounding box center [779, 528] width 1255 height 38
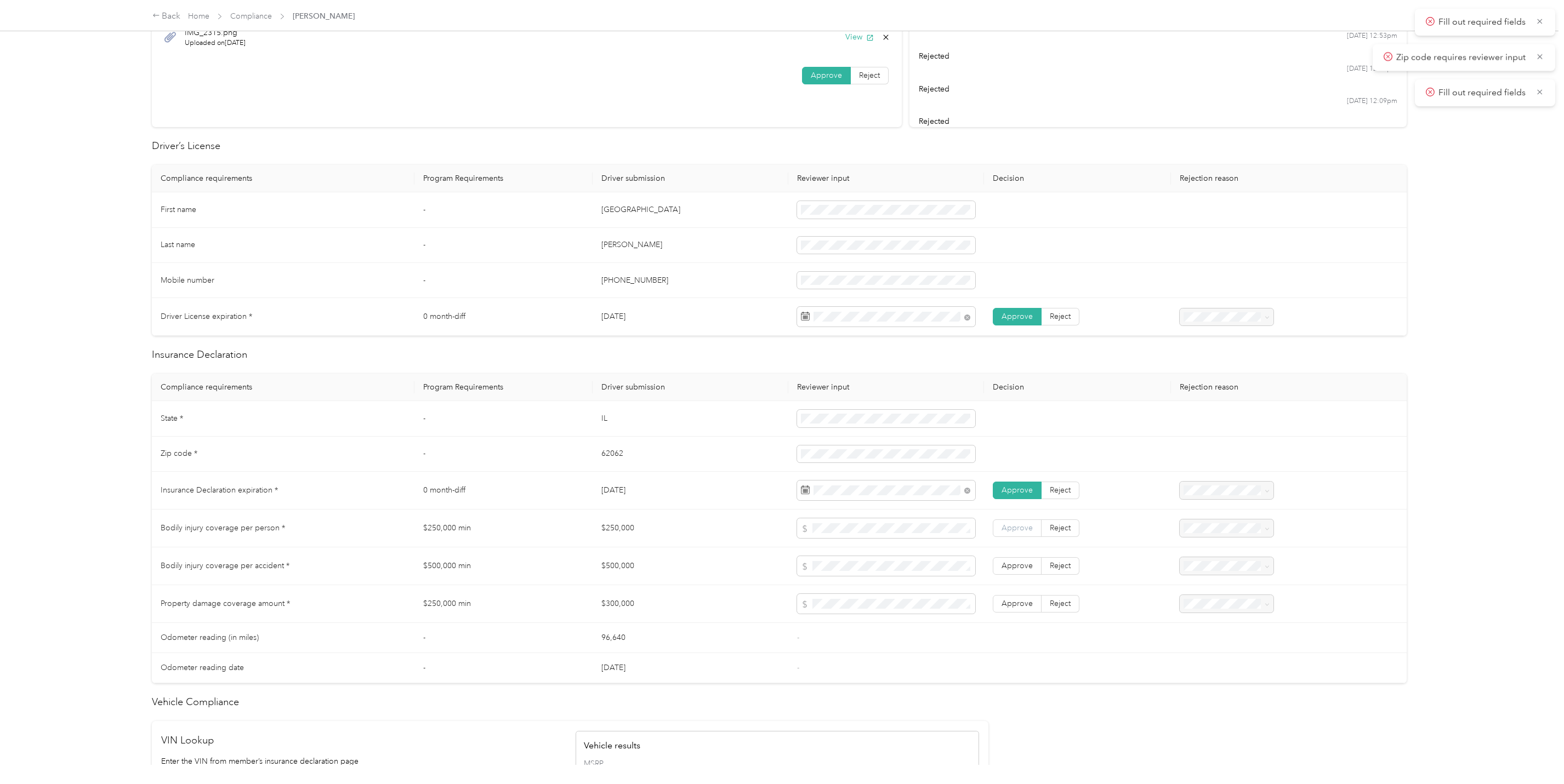
click at [1028, 528] on label "Approve" at bounding box center [1017, 528] width 49 height 17
click at [1010, 574] on label "Approve" at bounding box center [1017, 566] width 49 height 17
click at [1015, 604] on span "Approve" at bounding box center [1017, 603] width 31 height 9
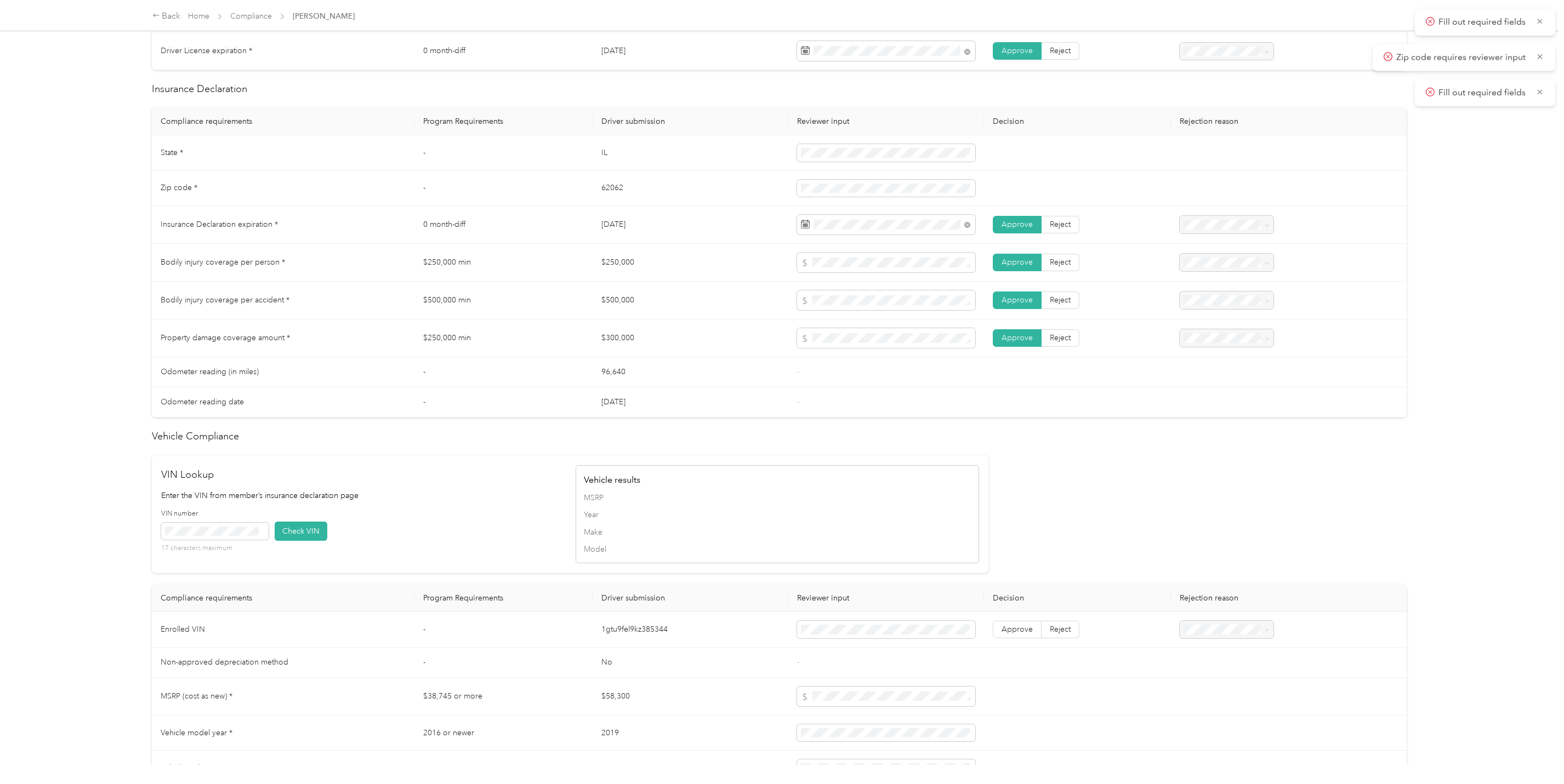
scroll to position [465, 0]
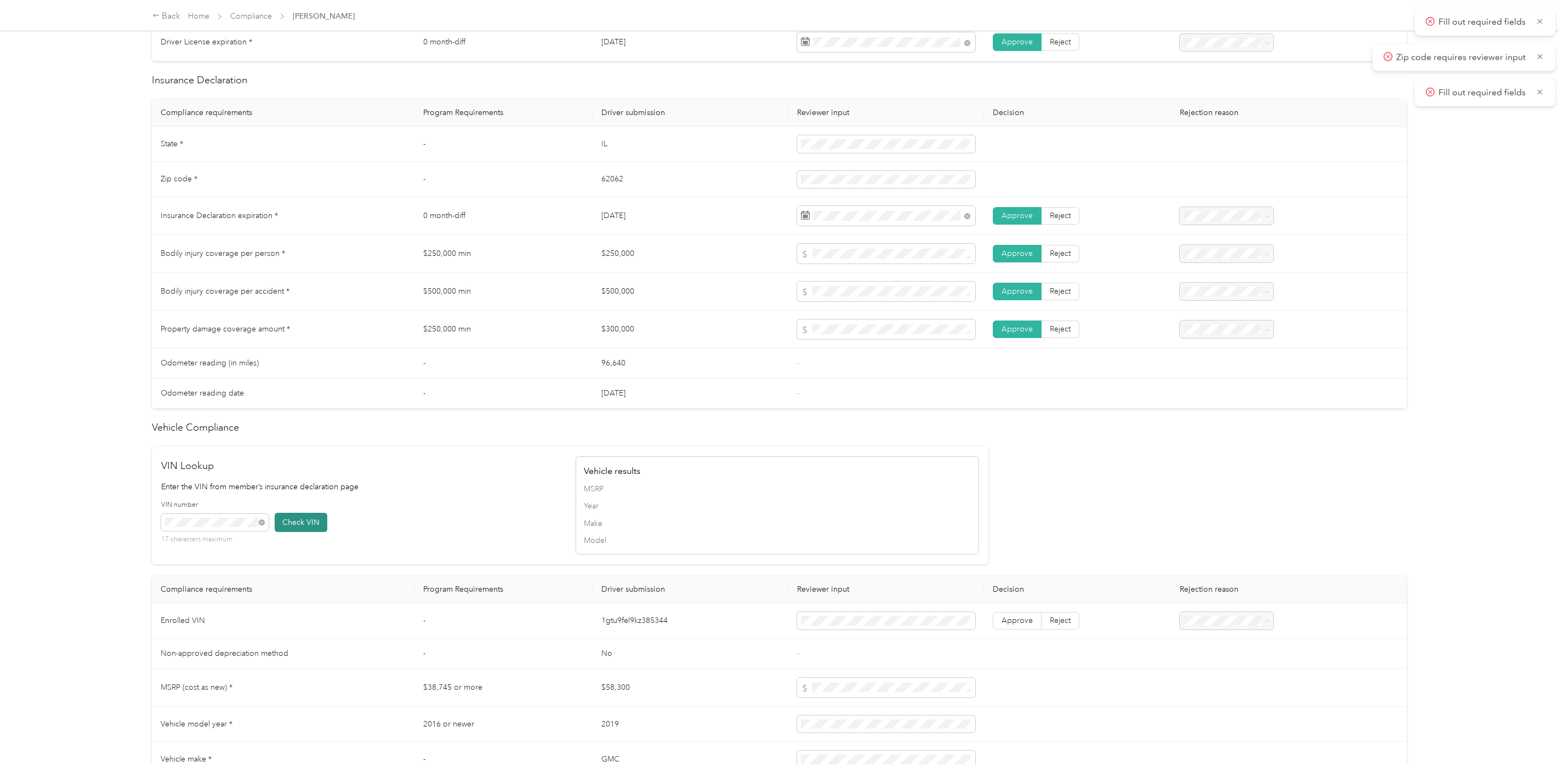
click at [300, 519] on div "VIN number 17 characters maximum Check VIN" at bounding box center [363, 526] width 403 height 51
click at [300, 519] on button "Check VIN" at bounding box center [301, 522] width 53 height 19
click at [1023, 623] on span "Approve" at bounding box center [1017, 622] width 31 height 9
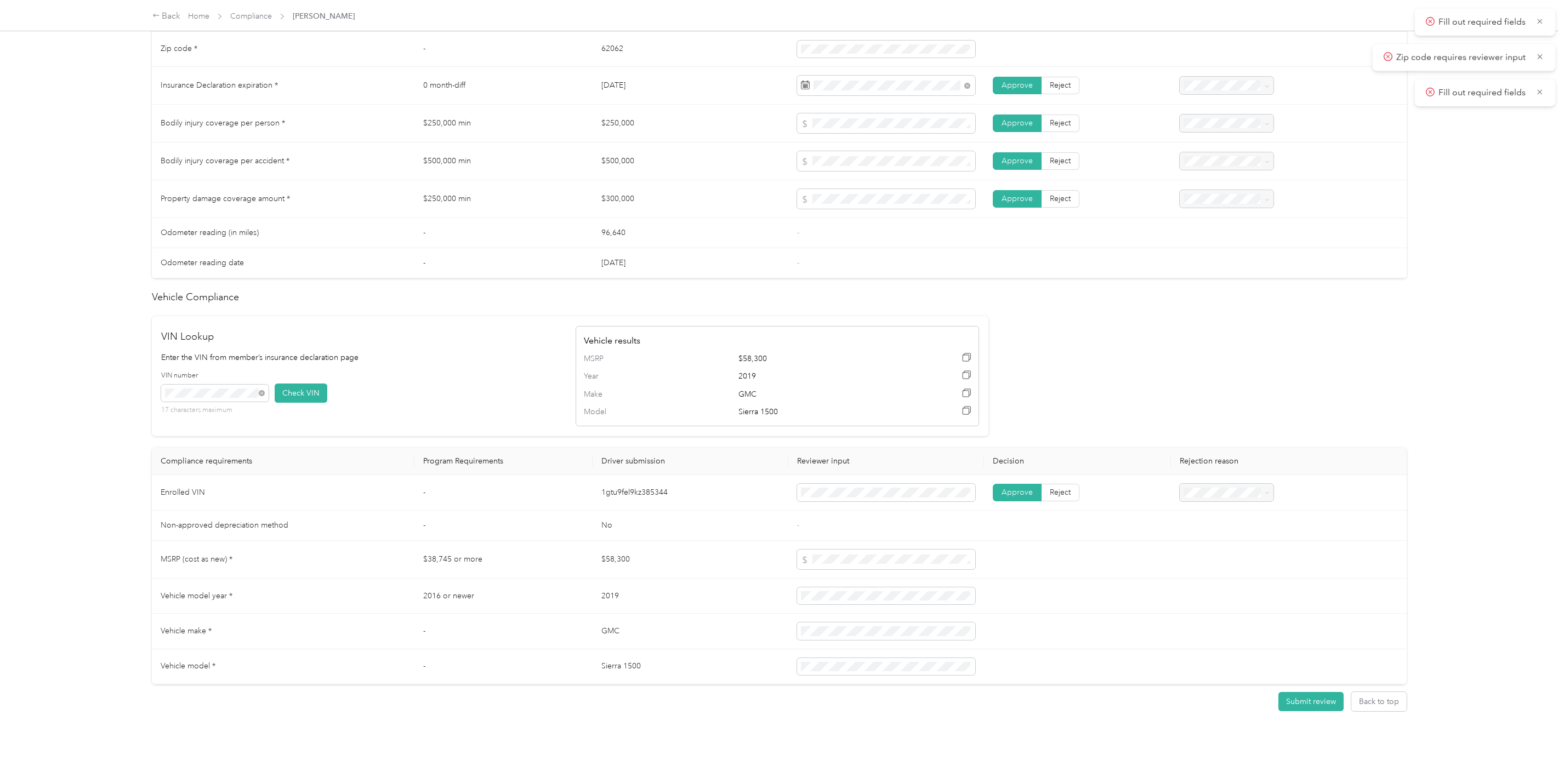
scroll to position [614, 0]
click at [1302, 692] on button "Submit review" at bounding box center [1310, 701] width 65 height 19
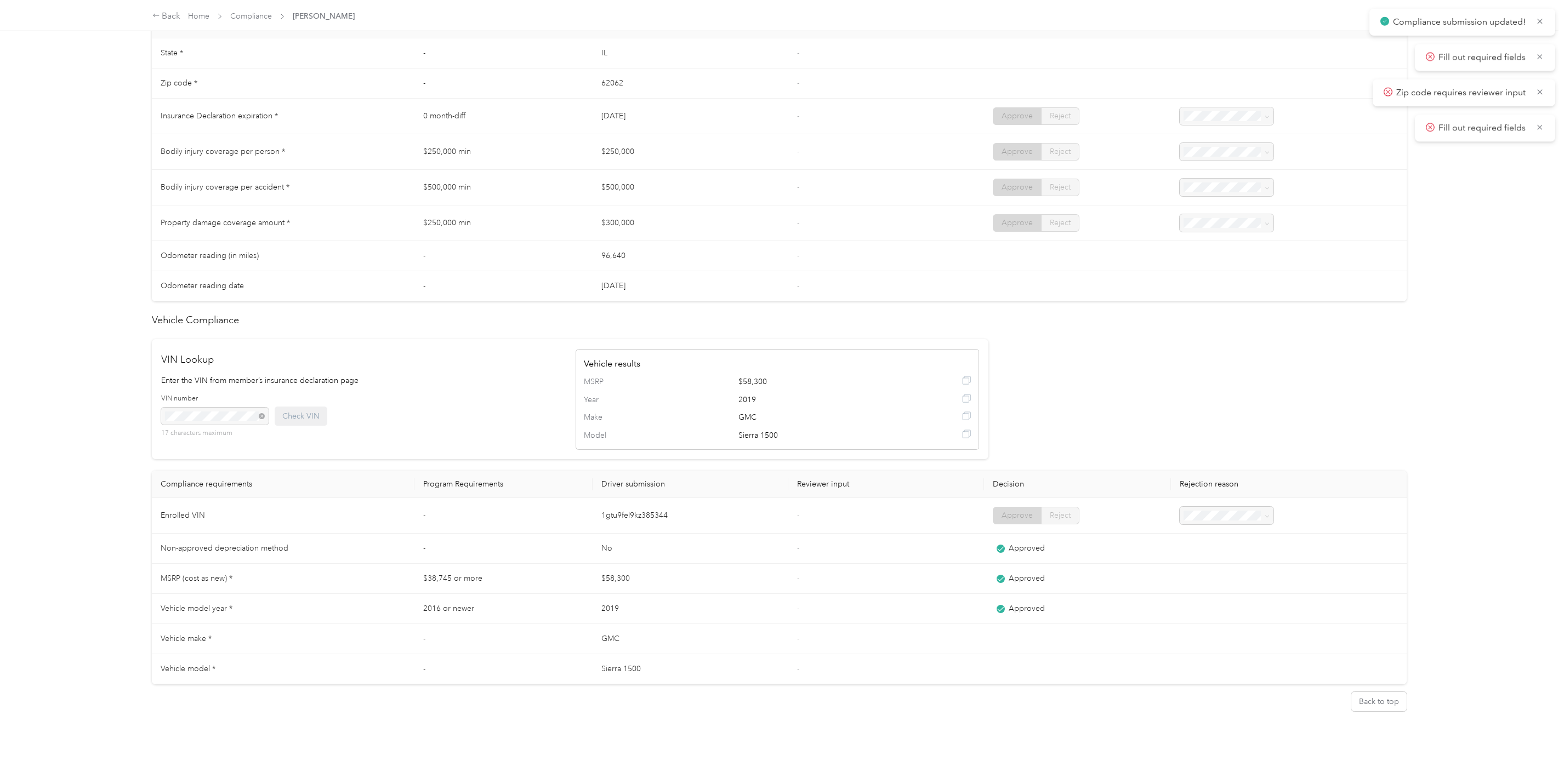
scroll to position [554, 0]
click at [253, 17] on link "Compliance" at bounding box center [251, 16] width 42 height 9
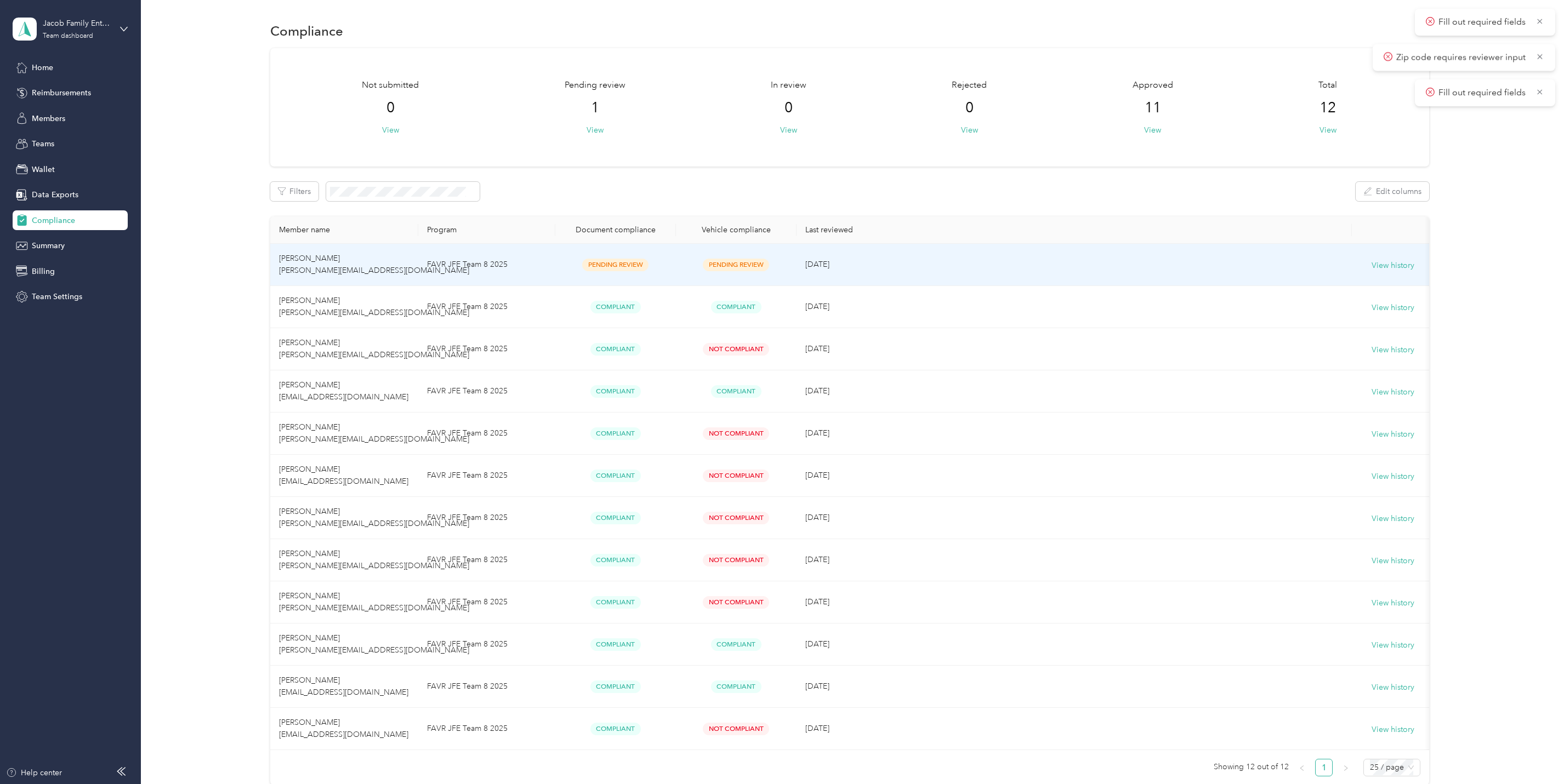
click at [316, 258] on span "[PERSON_NAME] [PERSON_NAME][EMAIL_ADDRESS][DOMAIN_NAME]" at bounding box center [374, 264] width 190 height 21
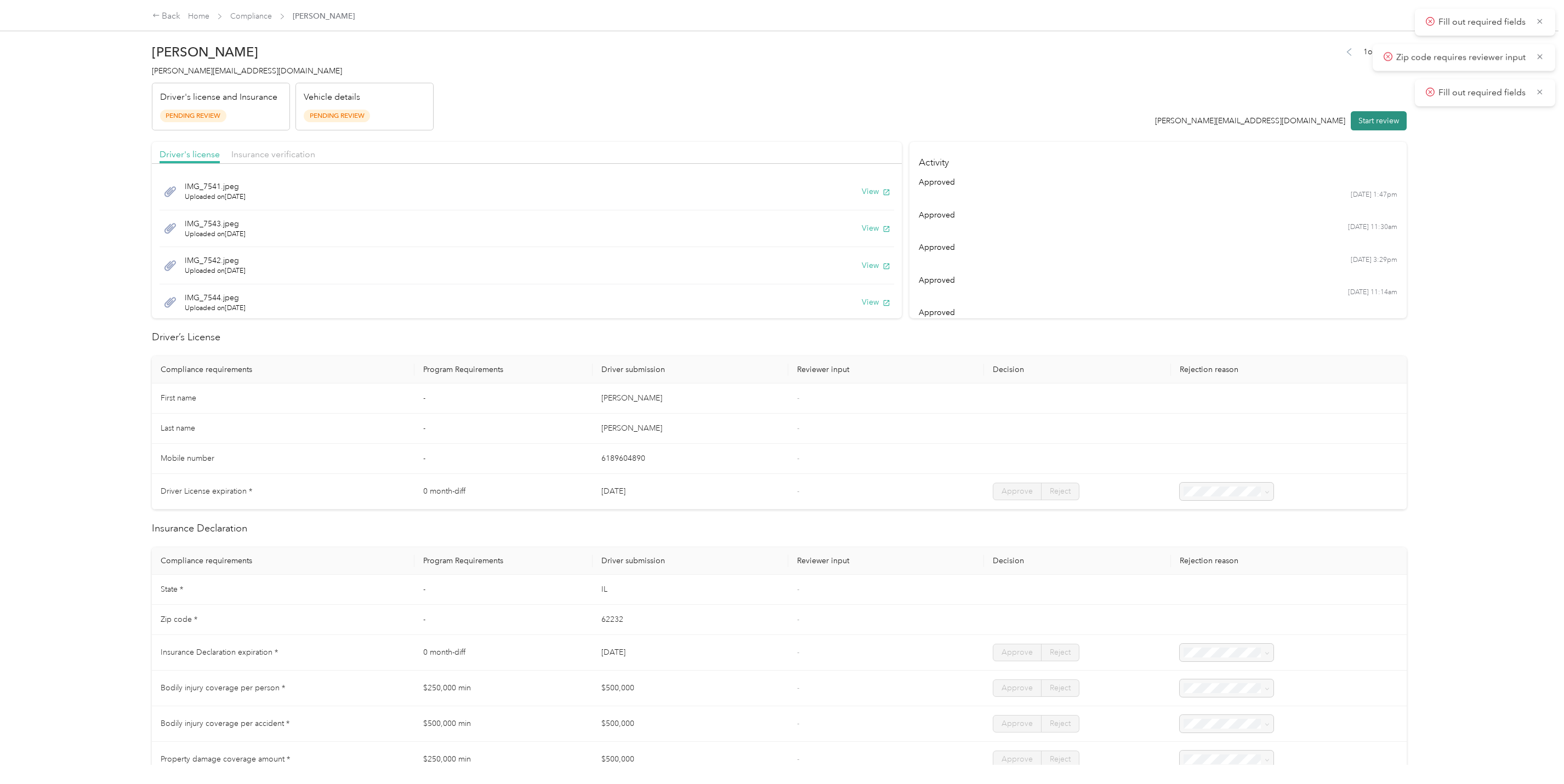
click at [1370, 120] on button "Start review" at bounding box center [1379, 120] width 56 height 19
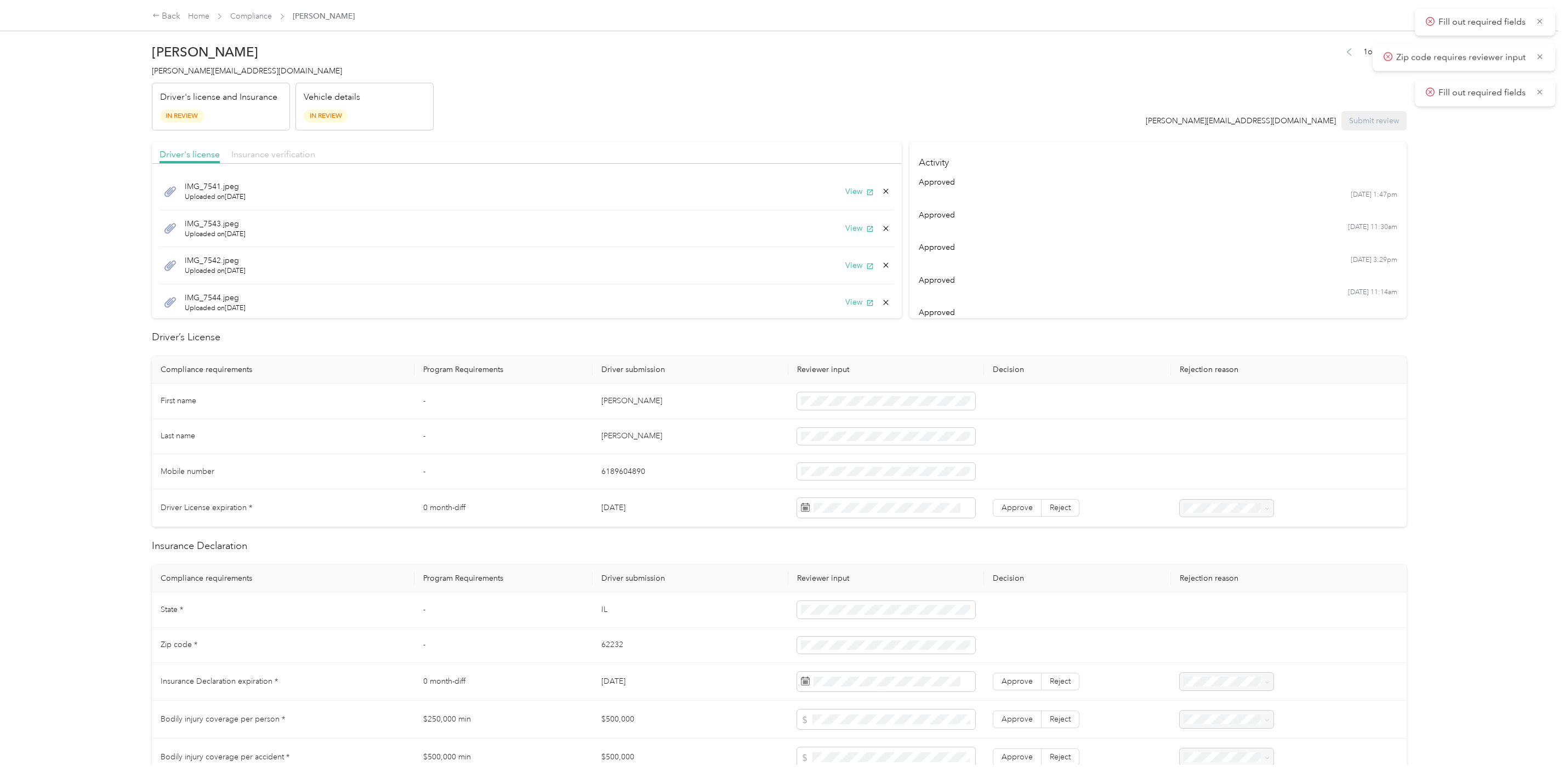
click at [280, 149] on span "Insurance verification" at bounding box center [273, 154] width 84 height 11
click at [193, 152] on span "Driver's license" at bounding box center [189, 154] width 60 height 11
click at [845, 192] on button "View" at bounding box center [860, 192] width 29 height 12
click at [845, 225] on button "View" at bounding box center [860, 228] width 29 height 12
click at [867, 265] on icon "button" at bounding box center [870, 266] width 6 height 6
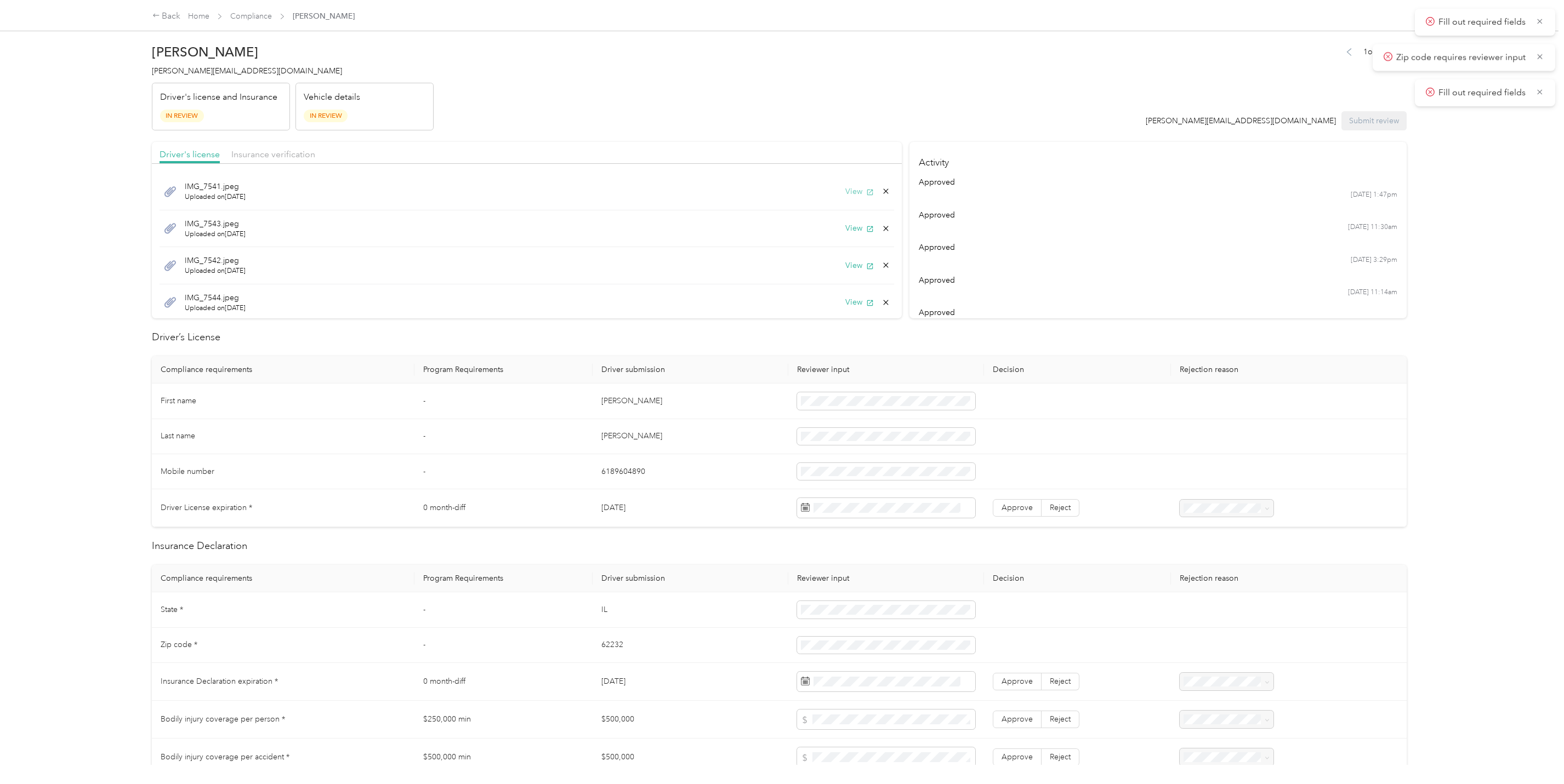
click at [845, 192] on button "View" at bounding box center [860, 192] width 29 height 12
click at [288, 152] on span "Insurance verification" at bounding box center [273, 154] width 84 height 11
click at [818, 224] on label "Approve" at bounding box center [826, 230] width 49 height 17
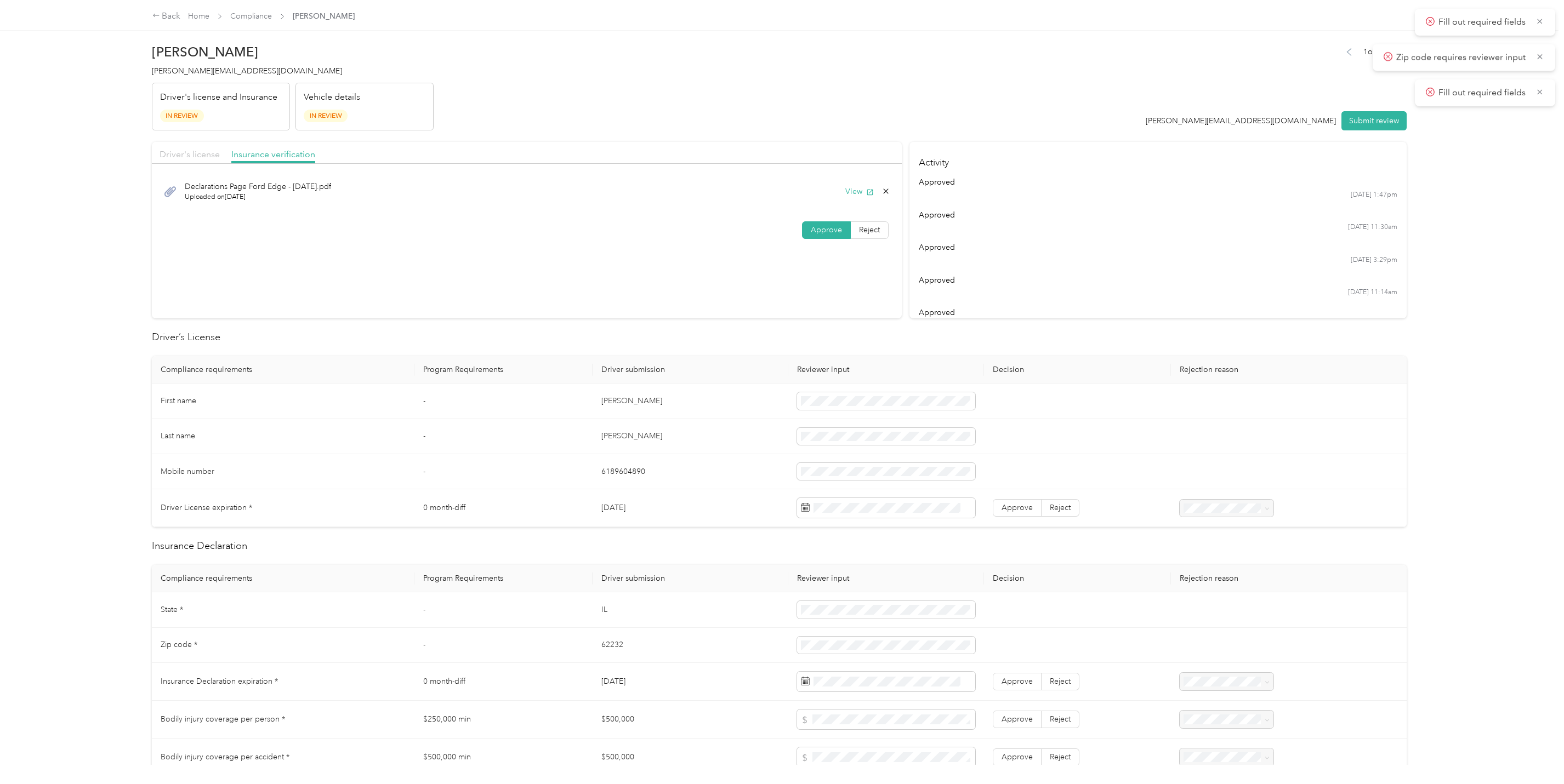
click at [200, 154] on span "Driver's license" at bounding box center [189, 154] width 60 height 11
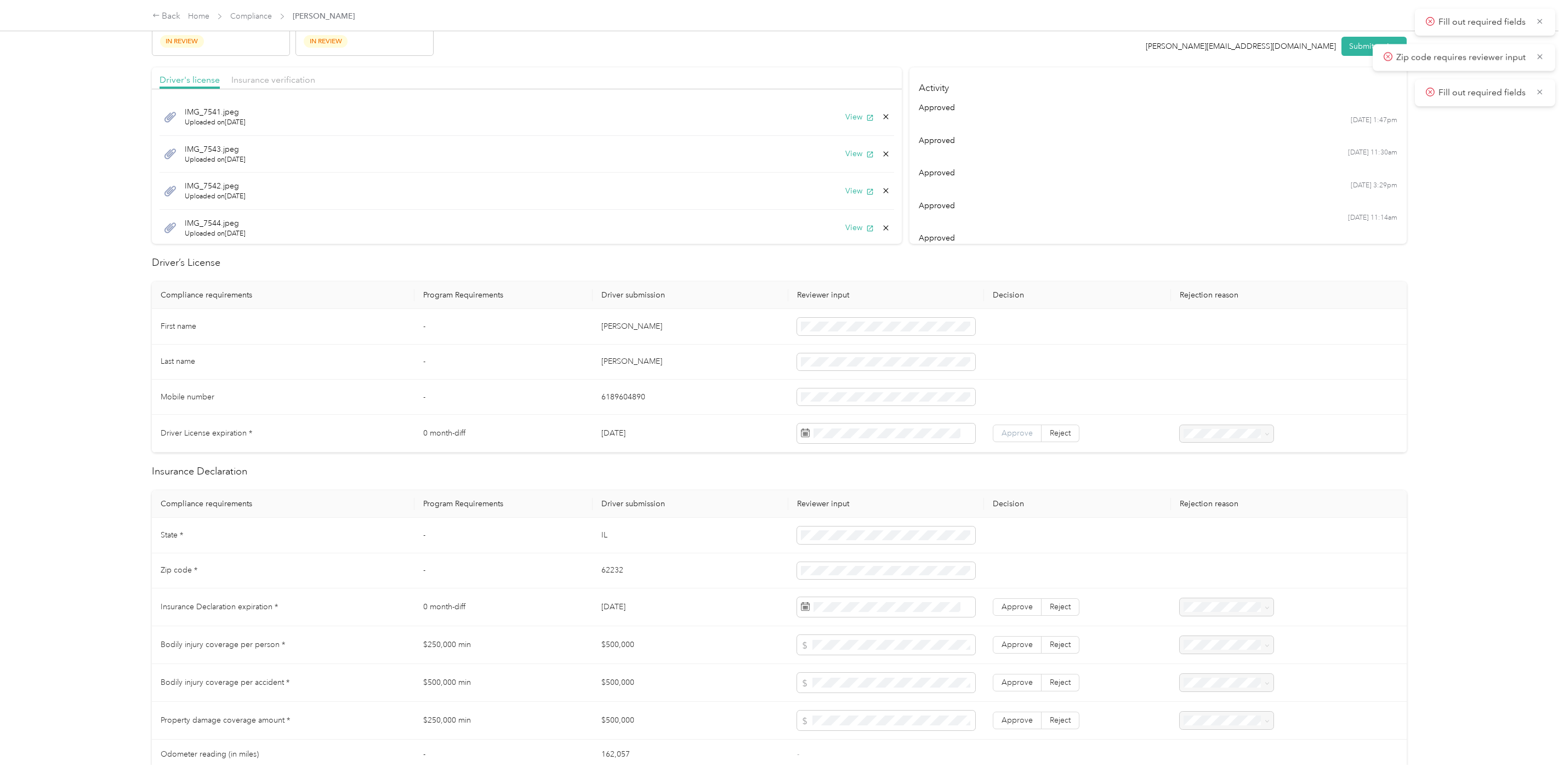
scroll to position [109, 0]
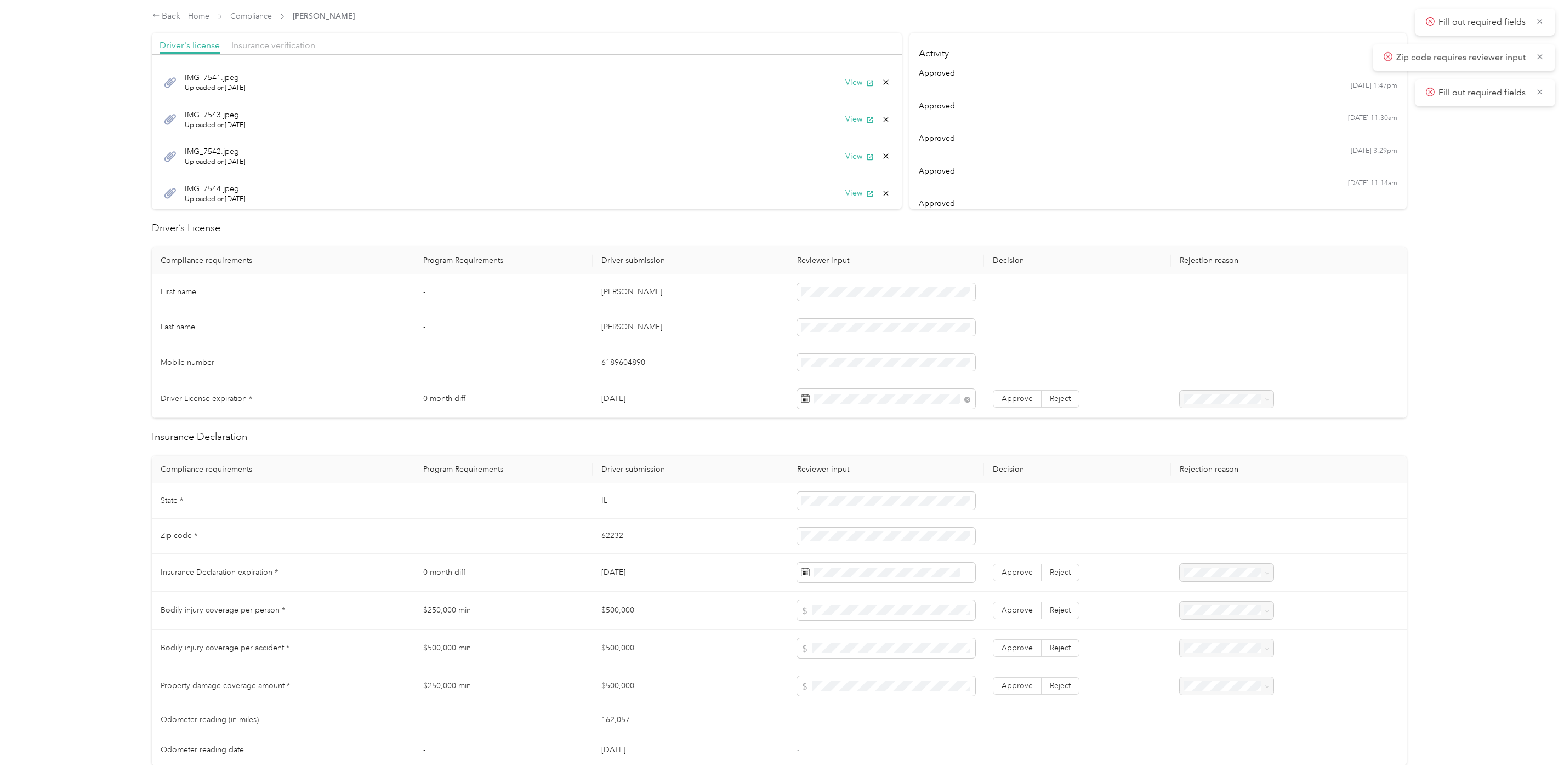
click at [780, 441] on h2 "Insurance Declaration" at bounding box center [779, 437] width 1255 height 15
click at [725, 537] on td "62232" at bounding box center [691, 536] width 196 height 35
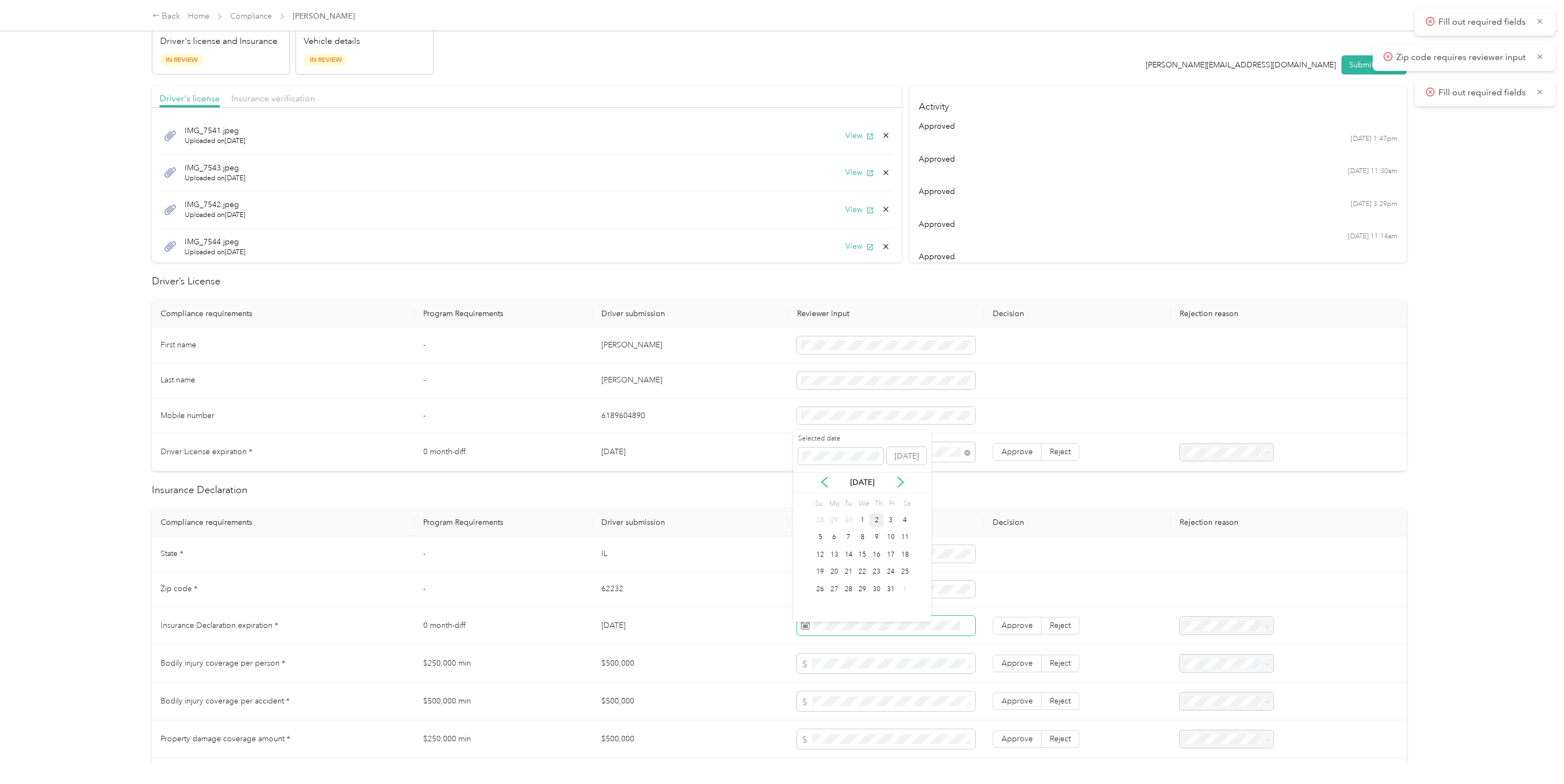
scroll to position [0, 0]
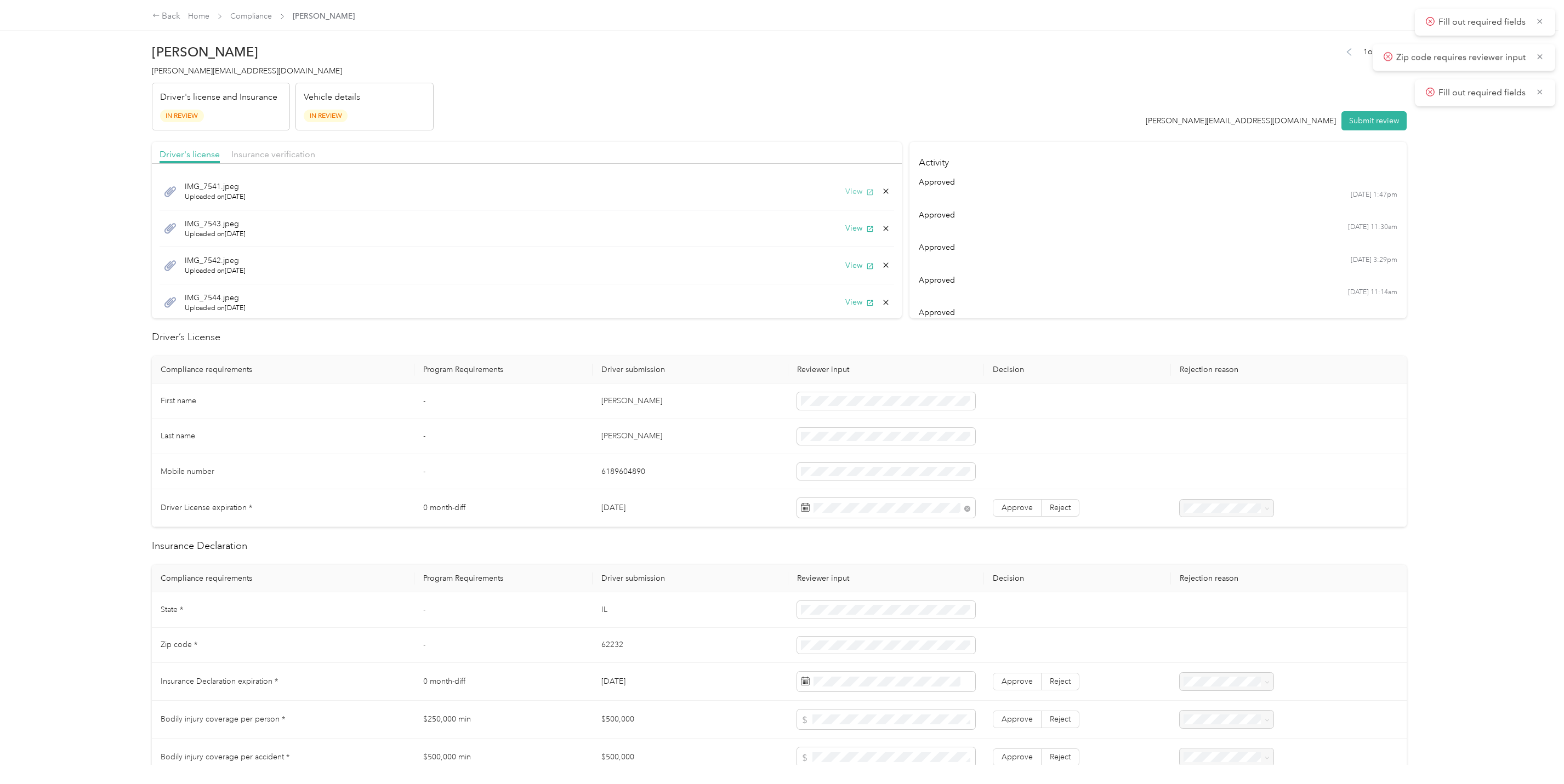
click at [845, 188] on button "View" at bounding box center [860, 192] width 29 height 12
click at [845, 302] on button "View" at bounding box center [860, 302] width 29 height 12
click at [167, 265] on icon at bounding box center [170, 265] width 14 height 14
click at [845, 262] on button "View" at bounding box center [860, 265] width 29 height 12
click at [845, 229] on button "View" at bounding box center [860, 228] width 29 height 12
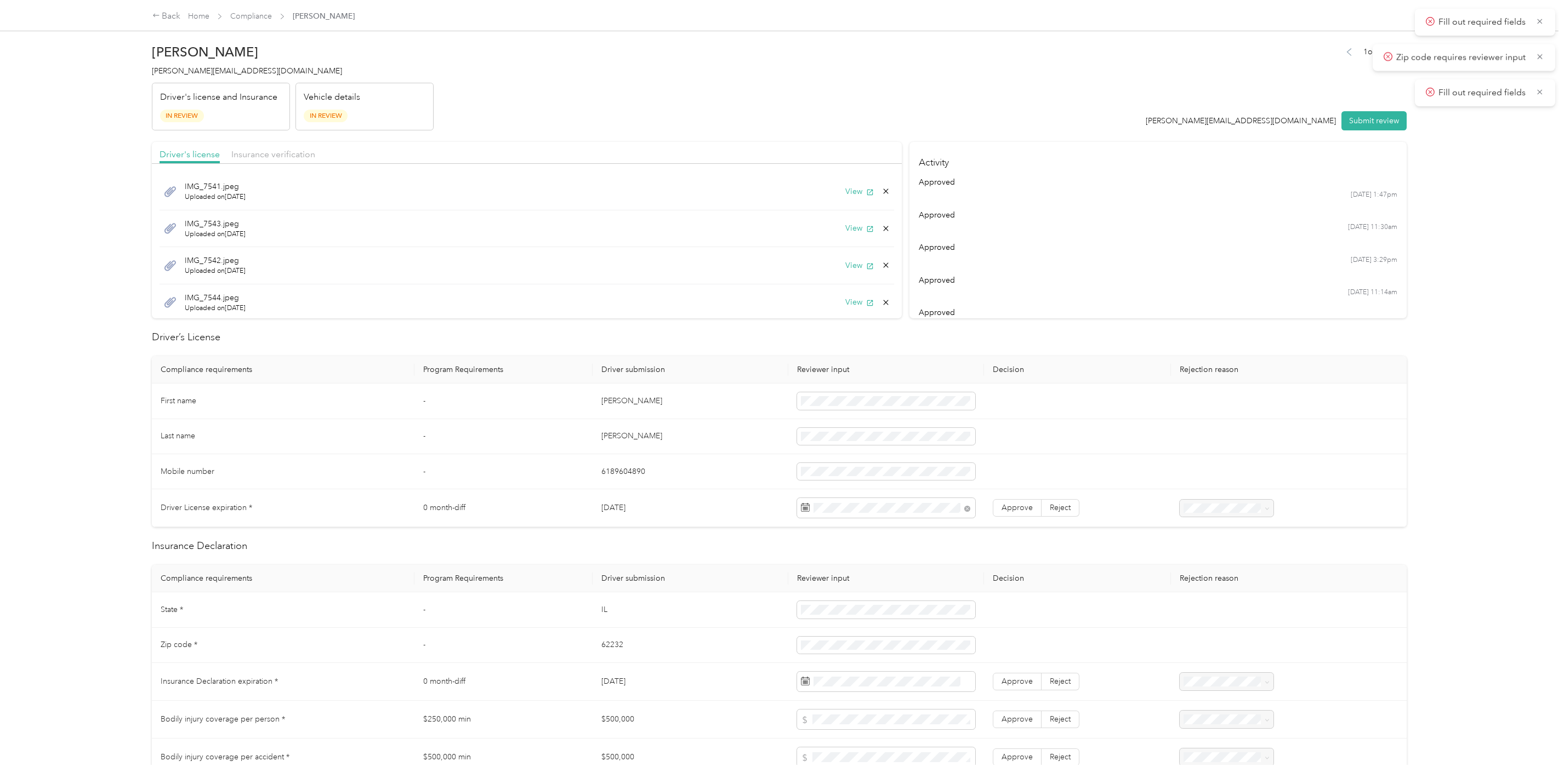
click at [262, 146] on div "Driver's license Insurance verification" at bounding box center [527, 152] width 750 height 22
click at [262, 155] on span "Insurance verification" at bounding box center [273, 154] width 84 height 11
click at [175, 150] on span "Driver's license" at bounding box center [189, 154] width 60 height 11
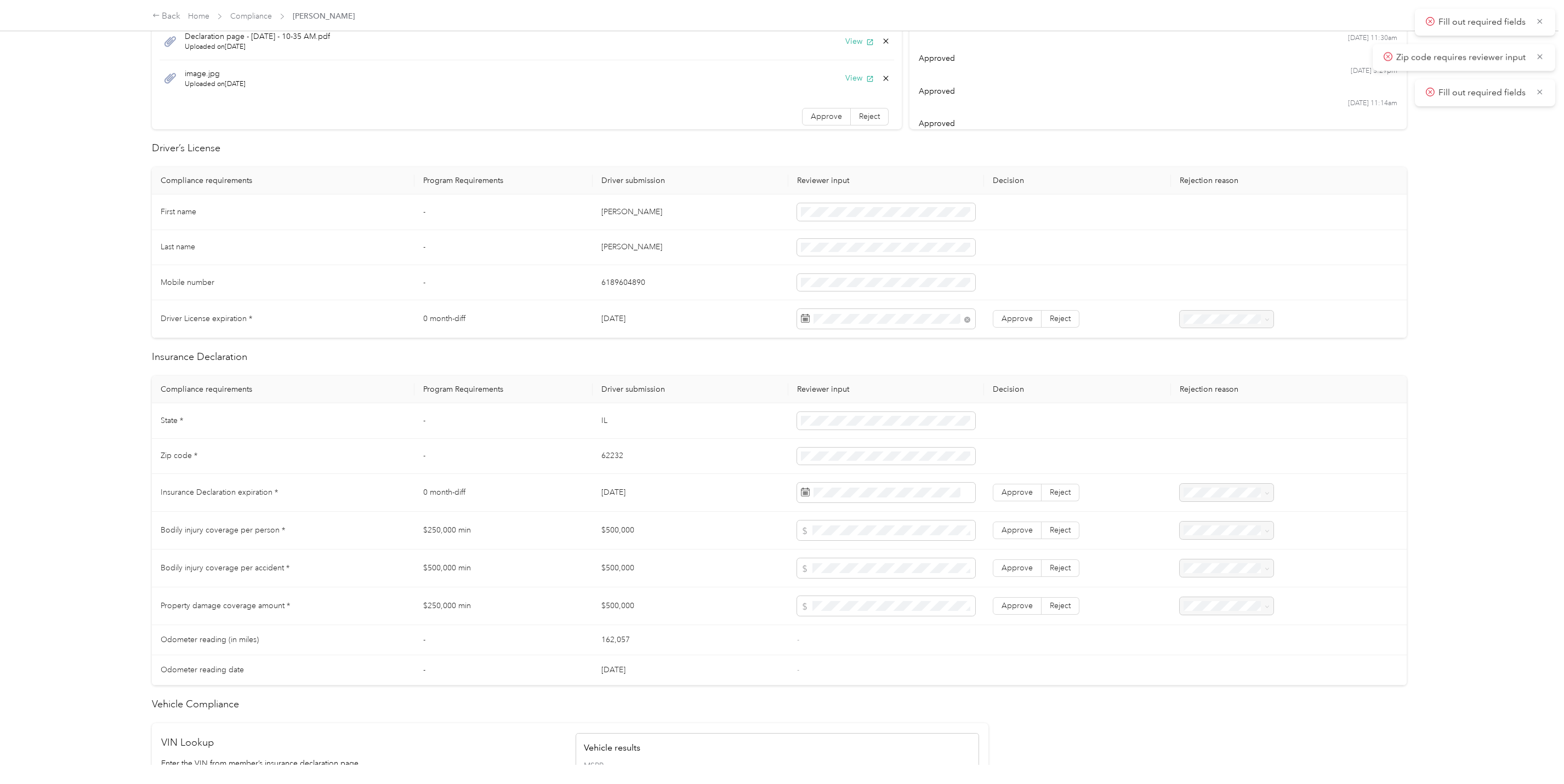
scroll to position [219, 0]
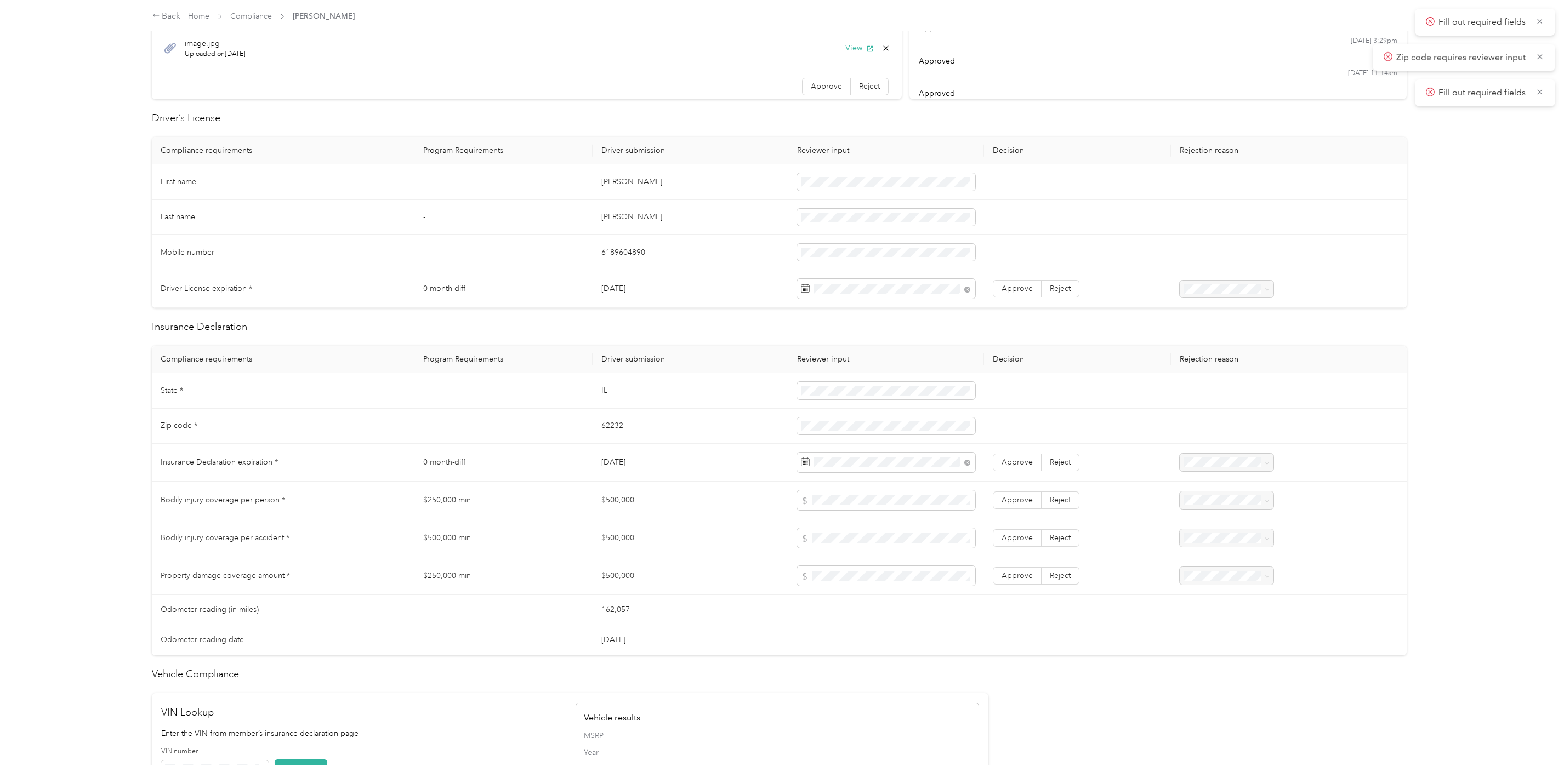
click at [1060, 623] on td at bounding box center [1077, 610] width 187 height 30
click at [1011, 498] on span "Approve" at bounding box center [1017, 500] width 31 height 9
click at [1005, 538] on span "Approve" at bounding box center [1017, 537] width 31 height 9
click at [1005, 577] on span "Approve" at bounding box center [1017, 575] width 31 height 9
click at [1010, 462] on span "Approve" at bounding box center [1017, 462] width 31 height 9
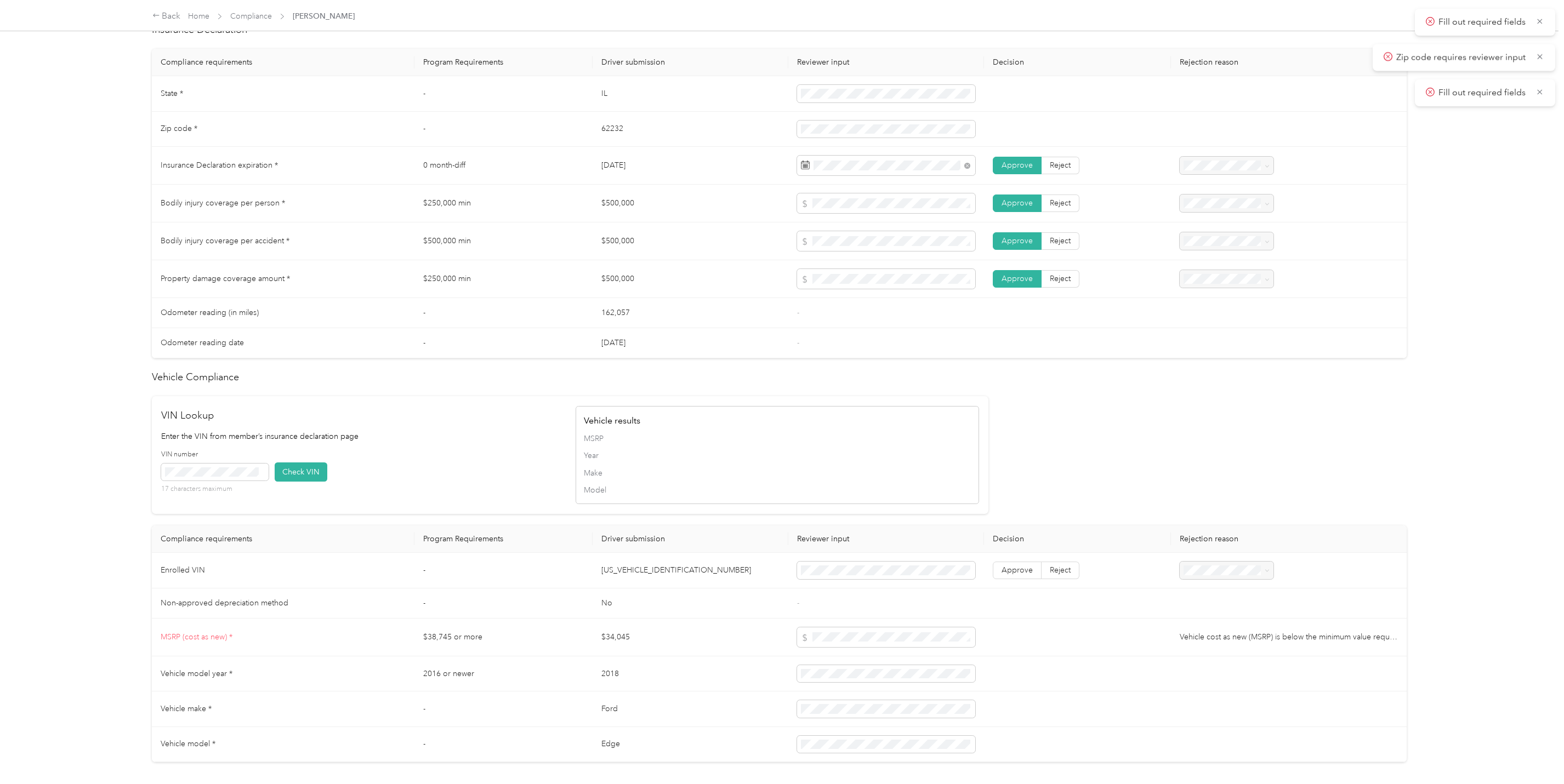
scroll to position [520, 0]
click at [187, 464] on span at bounding box center [215, 468] width 107 height 17
click at [296, 473] on button "Check VIN" at bounding box center [301, 468] width 53 height 19
click at [1121, 446] on div "Driver’s License Compliance requirements Program Requirements Driver submission…" at bounding box center [779, 285] width 1255 height 951
click at [1018, 573] on span "Approve" at bounding box center [1017, 568] width 31 height 9
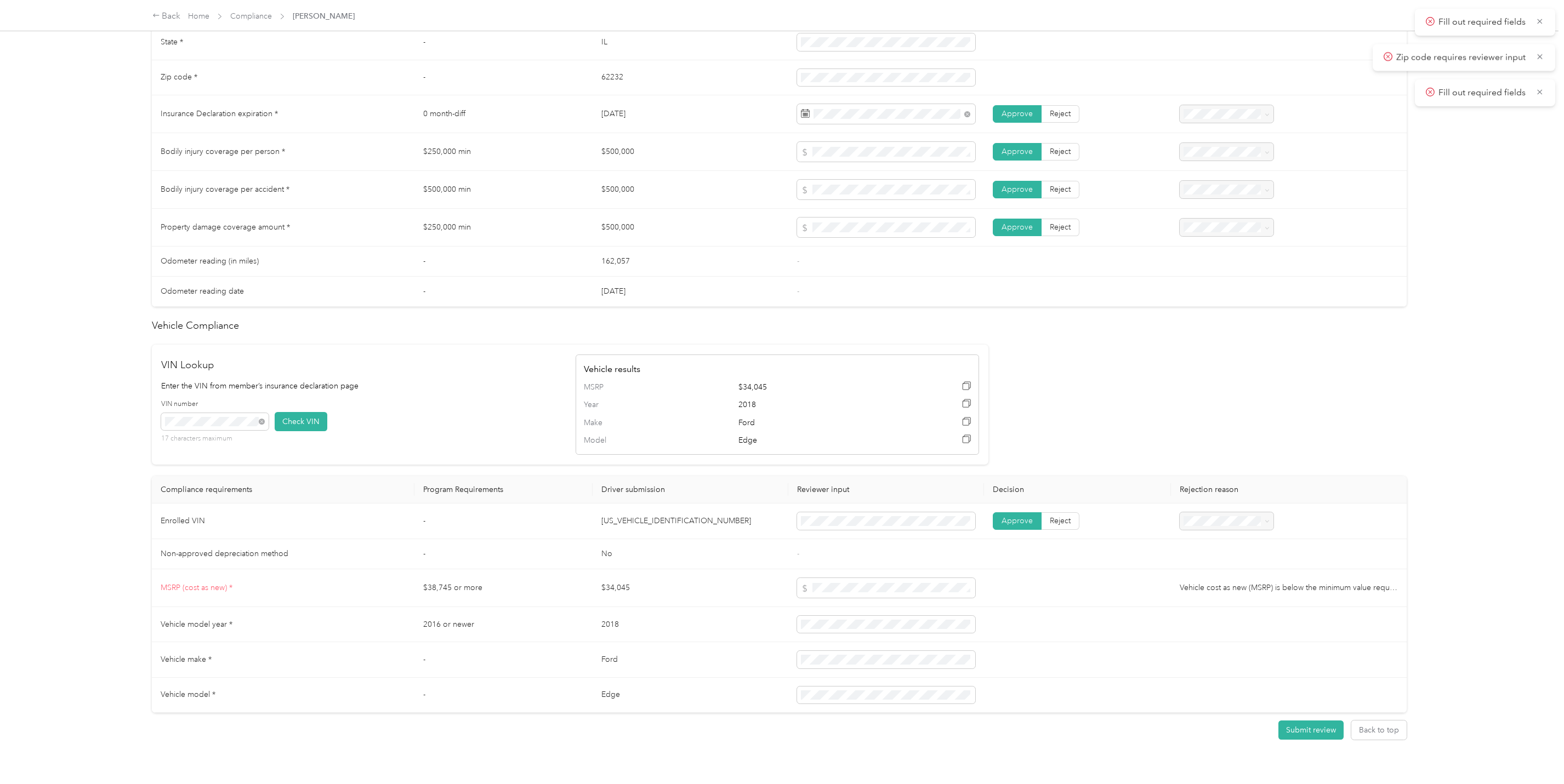
scroll to position [575, 0]
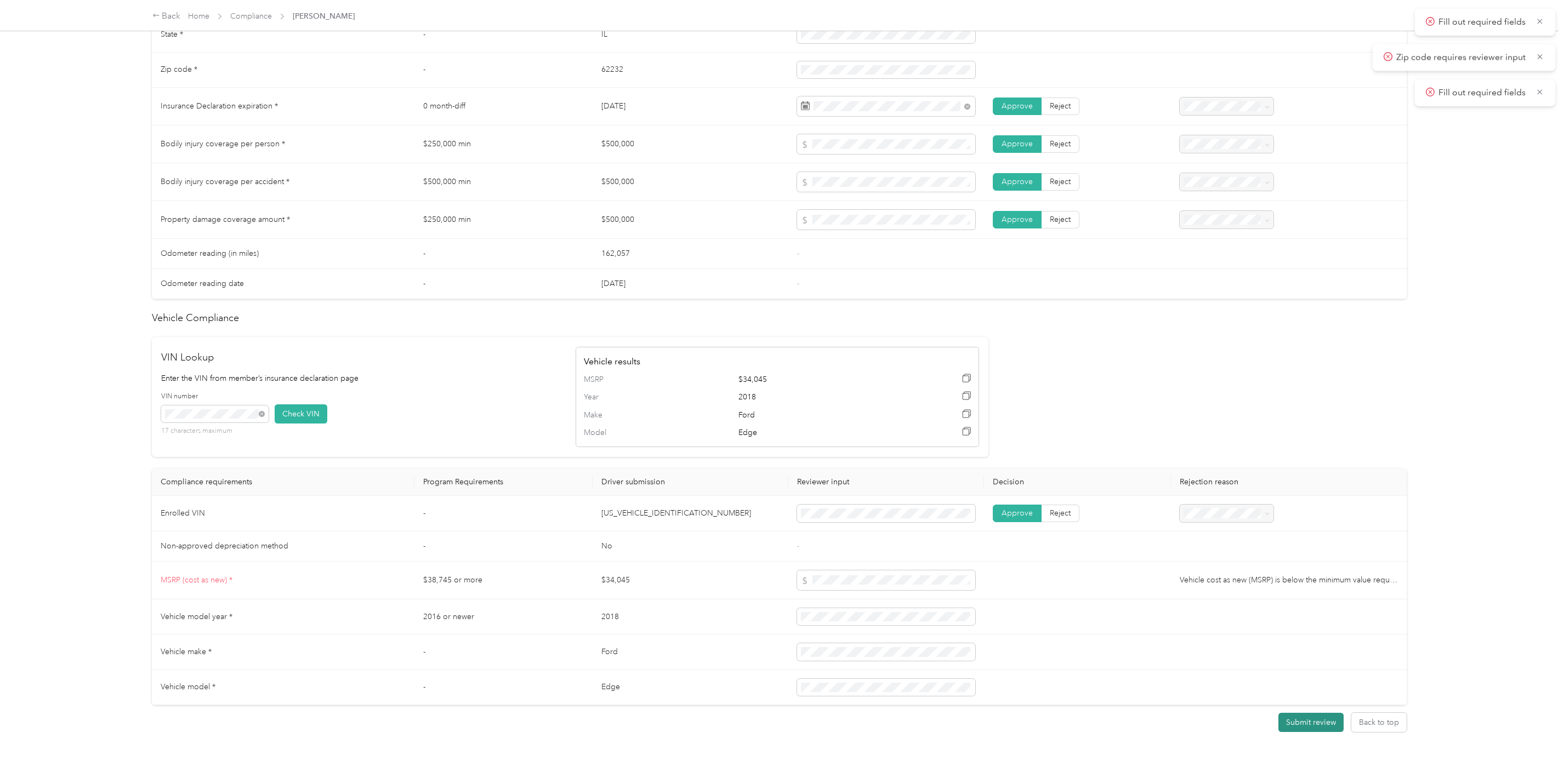
click at [1320, 732] on button "Submit review" at bounding box center [1310, 722] width 65 height 19
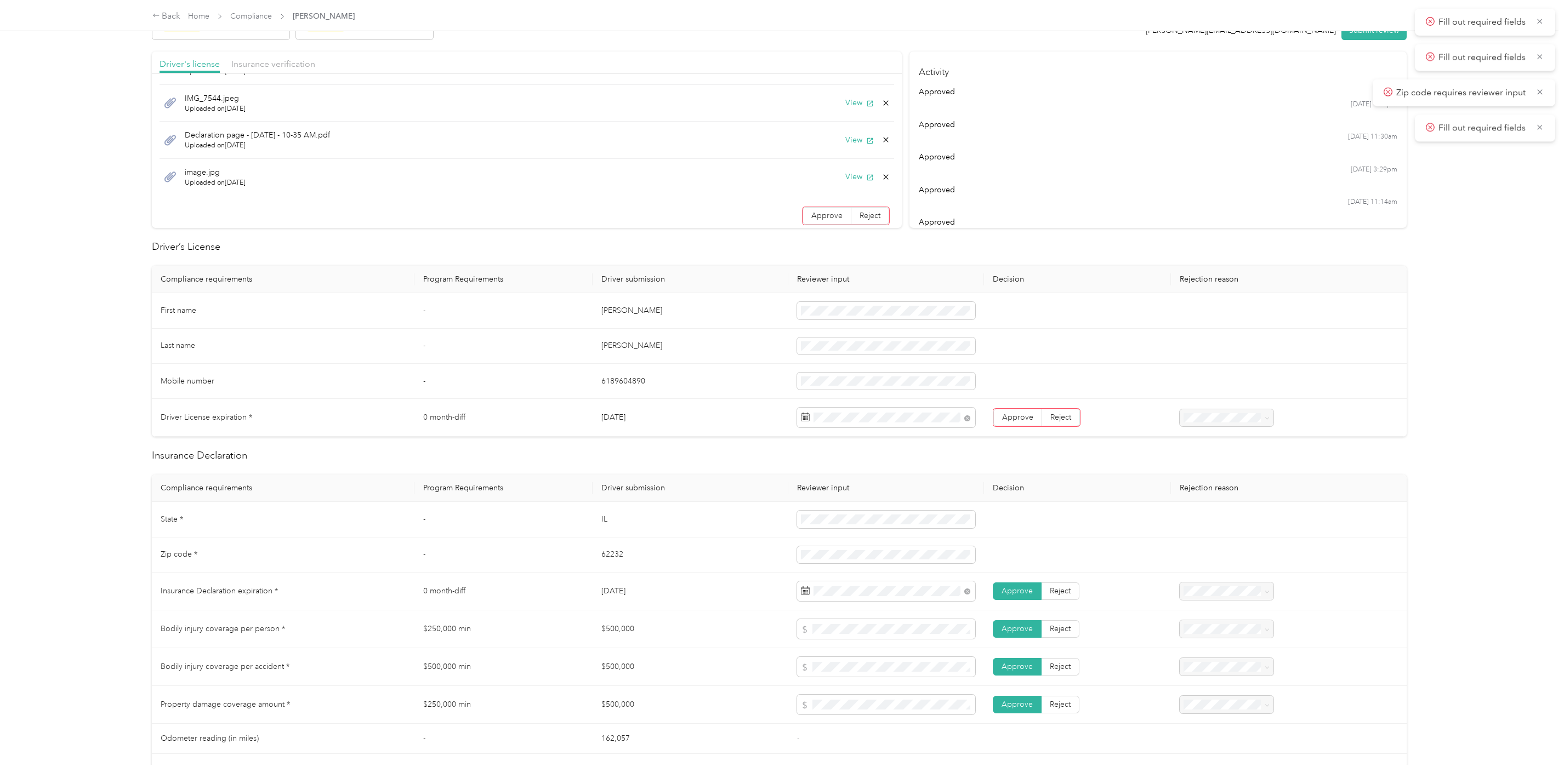
scroll to position [82, 0]
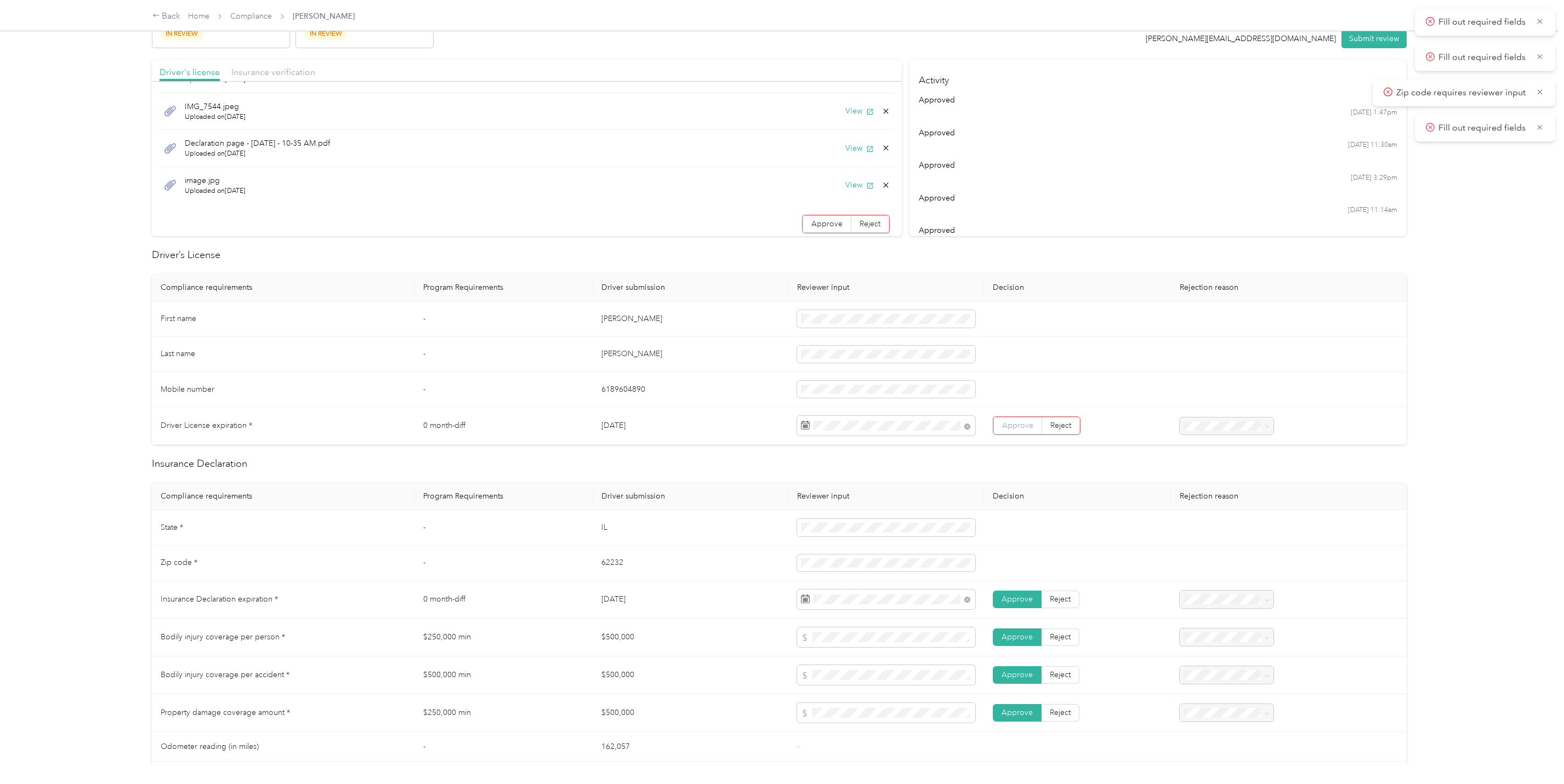
click at [1008, 428] on span "Approve" at bounding box center [1018, 425] width 31 height 9
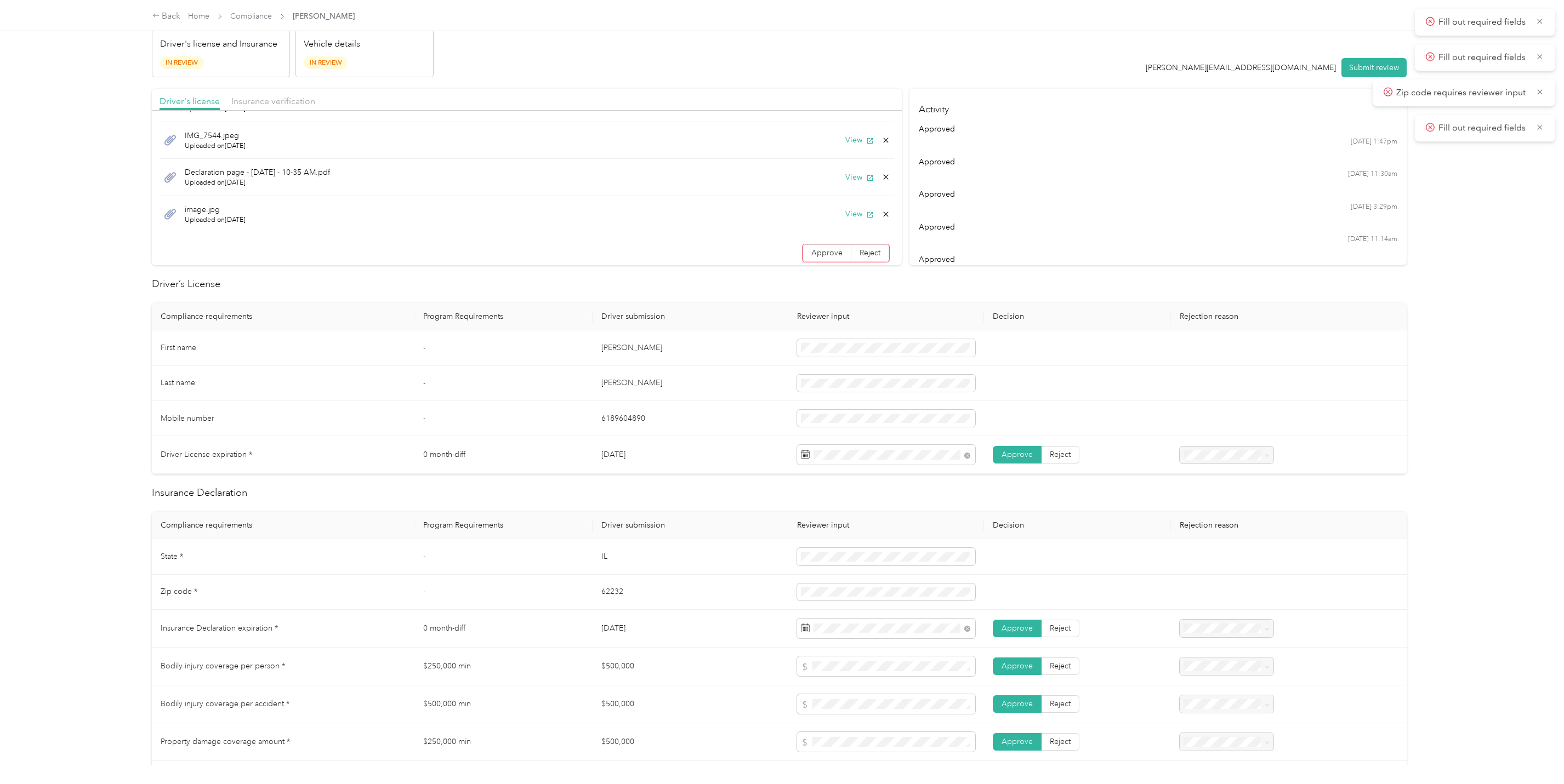
scroll to position [0, 0]
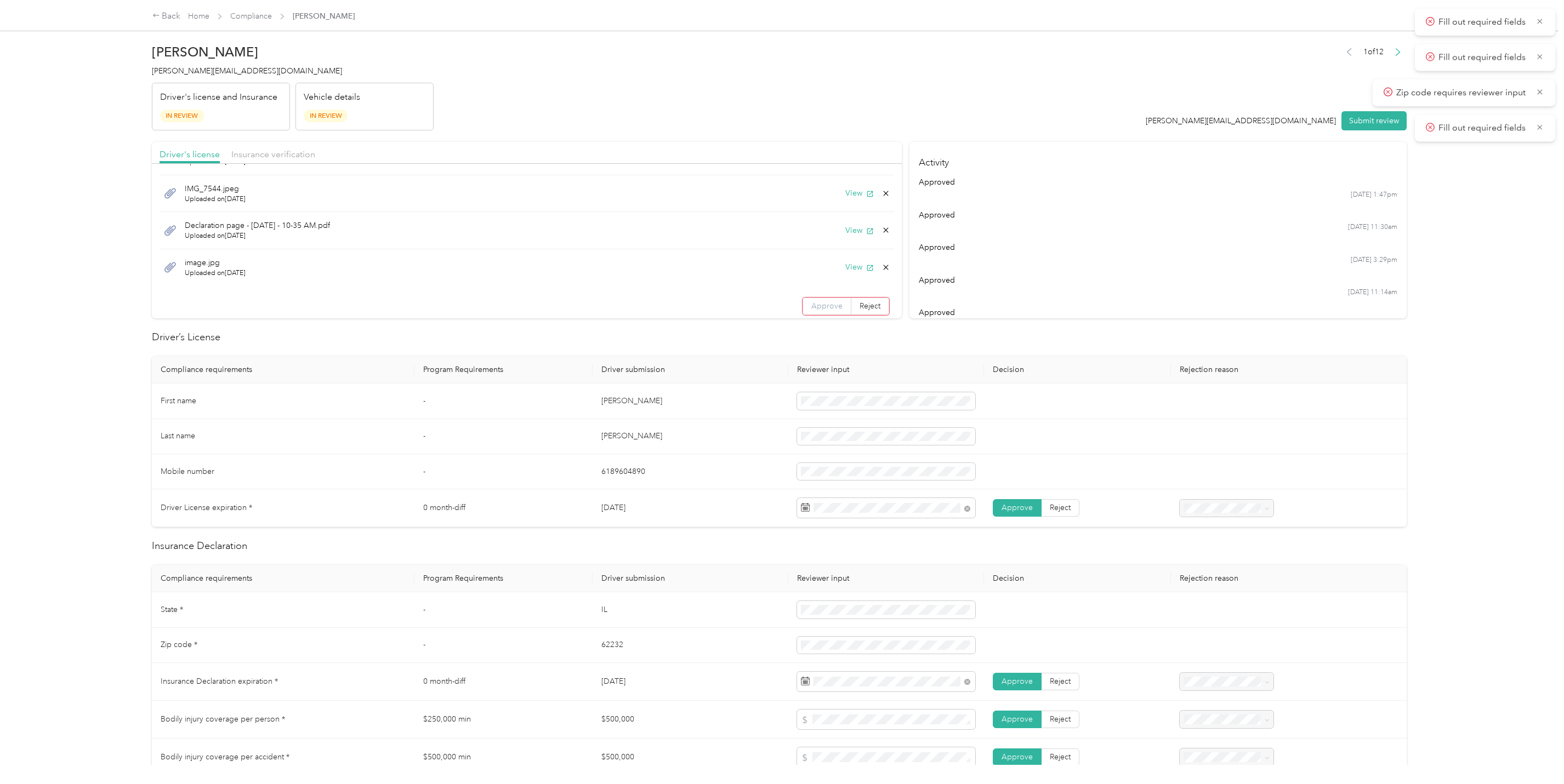
click at [802, 312] on label "Approve" at bounding box center [827, 306] width 49 height 17
click at [1070, 266] on ul "approved [DATE] 1:47pm approved [DATE] 11:30am approved [DATE] 3:29pm approved …" at bounding box center [1158, 253] width 478 height 154
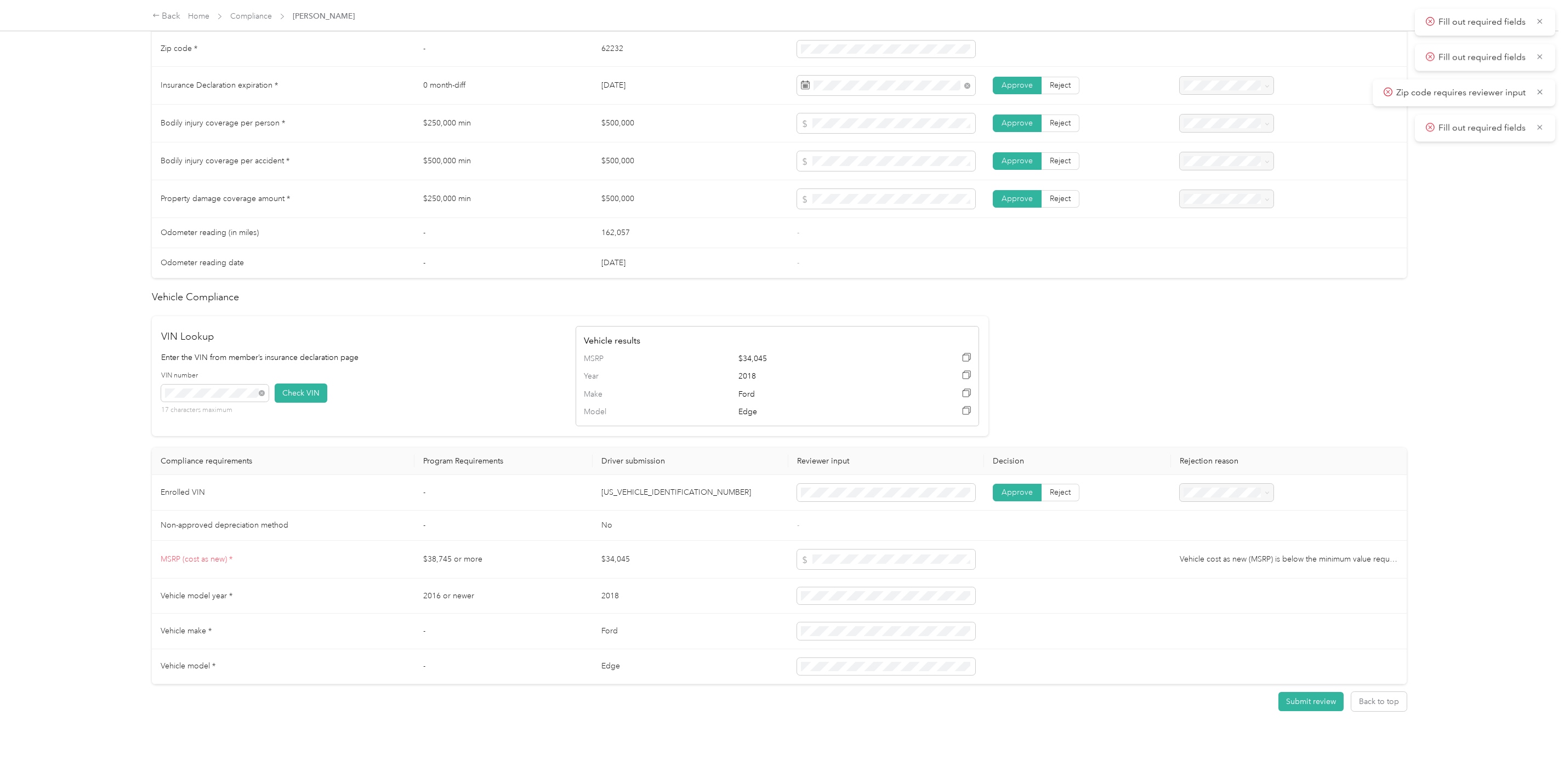
scroll to position [614, 0]
click at [1302, 692] on button "Submit review" at bounding box center [1310, 701] width 65 height 19
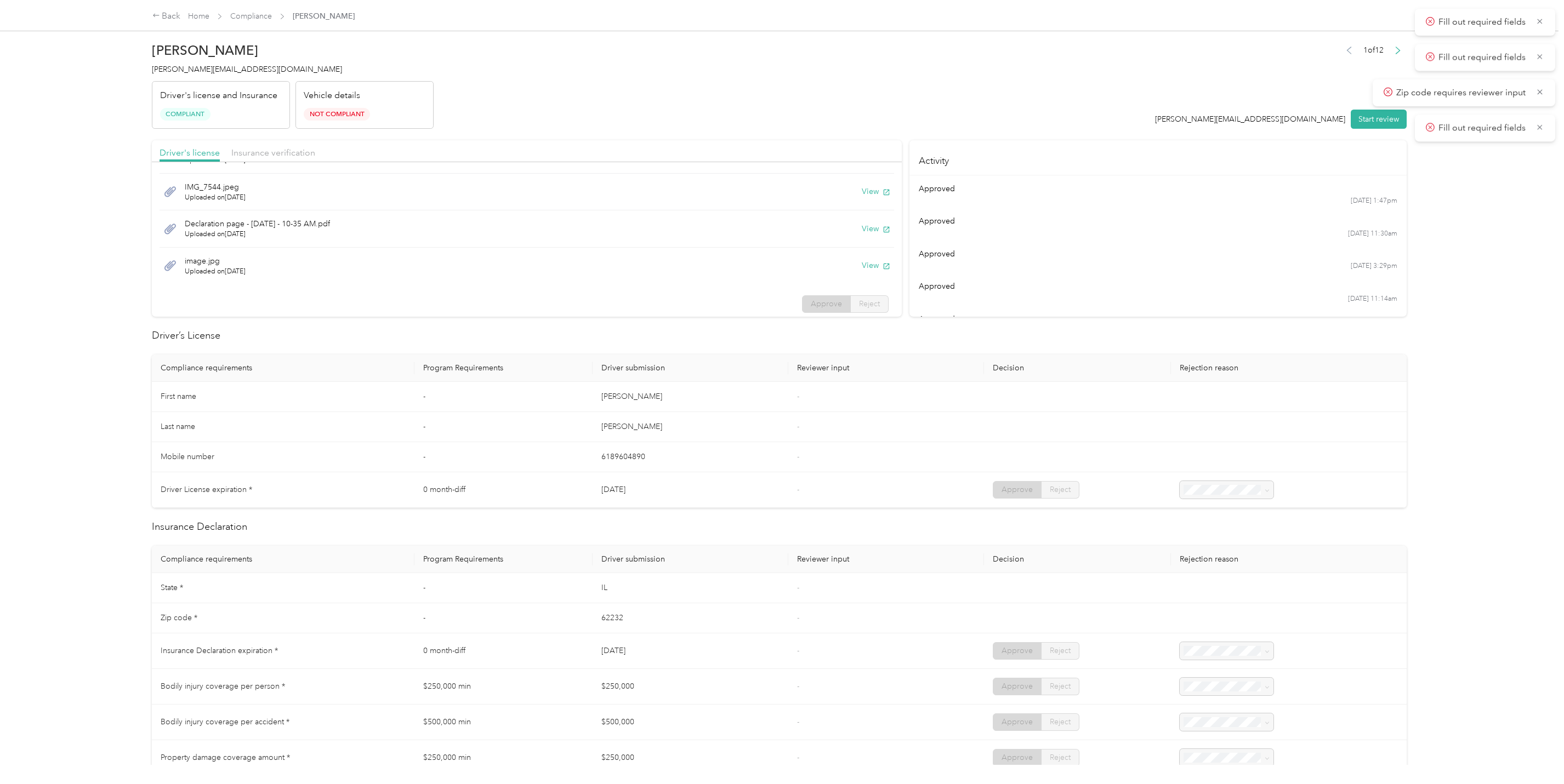
scroll to position [0, 0]
click at [290, 141] on form "[PERSON_NAME] [PERSON_NAME][EMAIL_ADDRESS][DOMAIN_NAME] Driver's license and In…" at bounding box center [779, 646] width 1255 height 1217
click at [290, 151] on span "Insurance verification" at bounding box center [273, 154] width 84 height 11
click at [1388, 120] on button "Start review" at bounding box center [1379, 120] width 56 height 19
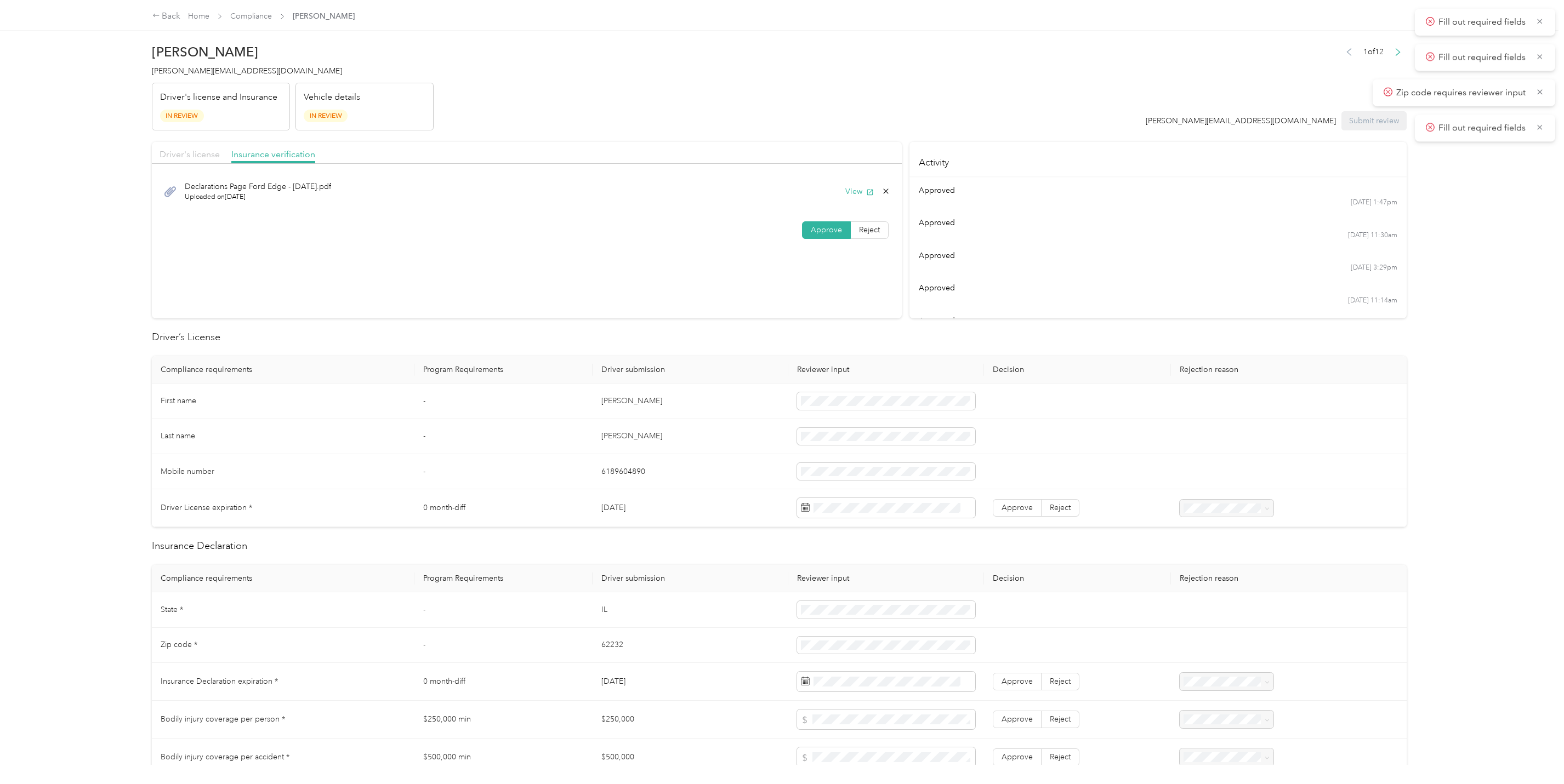
click at [192, 158] on span "Driver's license" at bounding box center [189, 154] width 60 height 11
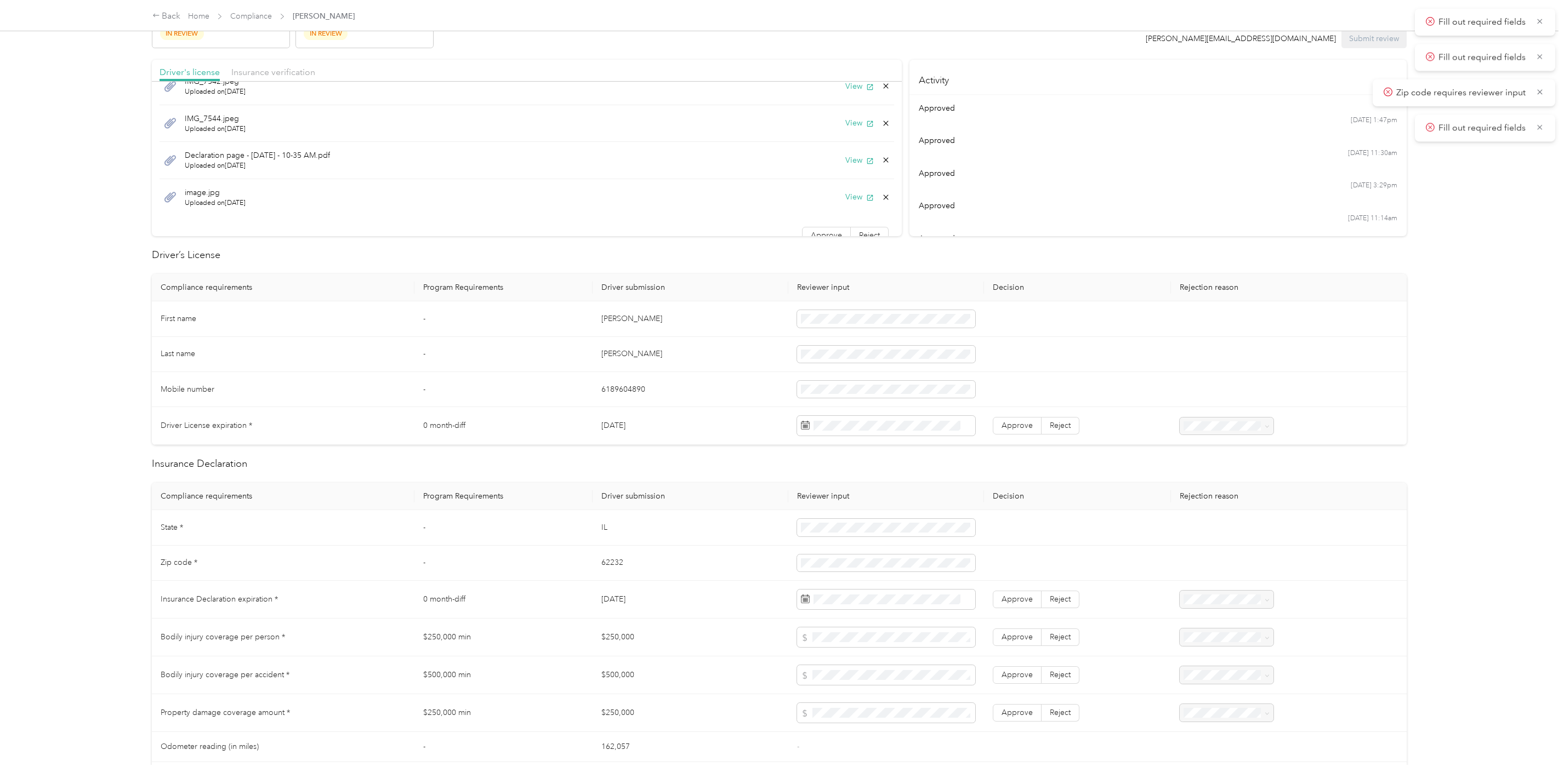
scroll to position [114, 0]
click at [802, 222] on label "Approve" at bounding box center [826, 219] width 49 height 17
click at [1478, 374] on div "Back Home Compliance [PERSON_NAME] [PERSON_NAME] [PERSON_NAME][EMAIL_ADDRESS][D…" at bounding box center [779, 392] width 1558 height 784
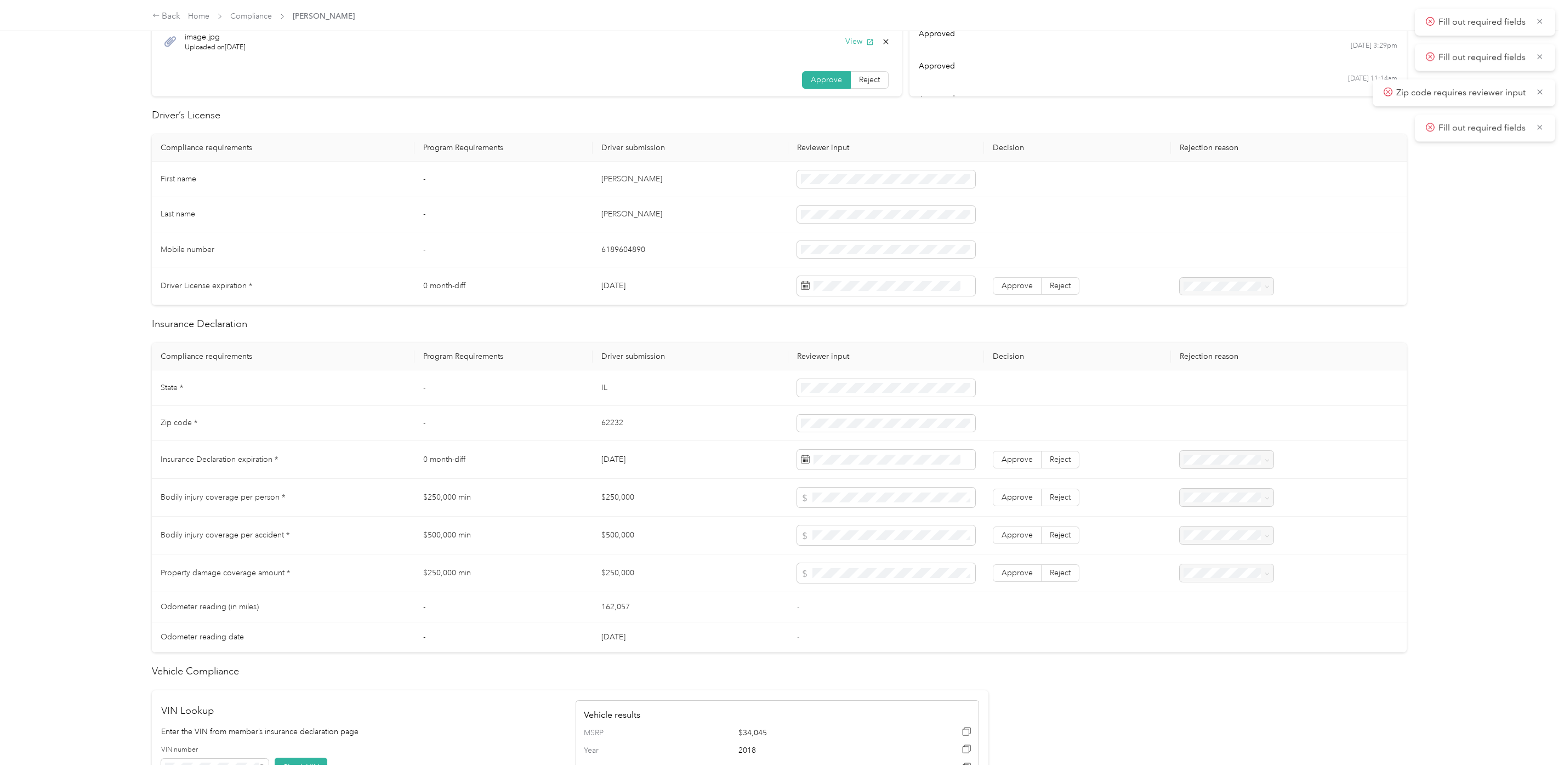
scroll to position [247, 0]
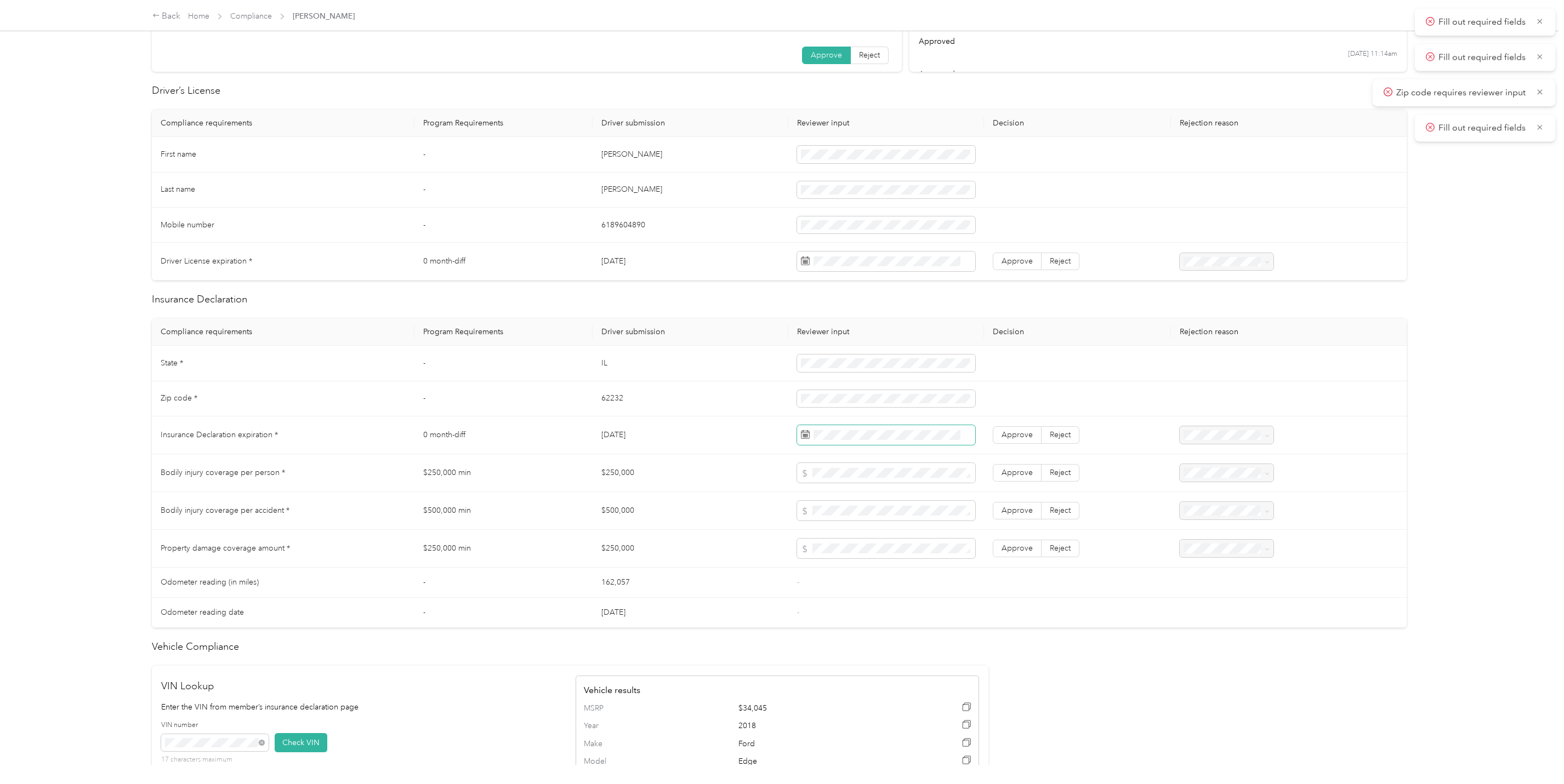
click at [875, 442] on span at bounding box center [886, 435] width 178 height 20
click at [768, 475] on td "$250,000" at bounding box center [691, 473] width 196 height 38
click at [1018, 436] on span "Approve" at bounding box center [1017, 434] width 31 height 9
click at [1011, 470] on span "Approve" at bounding box center [1017, 472] width 31 height 9
click at [1020, 508] on span "Approve" at bounding box center [1017, 510] width 31 height 9
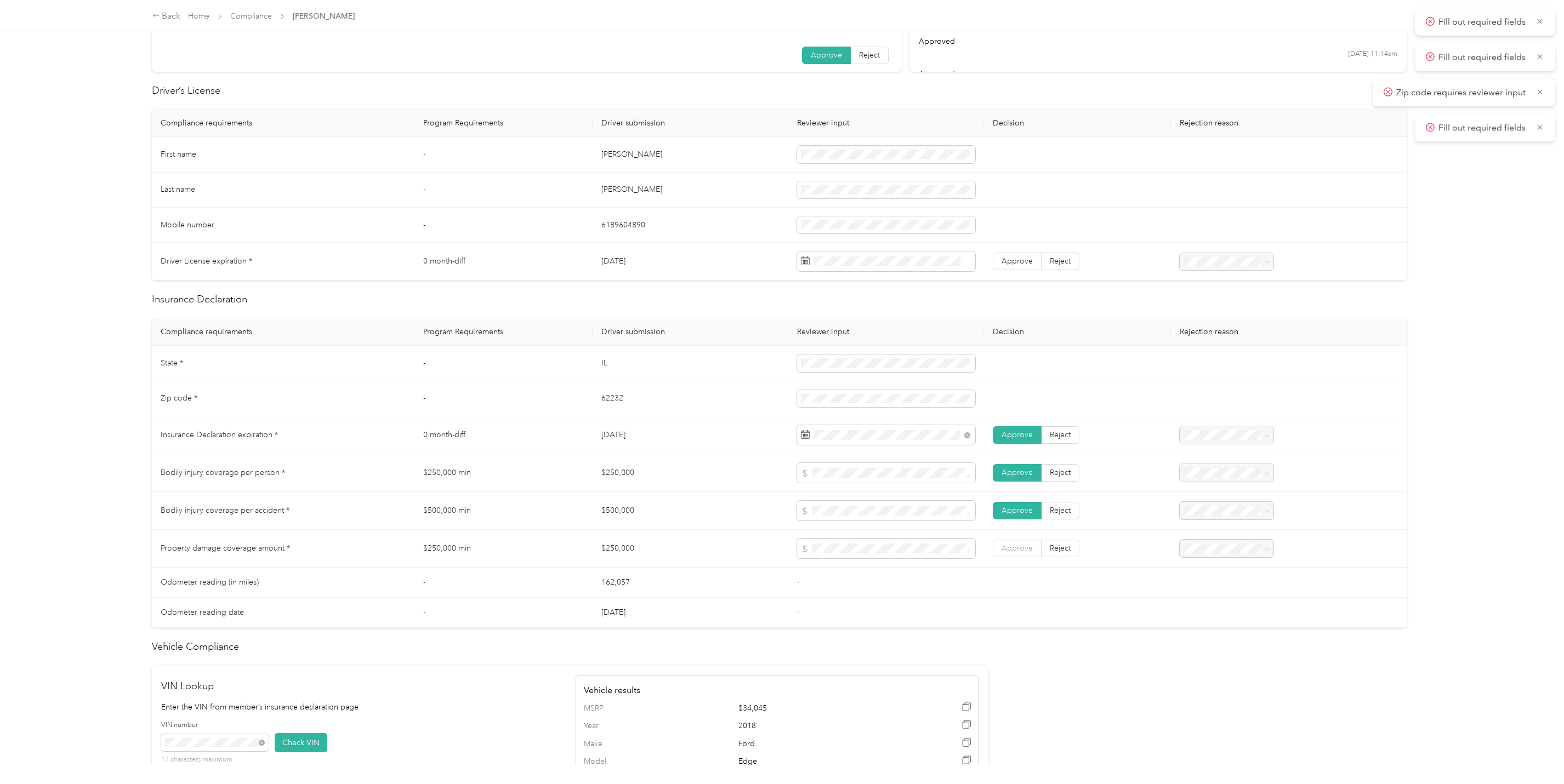
click at [997, 557] on label "Approve" at bounding box center [1017, 548] width 49 height 17
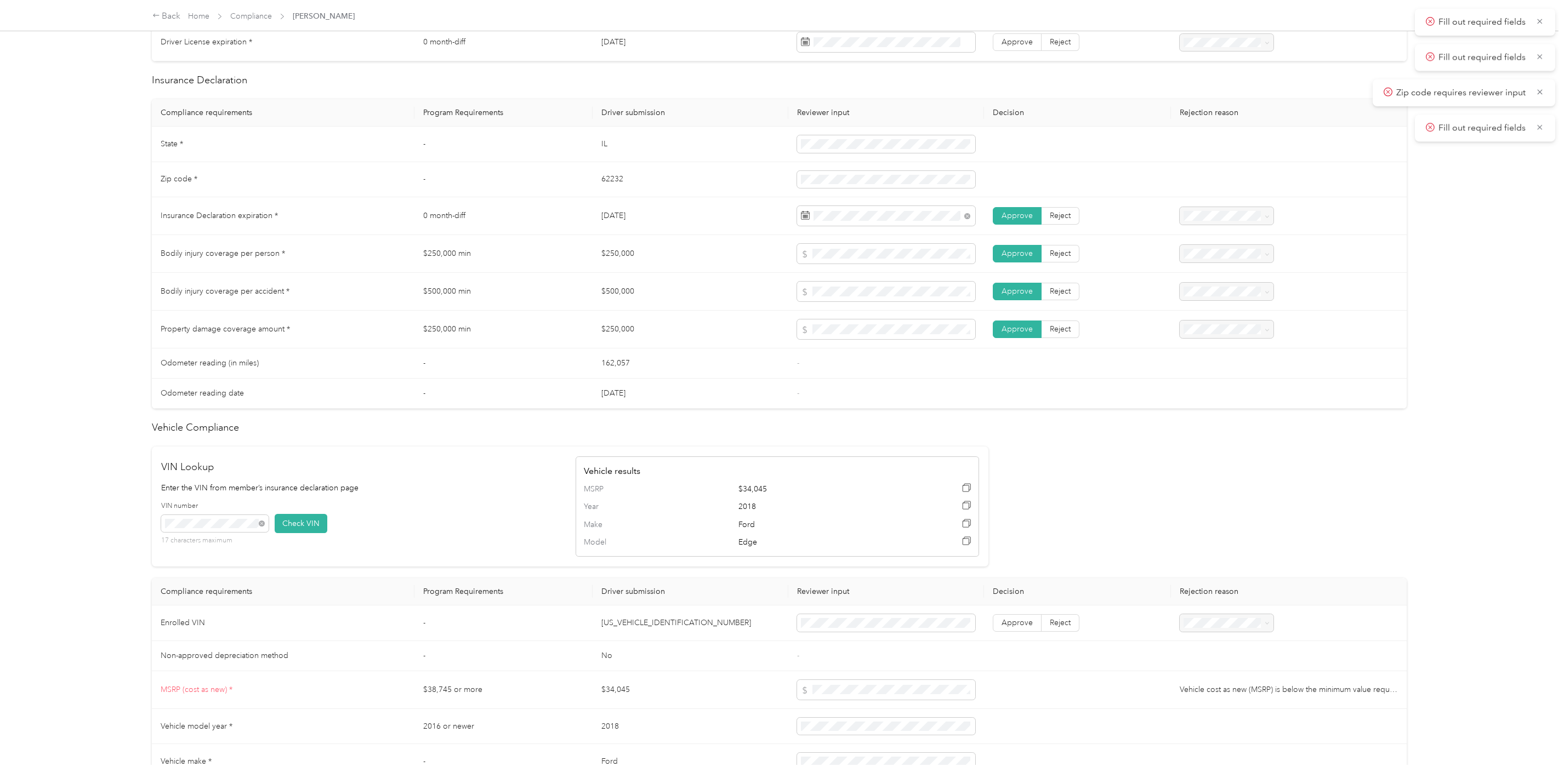
scroll to position [520, 0]
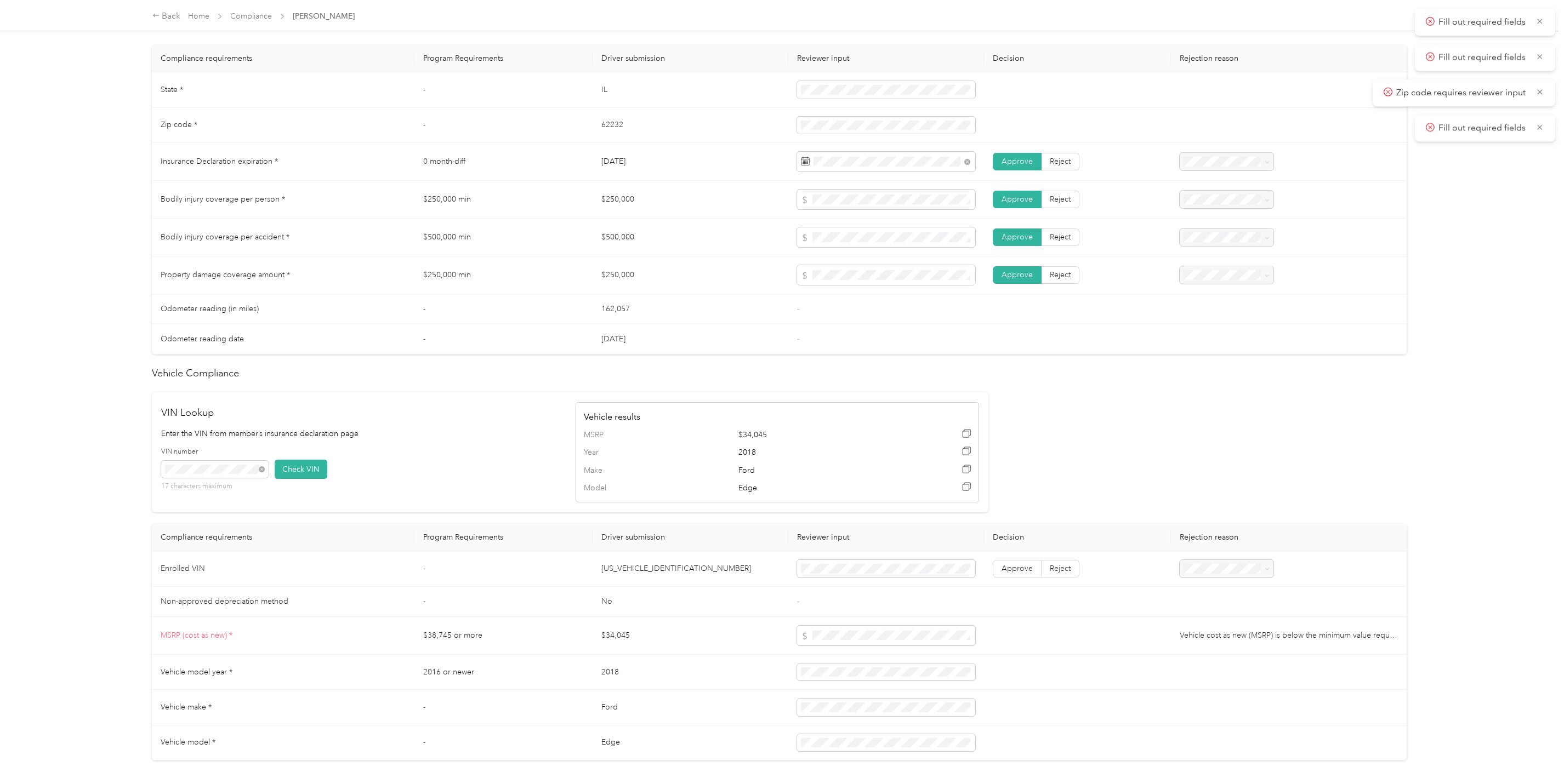
click at [333, 475] on div "VIN number 17 characters maximum Check VIN" at bounding box center [363, 472] width 403 height 51
click at [1022, 573] on span "Approve" at bounding box center [1017, 568] width 31 height 9
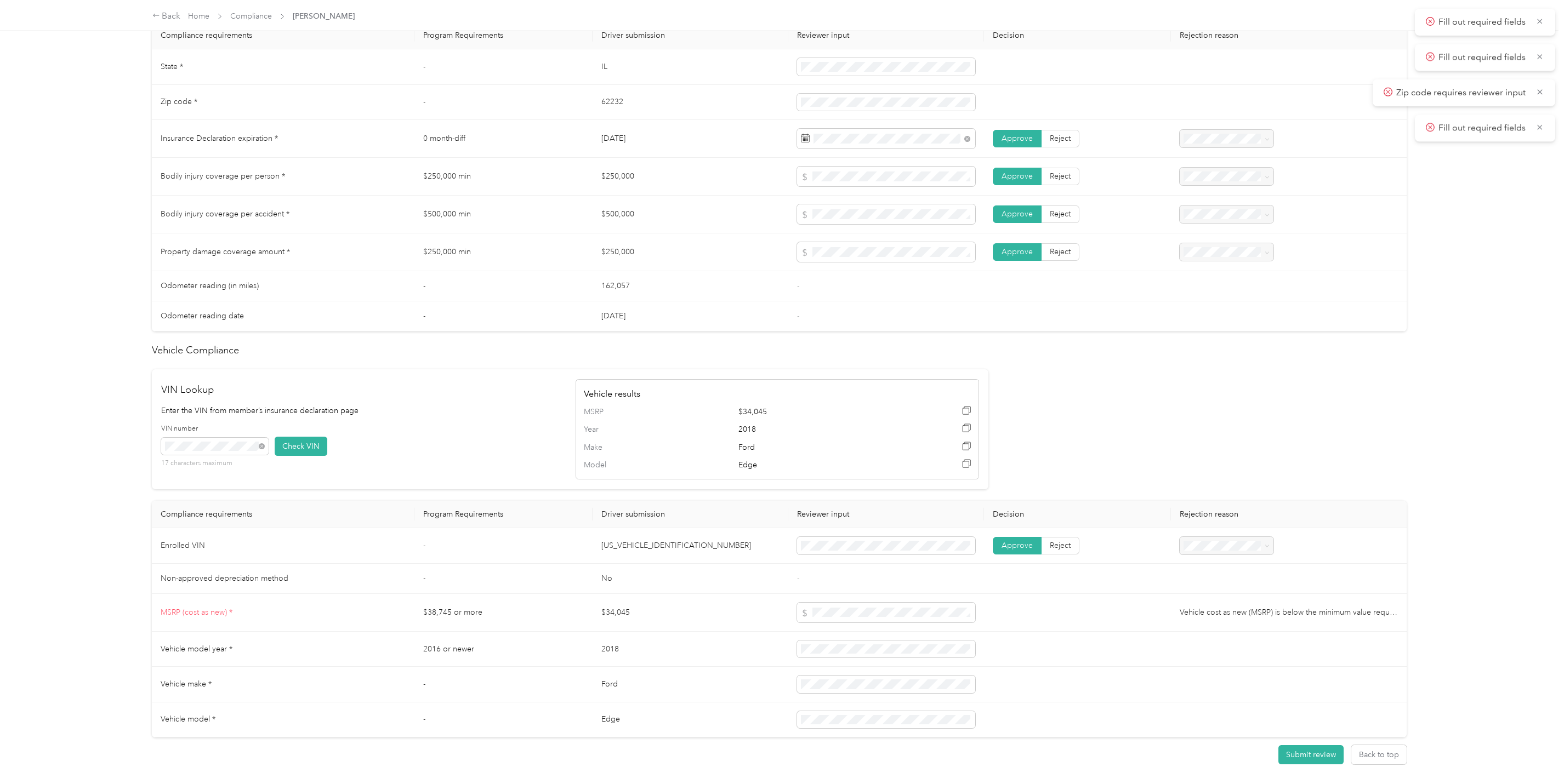
scroll to position [614, 0]
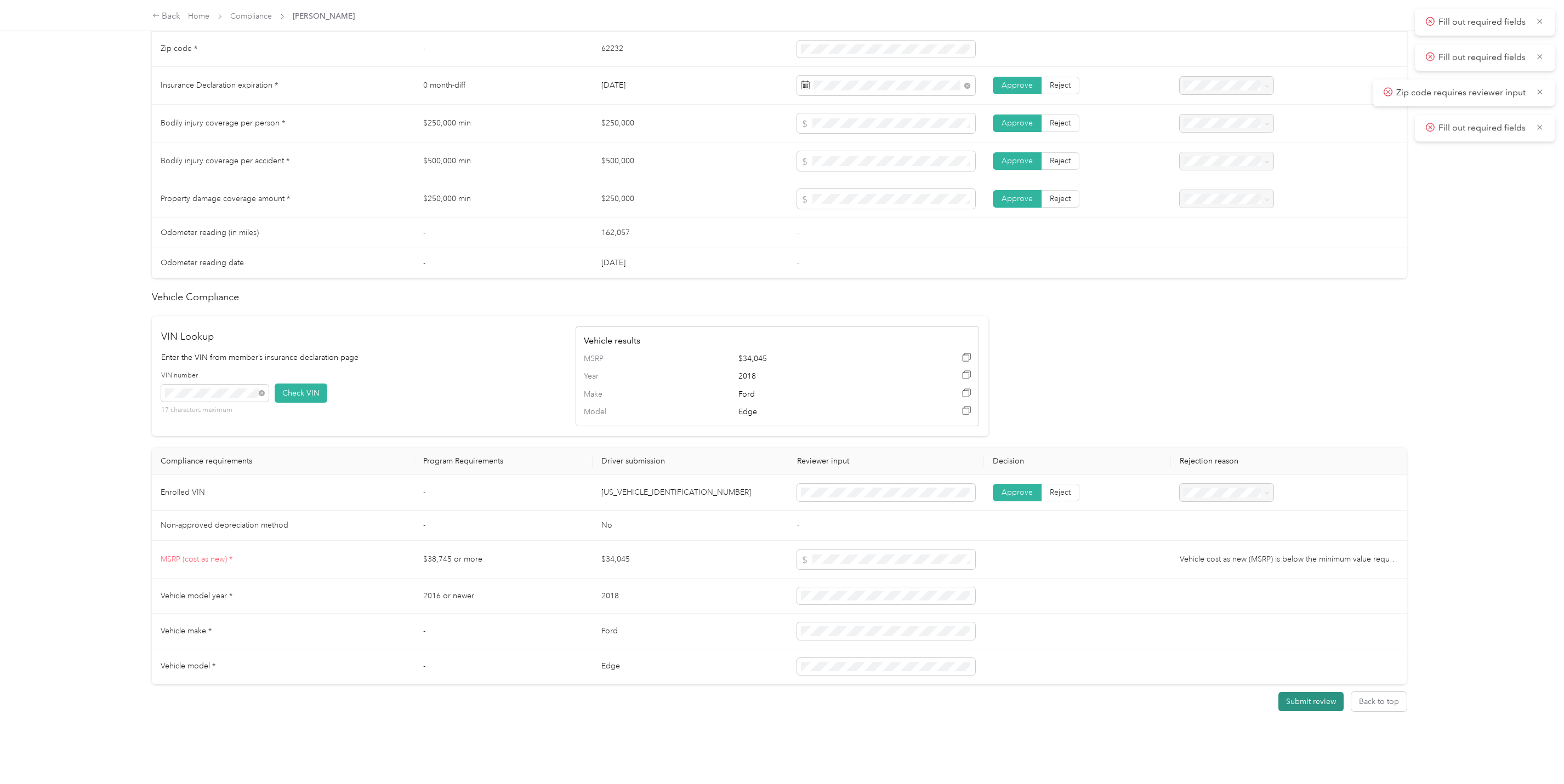
click at [1313, 692] on button "Submit review" at bounding box center [1310, 701] width 65 height 19
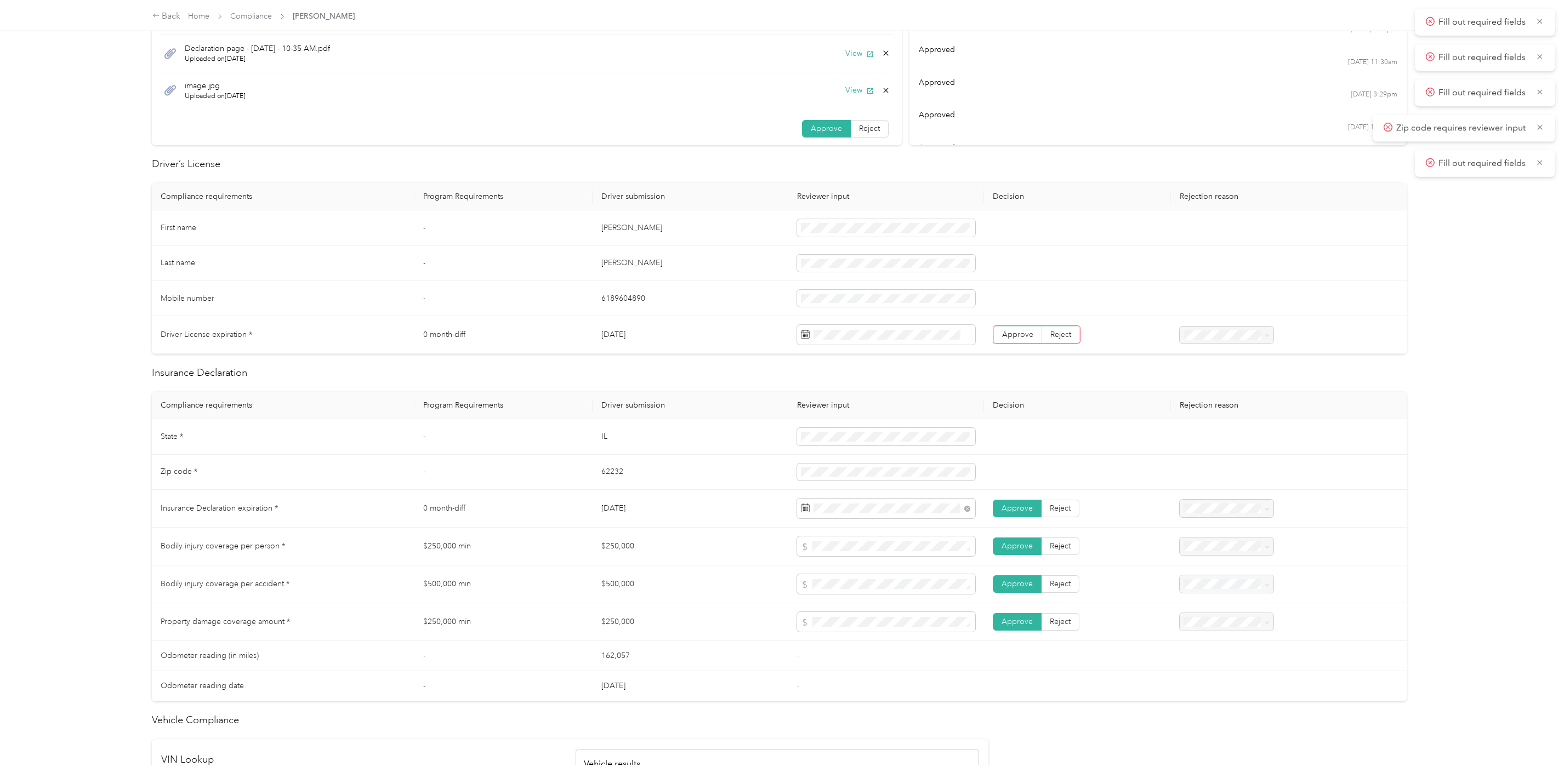
scroll to position [148, 0]
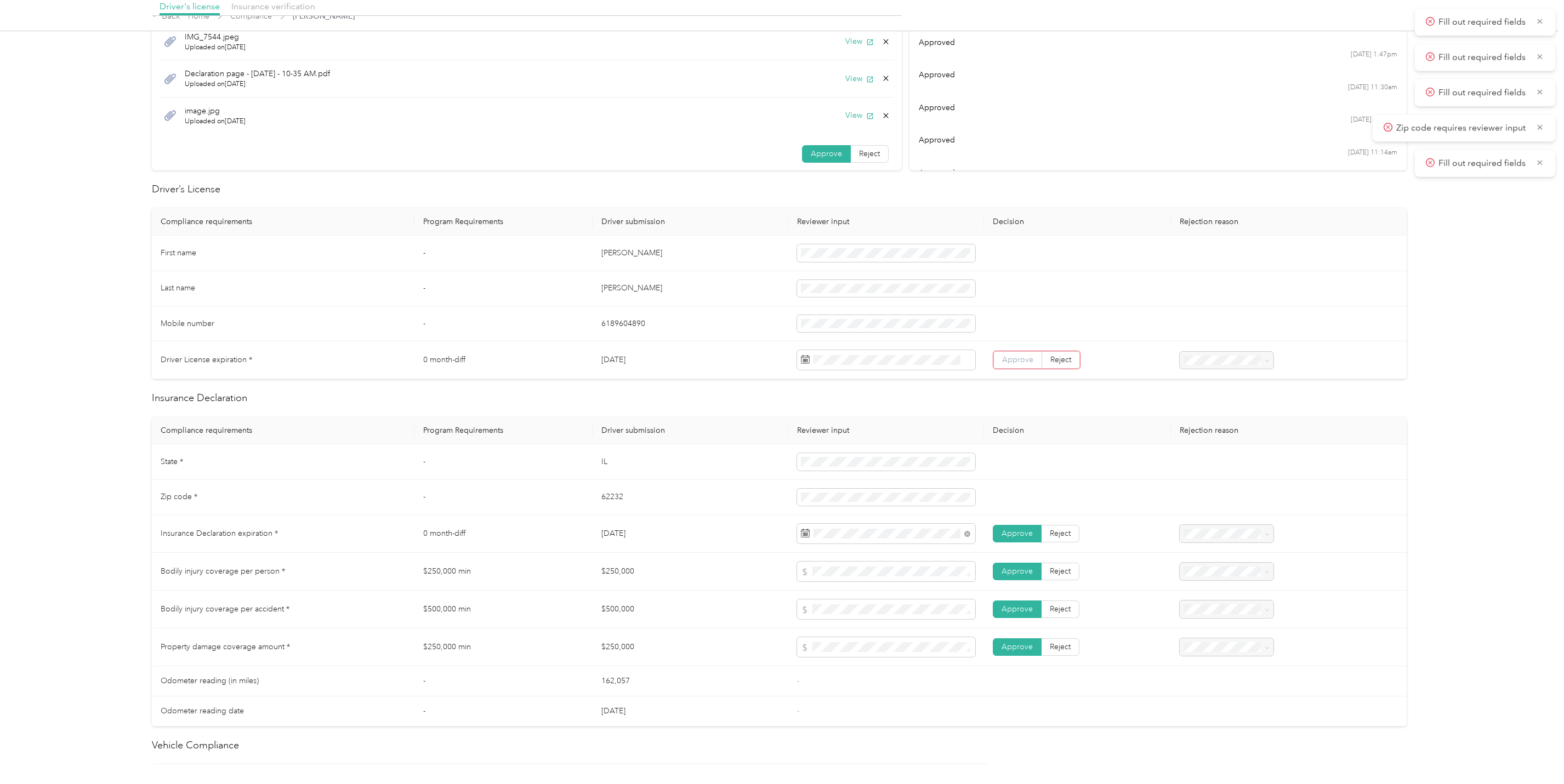
click at [1005, 361] on span "Approve" at bounding box center [1018, 359] width 31 height 9
click at [1030, 379] on td "Approve Reject" at bounding box center [1077, 360] width 187 height 38
click at [1015, 362] on span "Approve" at bounding box center [1017, 359] width 31 height 9
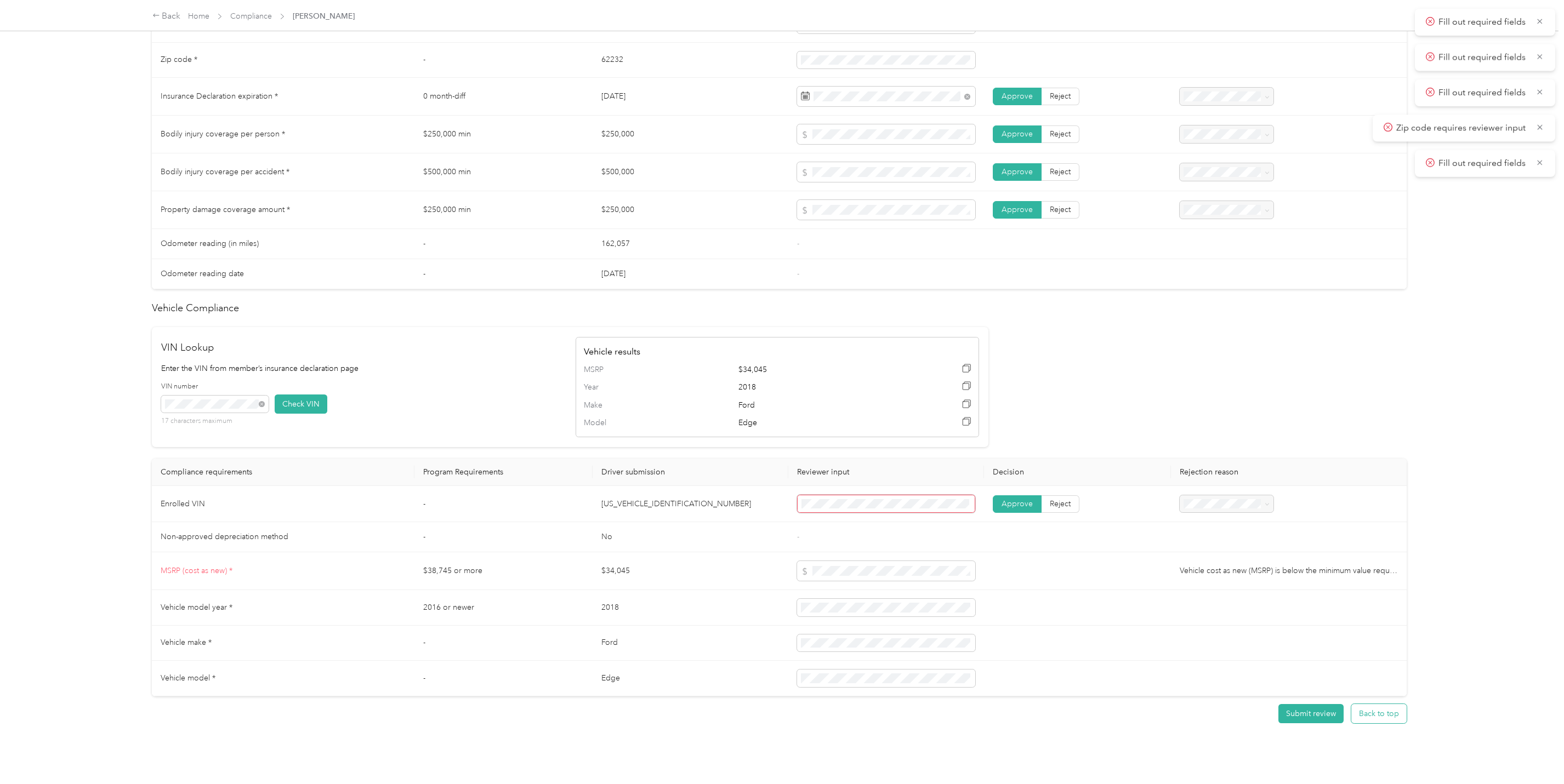
scroll to position [615, 0]
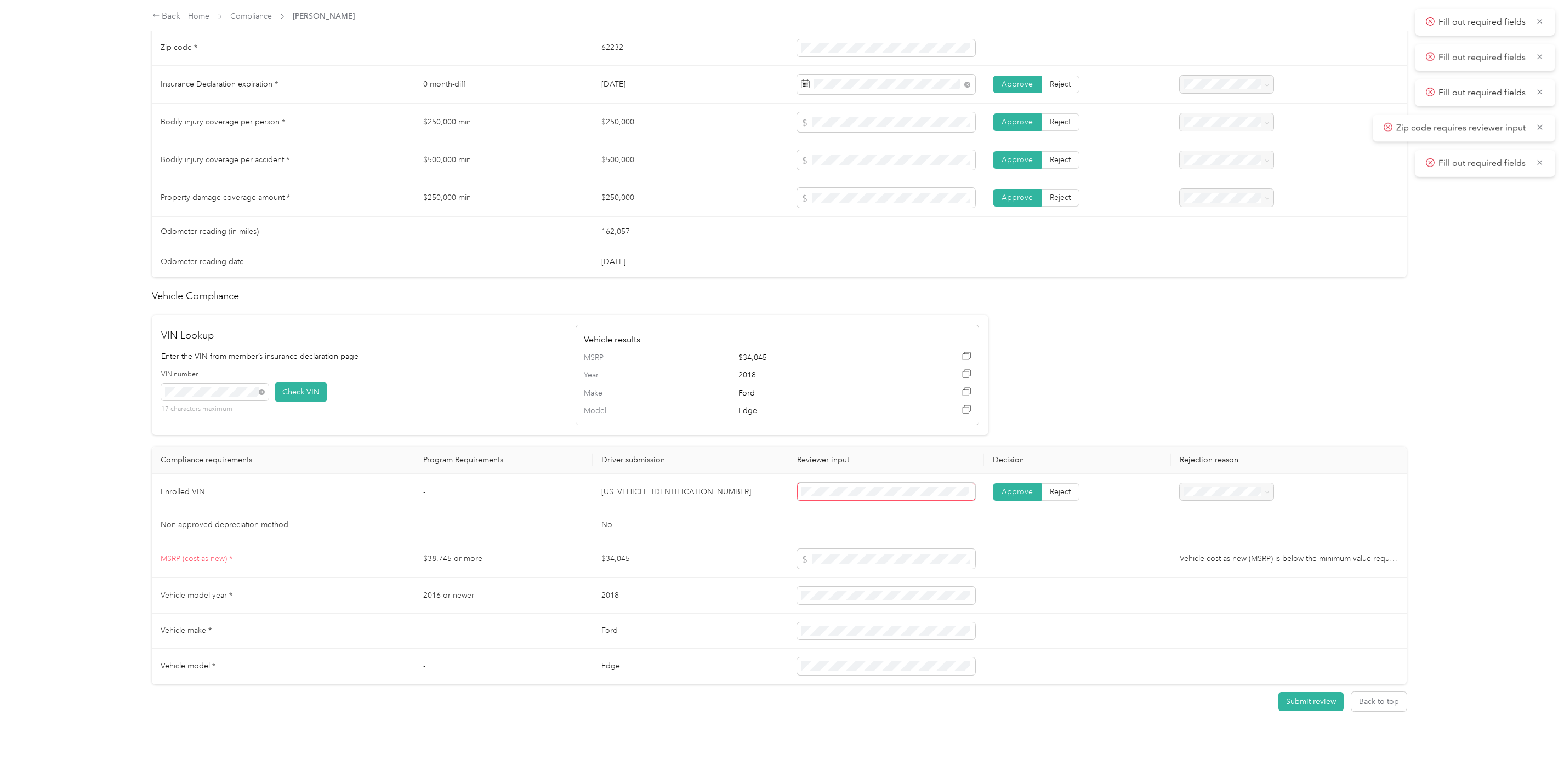
click at [1291, 684] on div "Submit review Back to top" at bounding box center [779, 702] width 1255 height 35
click at [1297, 697] on button "Submit review" at bounding box center [1310, 701] width 65 height 19
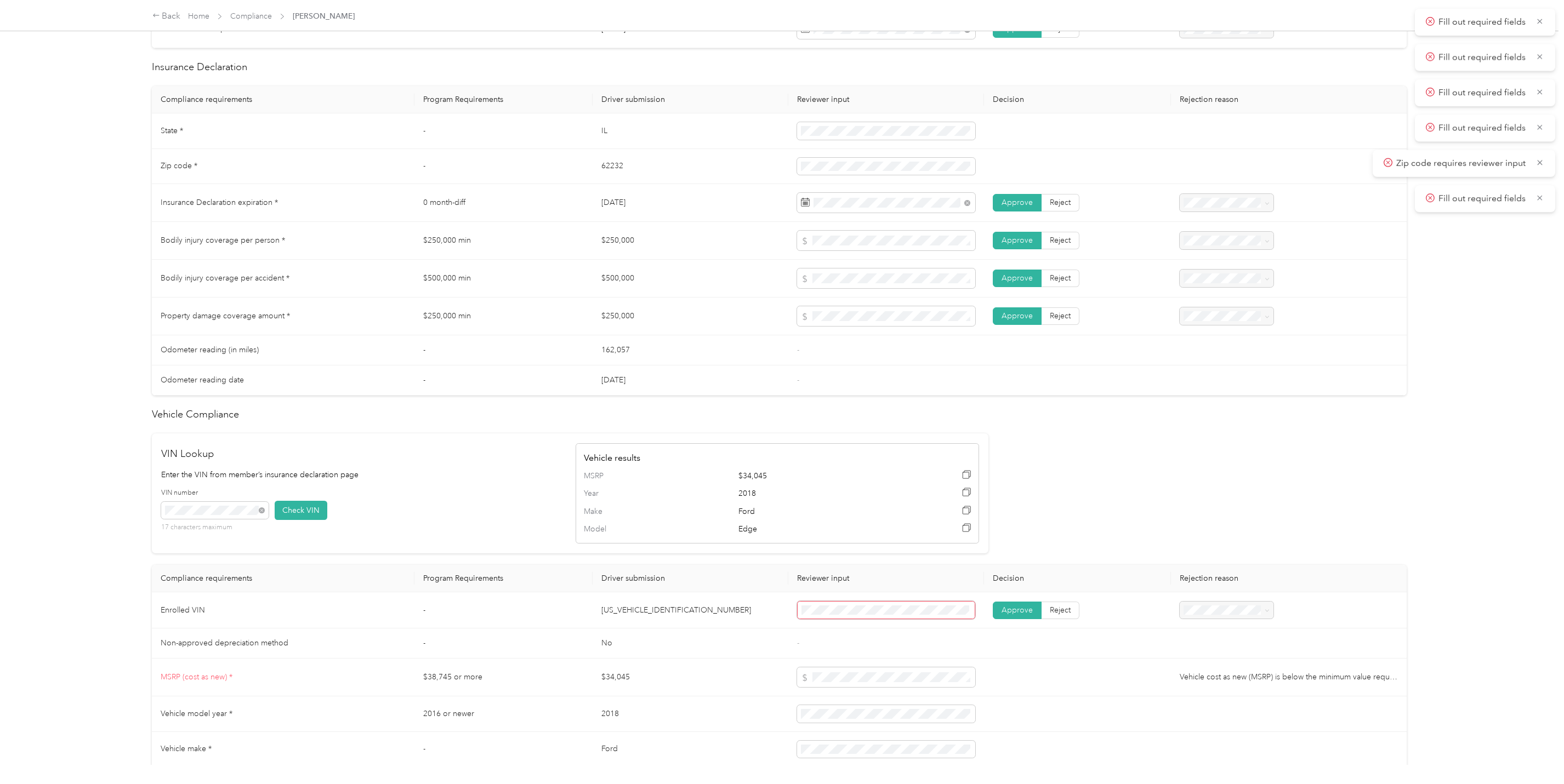
scroll to position [478, 0]
click at [1010, 615] on span "Approve" at bounding box center [1017, 610] width 31 height 9
click at [1020, 615] on span "Approve" at bounding box center [1017, 610] width 31 height 9
click at [1023, 667] on td at bounding box center [1077, 677] width 187 height 38
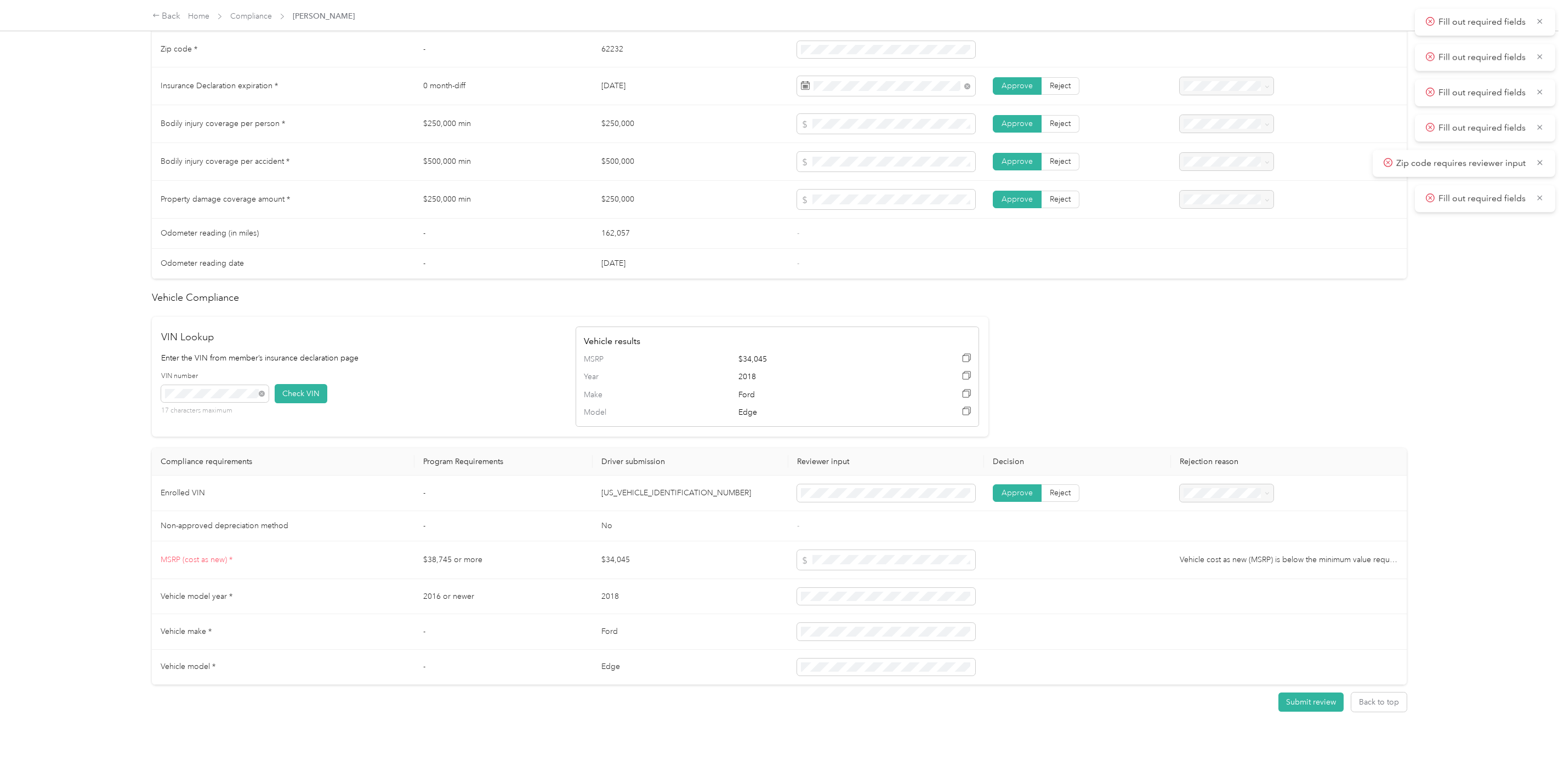
scroll to position [614, 0]
click at [1306, 692] on button "Submit review" at bounding box center [1310, 701] width 65 height 19
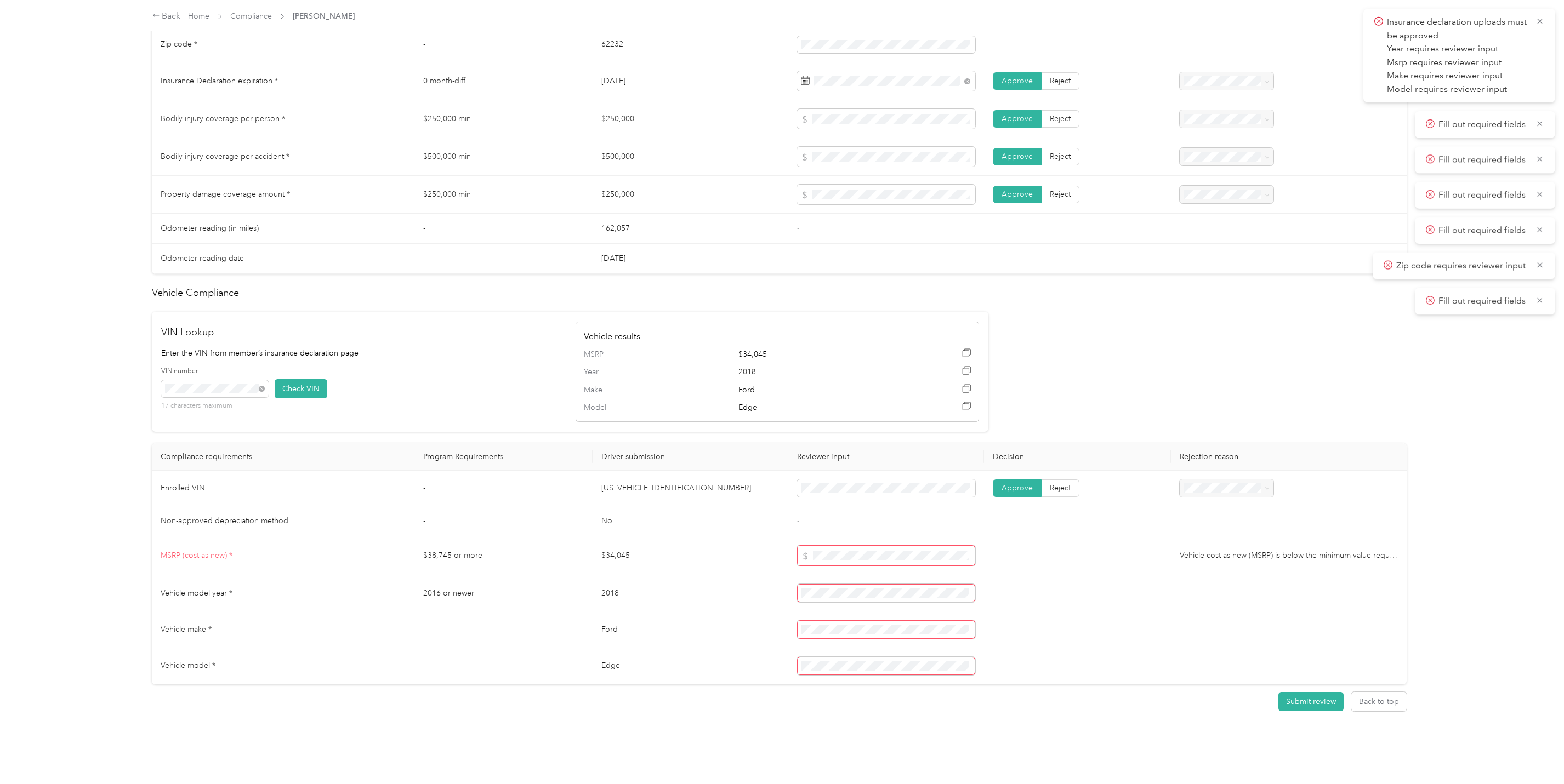
click at [1325, 197] on td at bounding box center [1289, 195] width 236 height 38
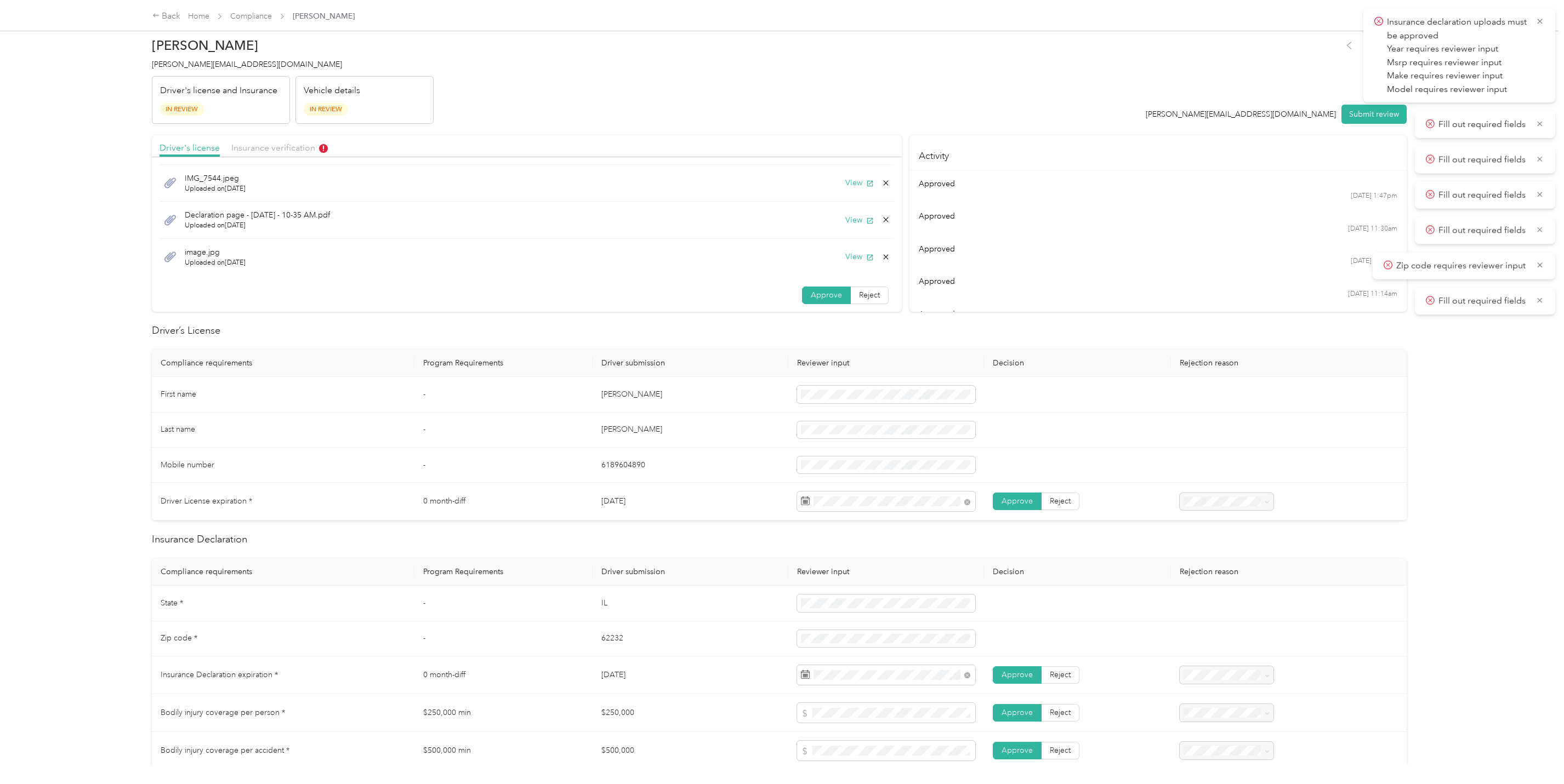
scroll to position [0, 0]
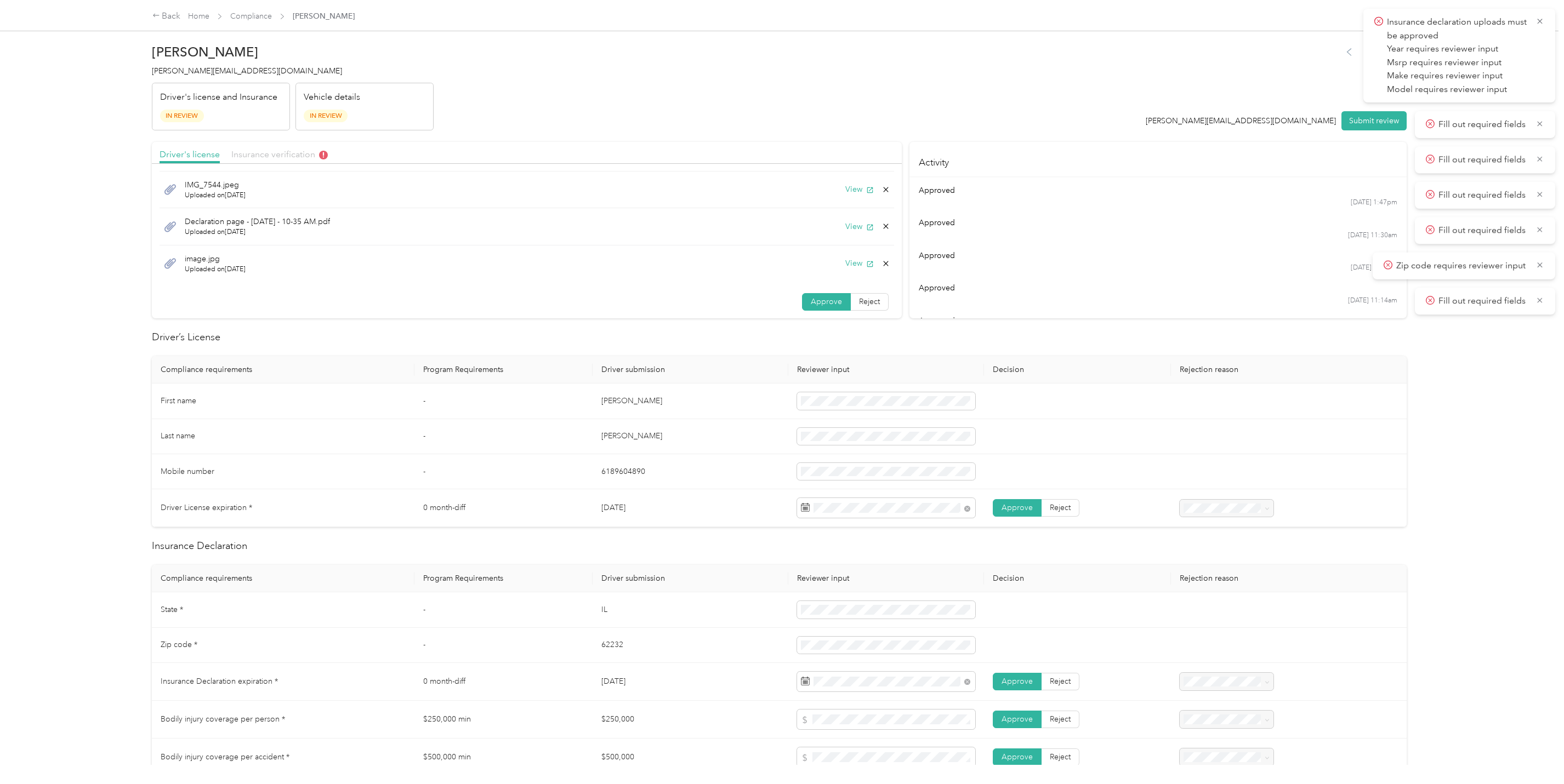
click at [290, 154] on span "Insurance verification" at bounding box center [280, 154] width 97 height 11
click at [835, 229] on span "Approve" at bounding box center [827, 230] width 31 height 9
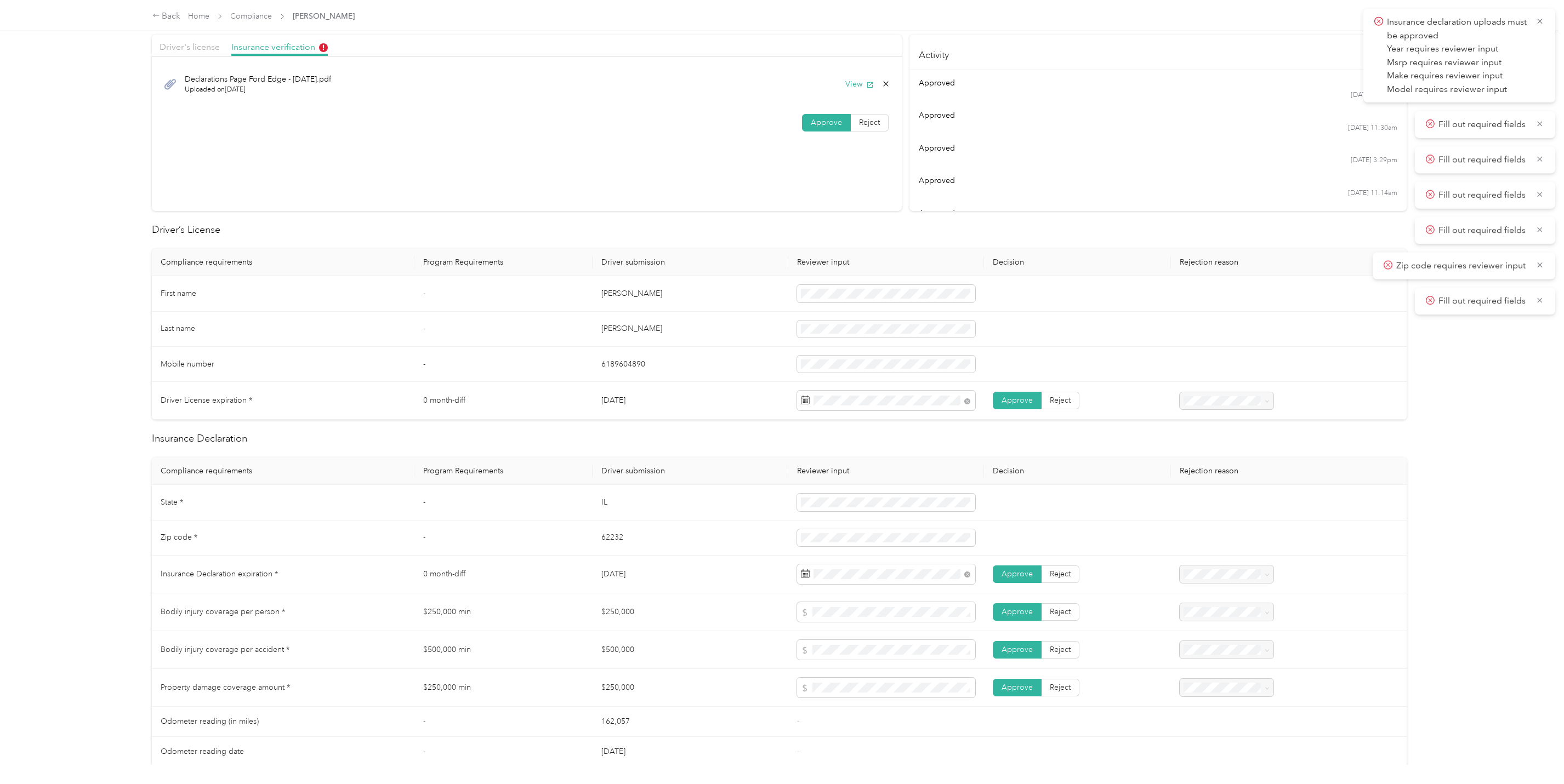
scroll to position [164, 0]
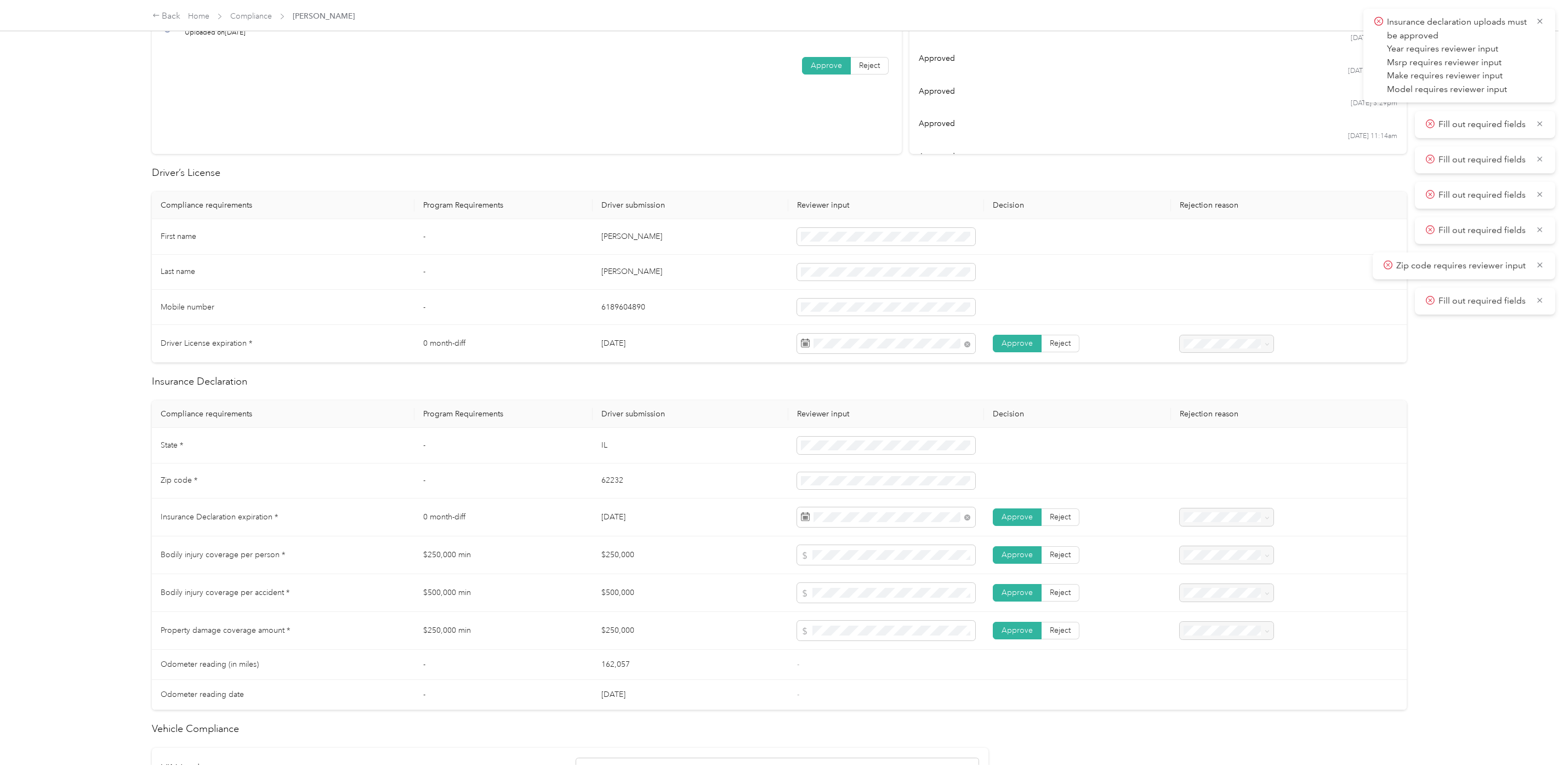
click at [1554, 601] on div "Back Home Compliance [PERSON_NAME] [PERSON_NAME] [PERSON_NAME][EMAIL_ADDRESS][D…" at bounding box center [779, 392] width 1558 height 784
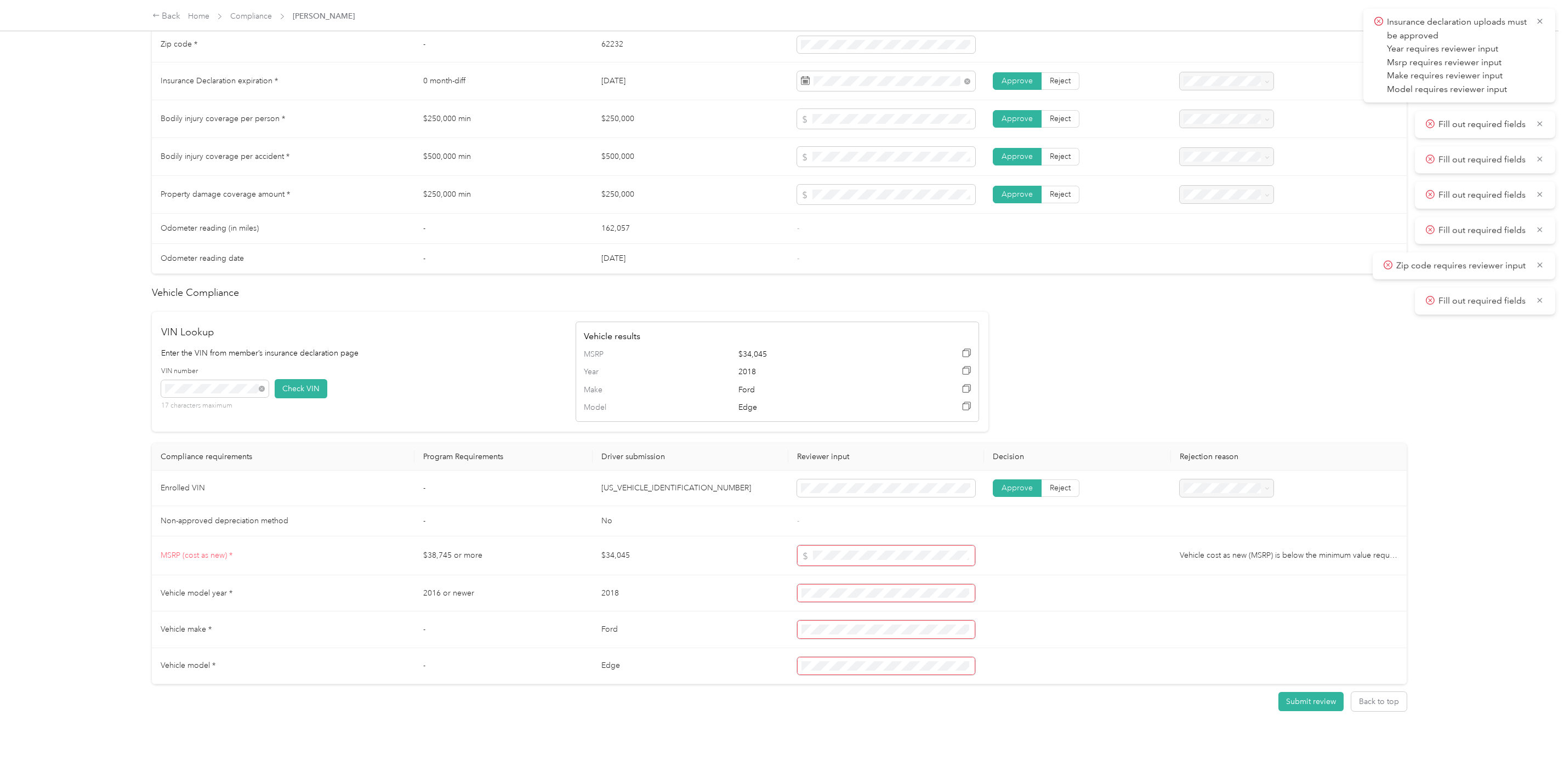
scroll to position [620, 0]
click at [1298, 692] on button "Submit review" at bounding box center [1310, 701] width 65 height 19
click at [700, 648] on td "Edge" at bounding box center [691, 666] width 196 height 36
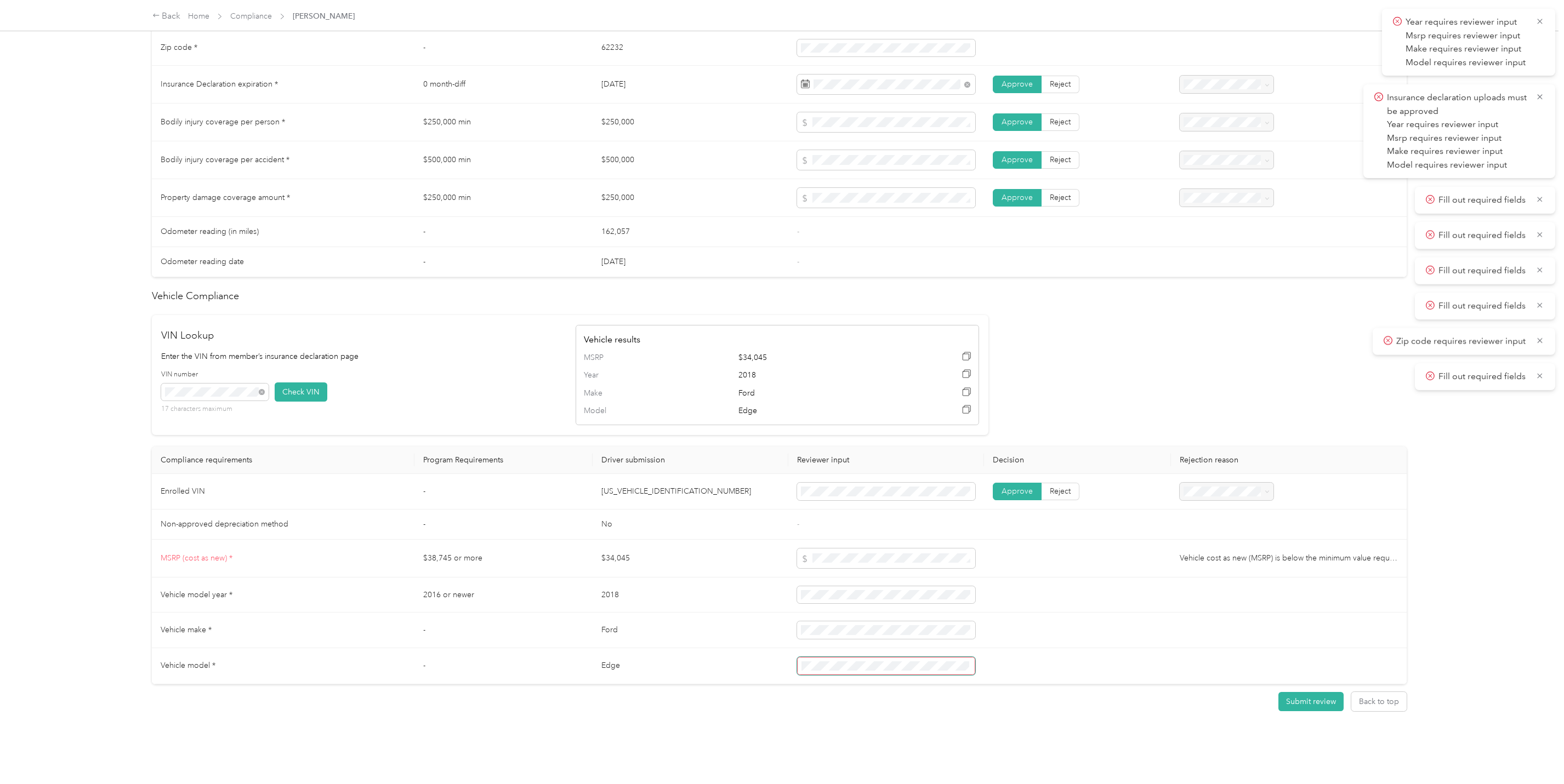
scroll to position [614, 0]
click at [923, 747] on div "[PERSON_NAME] [PERSON_NAME][EMAIL_ADDRESS][DOMAIN_NAME] Driver's license and In…" at bounding box center [780, 382] width 1299 height 765
click at [1302, 692] on button "Submit review" at bounding box center [1310, 701] width 65 height 19
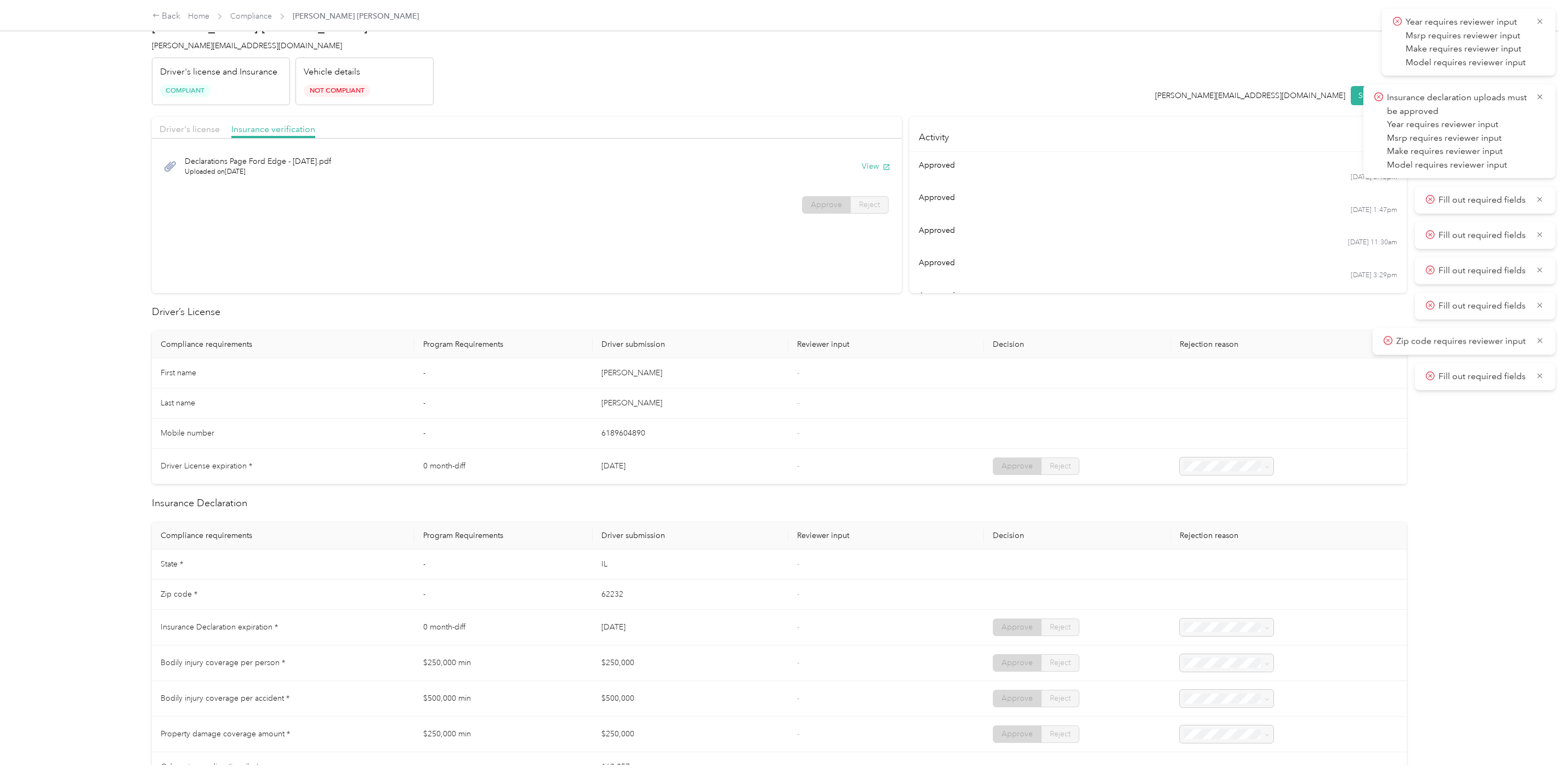
scroll to position [0, 0]
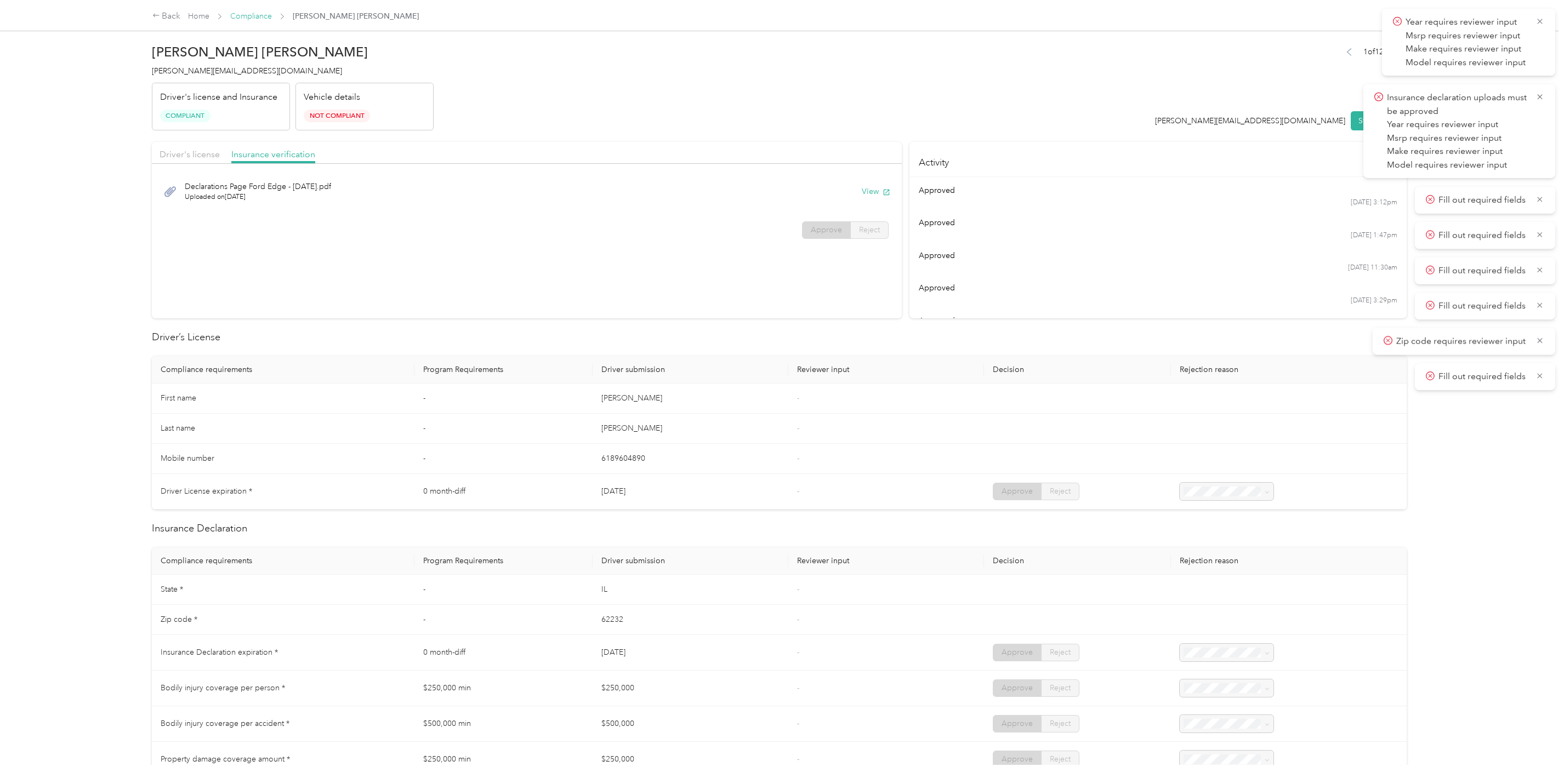
click at [252, 17] on link "Compliance" at bounding box center [251, 16] width 42 height 9
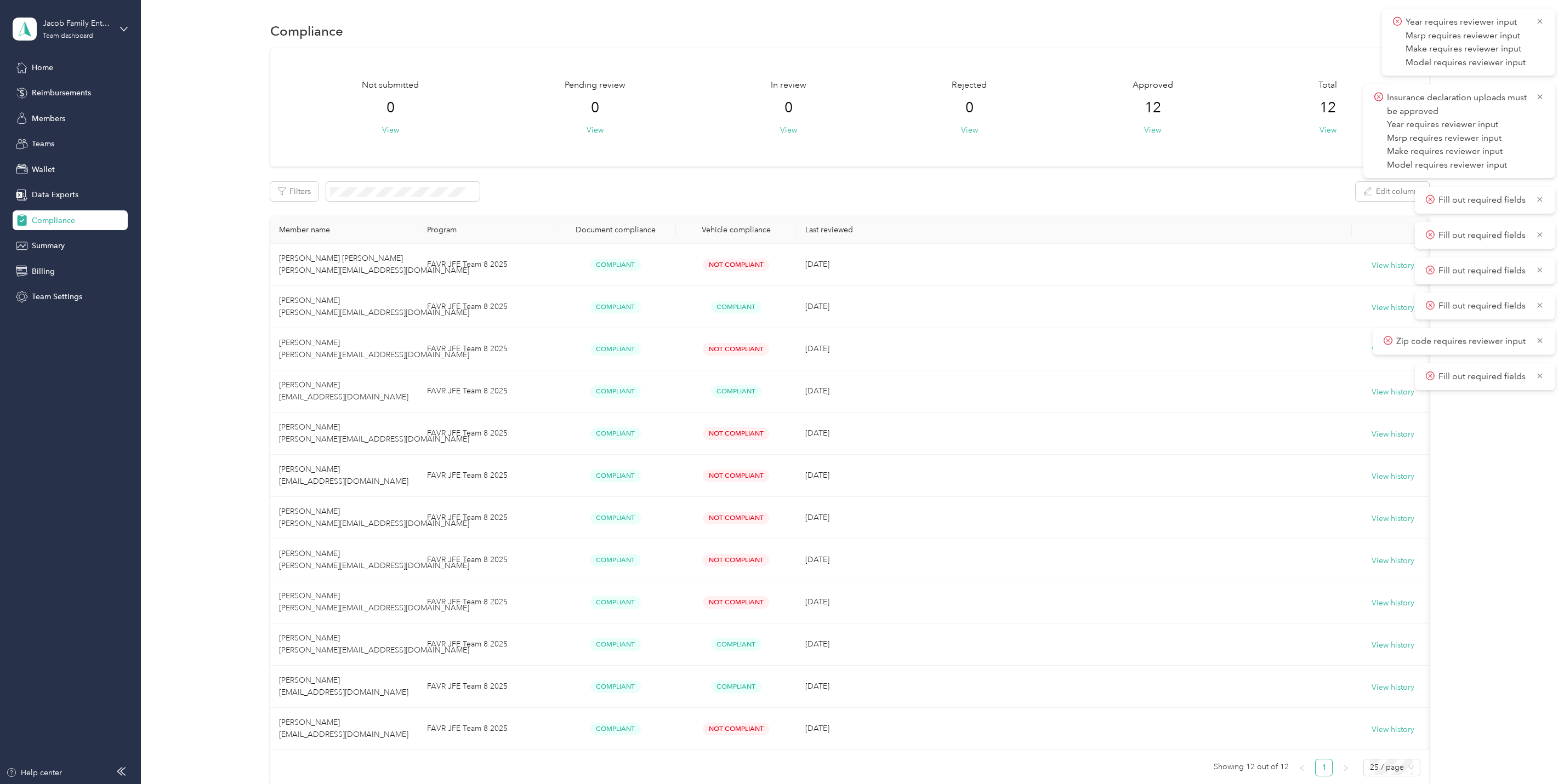
click at [431, 122] on div "Not submitted 0 View Pending review 0 View In review 0 View Rejected 0 View App…" at bounding box center [850, 107] width 1121 height 57
click at [178, 120] on div "Not submitted 0 View Pending review 0 View In review 0 View Rejected 0 View App…" at bounding box center [849, 417] width 1391 height 738
click at [141, 224] on div "Compliance Not submitted 0 View Pending review 0 View In review 0 View Rejected…" at bounding box center [850, 422] width 1418 height 845
